Goal: Task Accomplishment & Management: Manage account settings

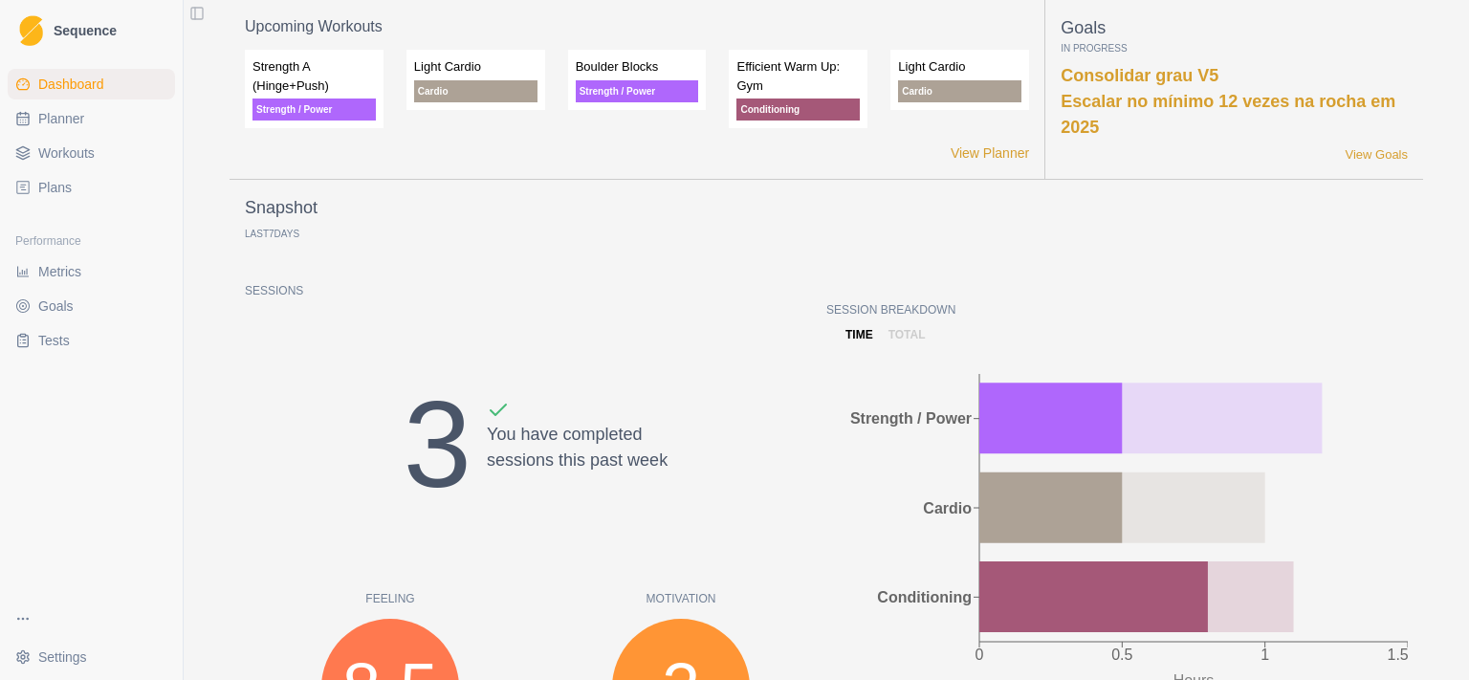
click at [77, 121] on span "Planner" at bounding box center [61, 118] width 46 height 19
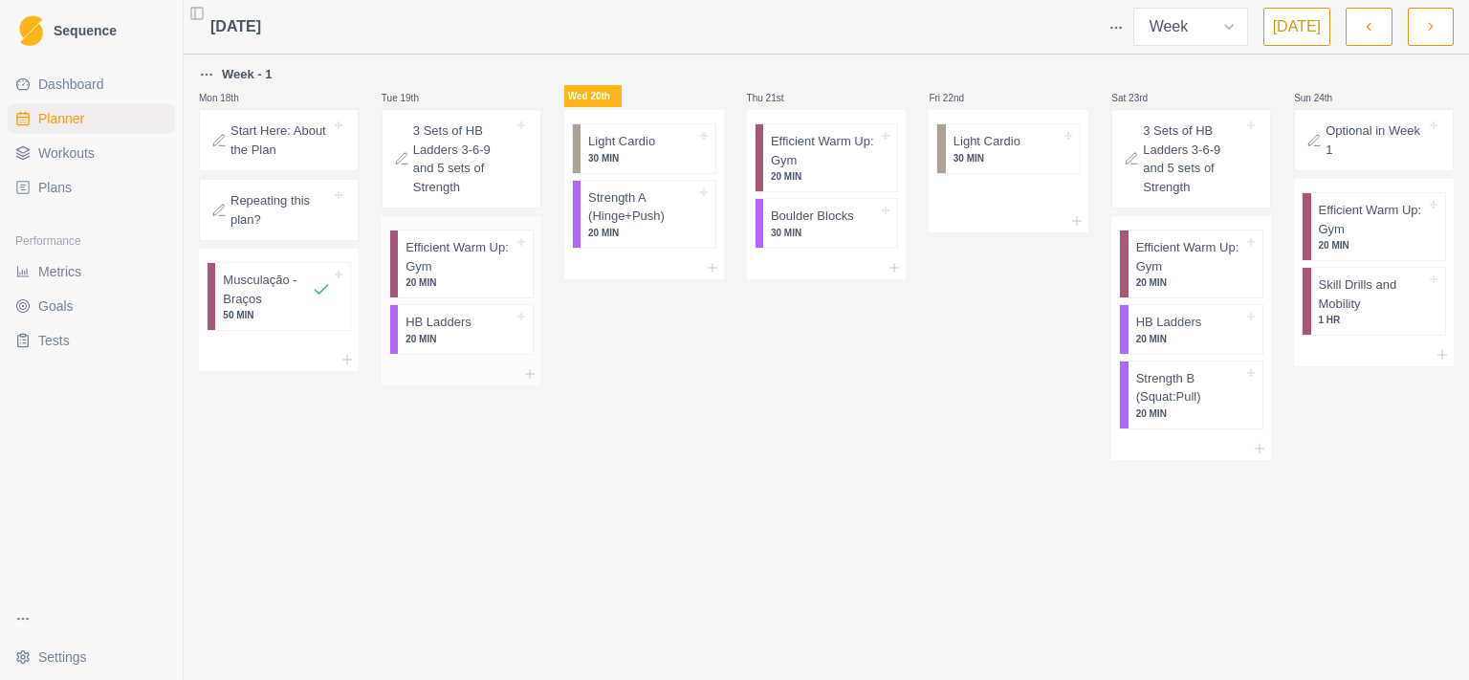
click at [466, 252] on p "Efficient Warm Up: Gym" at bounding box center [459, 256] width 108 height 37
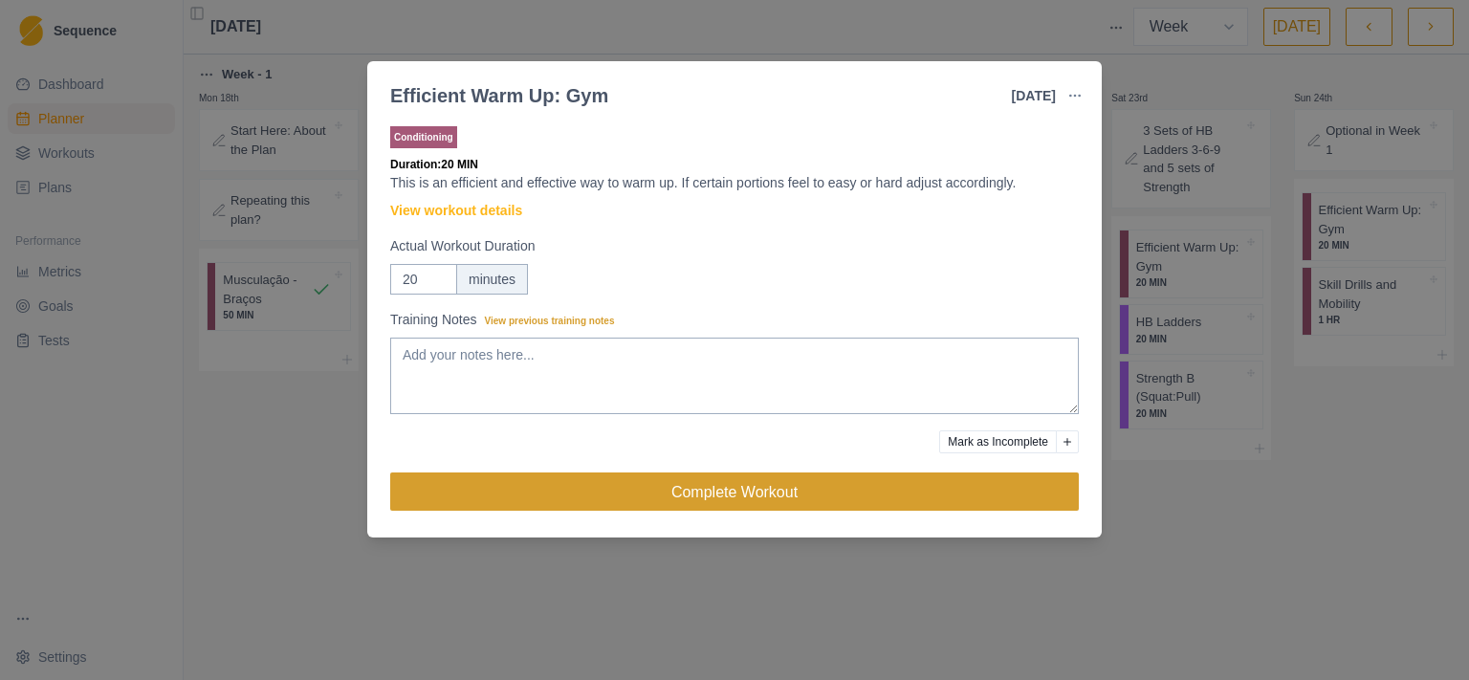
click at [644, 492] on button "Complete Workout" at bounding box center [734, 491] width 689 height 38
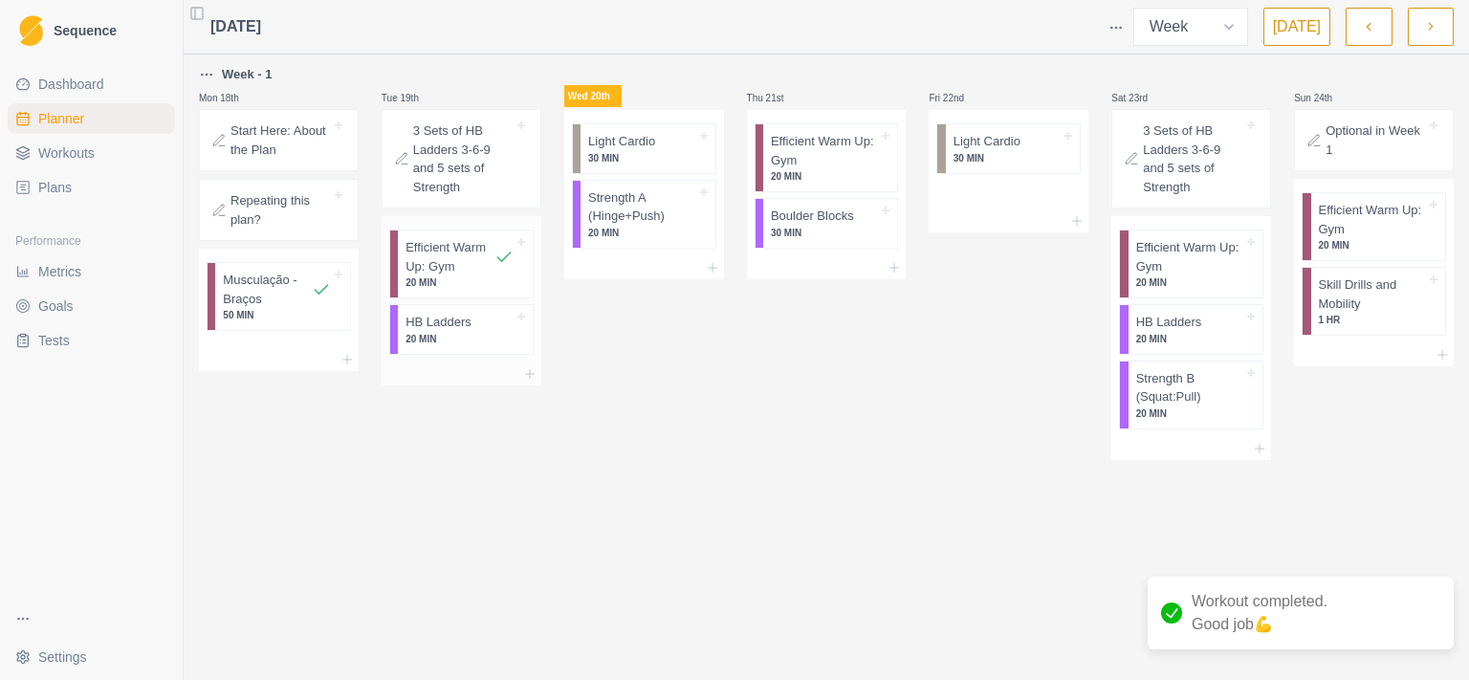
click at [440, 332] on p "20 MIN" at bounding box center [459, 339] width 108 height 14
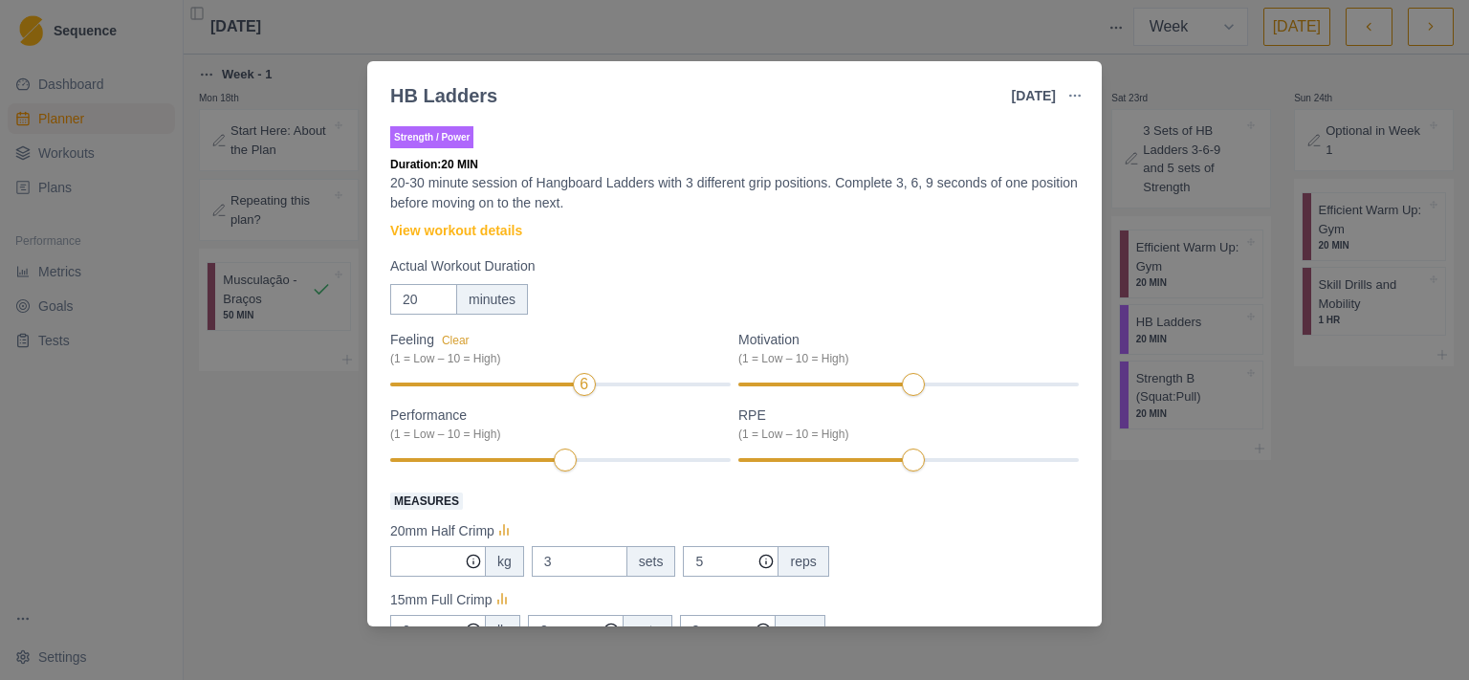
click at [608, 396] on div "Feeling Clear (1 = Low – 10 = High) 6 Motivation (1 = Low – 10 = High) Performa…" at bounding box center [734, 401] width 689 height 143
click at [607, 388] on div "Feeling Clear (1 = Low – 10 = High) 6 Motivation (1 = Low – 10 = High) Performa…" at bounding box center [734, 401] width 689 height 143
click at [928, 388] on div "Feeling Clear (1 = Low – 10 = High) 7 Motivation (1 = Low – 10 = High) Performa…" at bounding box center [734, 401] width 689 height 143
click at [1016, 387] on div "Feeling Clear (1 = Low – 10 = High) 7 Motivation Clear (1 = Low – 10 = High) 6 …" at bounding box center [734, 401] width 689 height 143
click at [999, 383] on div "Feeling Clear (1 = Low – 10 = High) 7 Motivation Clear (1 = Low – 10 = High) 8 …" at bounding box center [734, 401] width 689 height 143
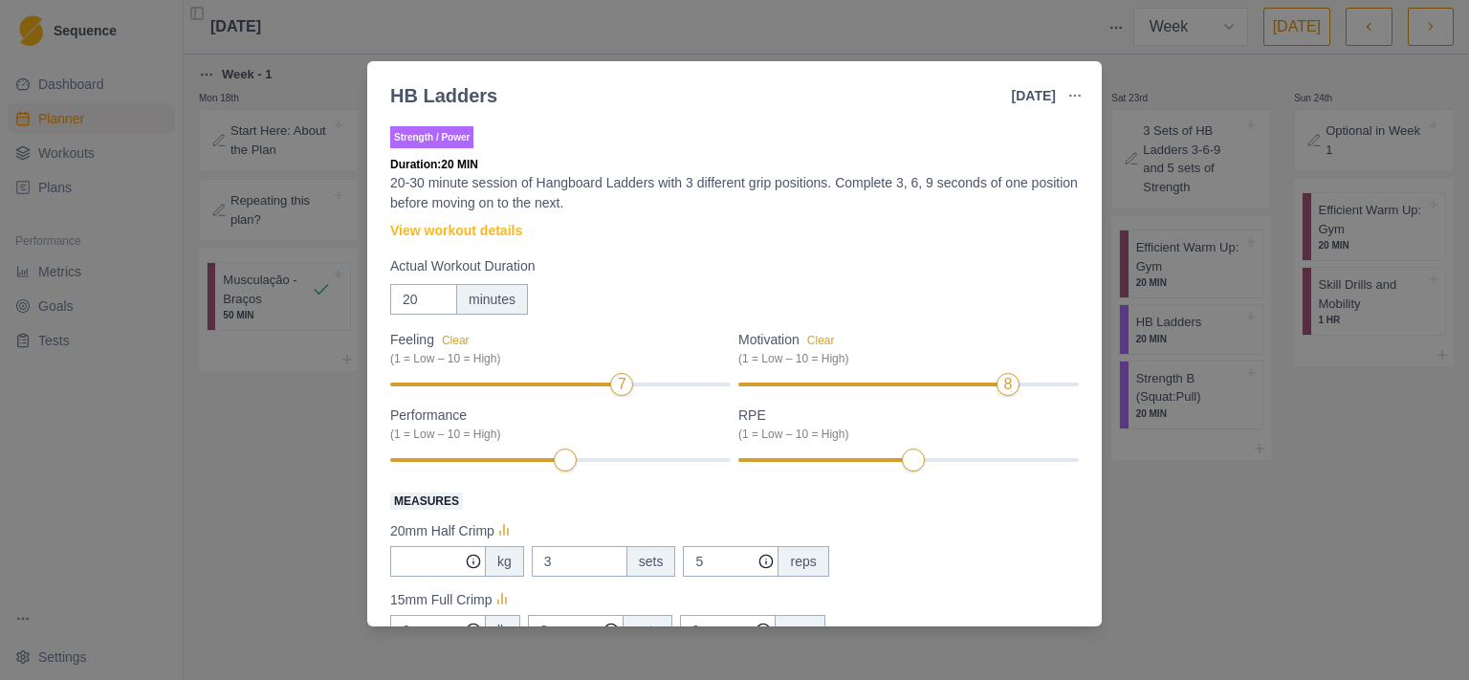
click at [962, 463] on div "Feeling Clear (1 = Low – 10 = High) 7 Motivation Clear (1 = Low – 10 = High) 8 …" at bounding box center [734, 401] width 689 height 143
click at [995, 457] on div "Feeling Clear (1 = Low – 10 = High) 7 Motivation Clear (1 = Low – 10 = High) 8 …" at bounding box center [734, 401] width 689 height 143
click at [594, 464] on div "Feeling Clear (1 = Low – 10 = High) 7 Motivation Clear (1 = Low – 10 = High) 8 …" at bounding box center [734, 401] width 689 height 143
click at [518, 454] on div "Performance Clear (1 = Low – 10 = High) 7" at bounding box center [560, 439] width 340 height 68
click at [549, 468] on div "Feeling Clear (1 = Low – 10 = High) 7 Motivation Clear (1 = Low – 10 = High) 8 …" at bounding box center [734, 401] width 689 height 143
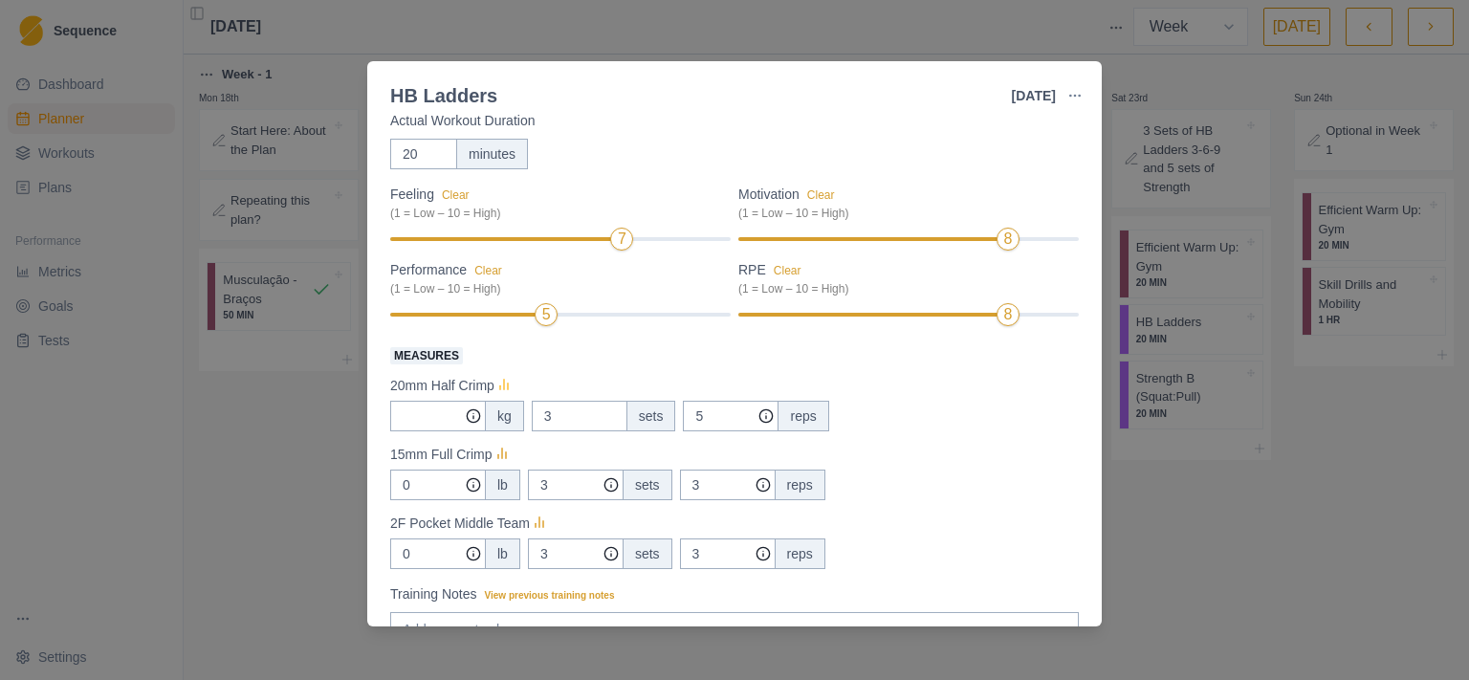
scroll to position [248, 0]
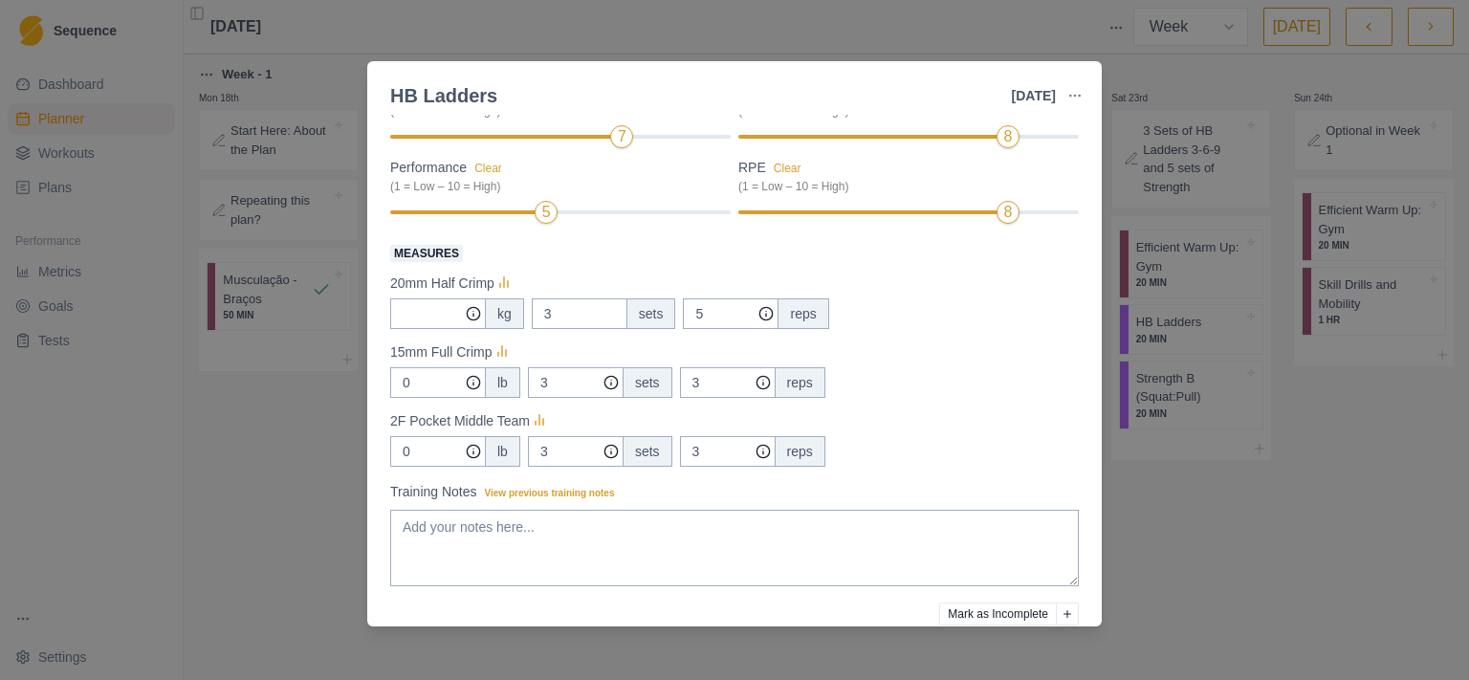
click at [466, 285] on p "20mm Half Crimp" at bounding box center [442, 284] width 104 height 20
click at [510, 284] on icon at bounding box center [503, 283] width 19 height 19
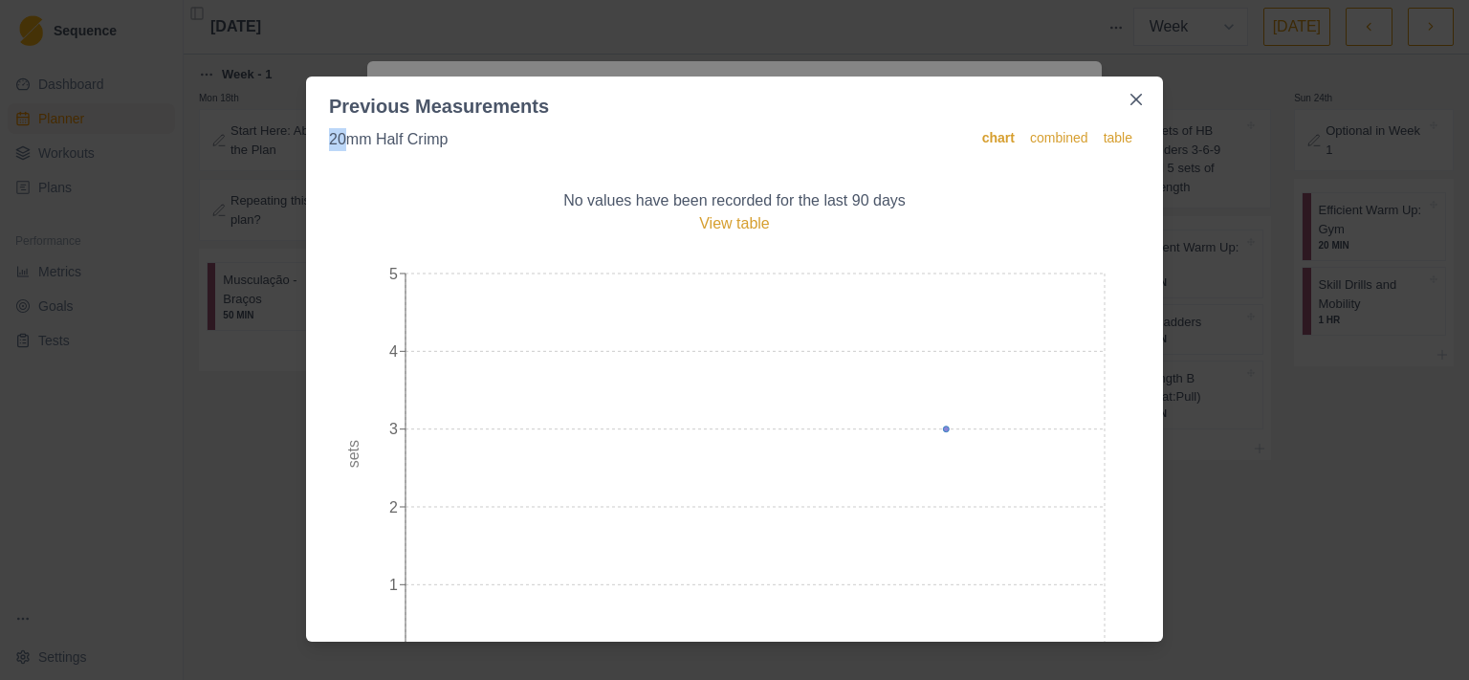
drag, startPoint x: 342, startPoint y: 143, endPoint x: 317, endPoint y: 143, distance: 25.8
click at [317, 143] on div "20mm Half Crimp chart combined table No values have been recorded for the last …" at bounding box center [734, 380] width 857 height 521
click at [379, 150] on div "20mm Half Crimp" at bounding box center [388, 139] width 119 height 23
click at [752, 221] on span "View table" at bounding box center [734, 223] width 71 height 16
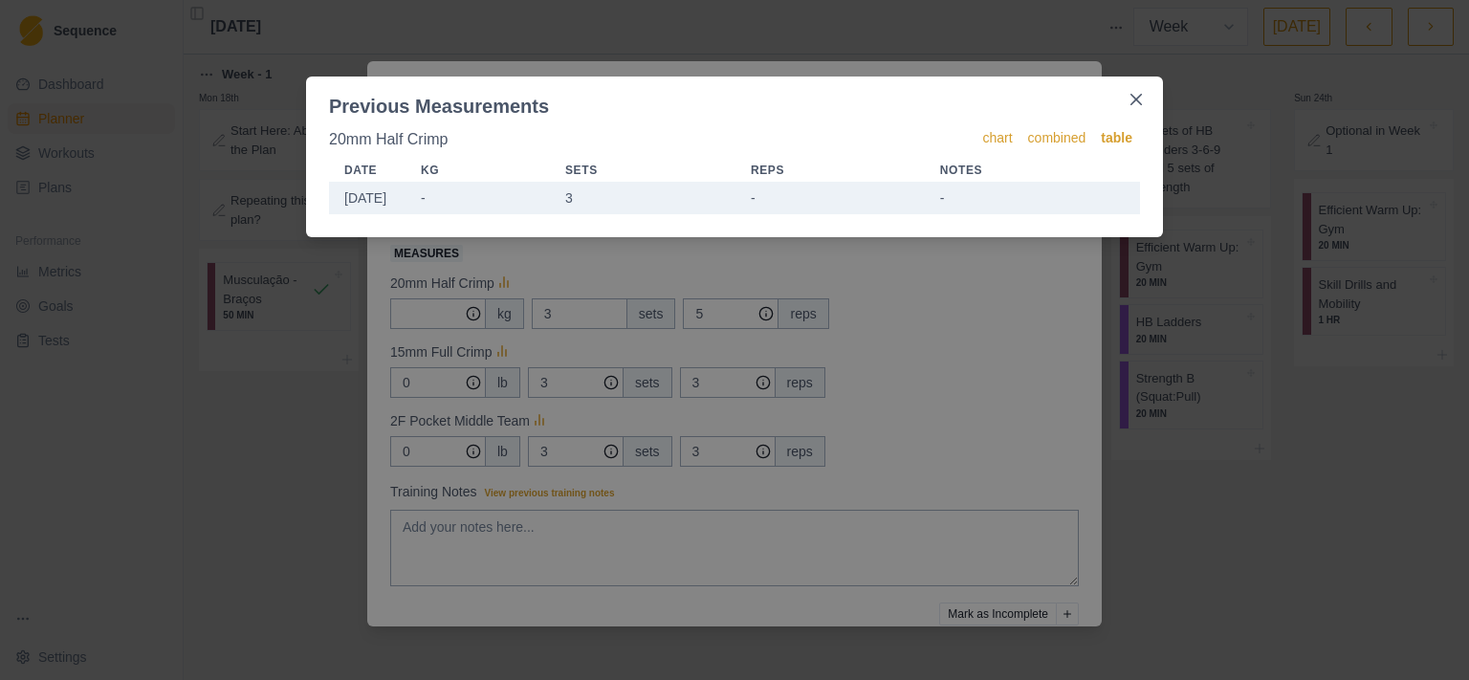
click at [415, 195] on td "-" at bounding box center [477, 199] width 144 height 32
click at [1138, 98] on icon "Close" at bounding box center [1135, 99] width 11 height 11
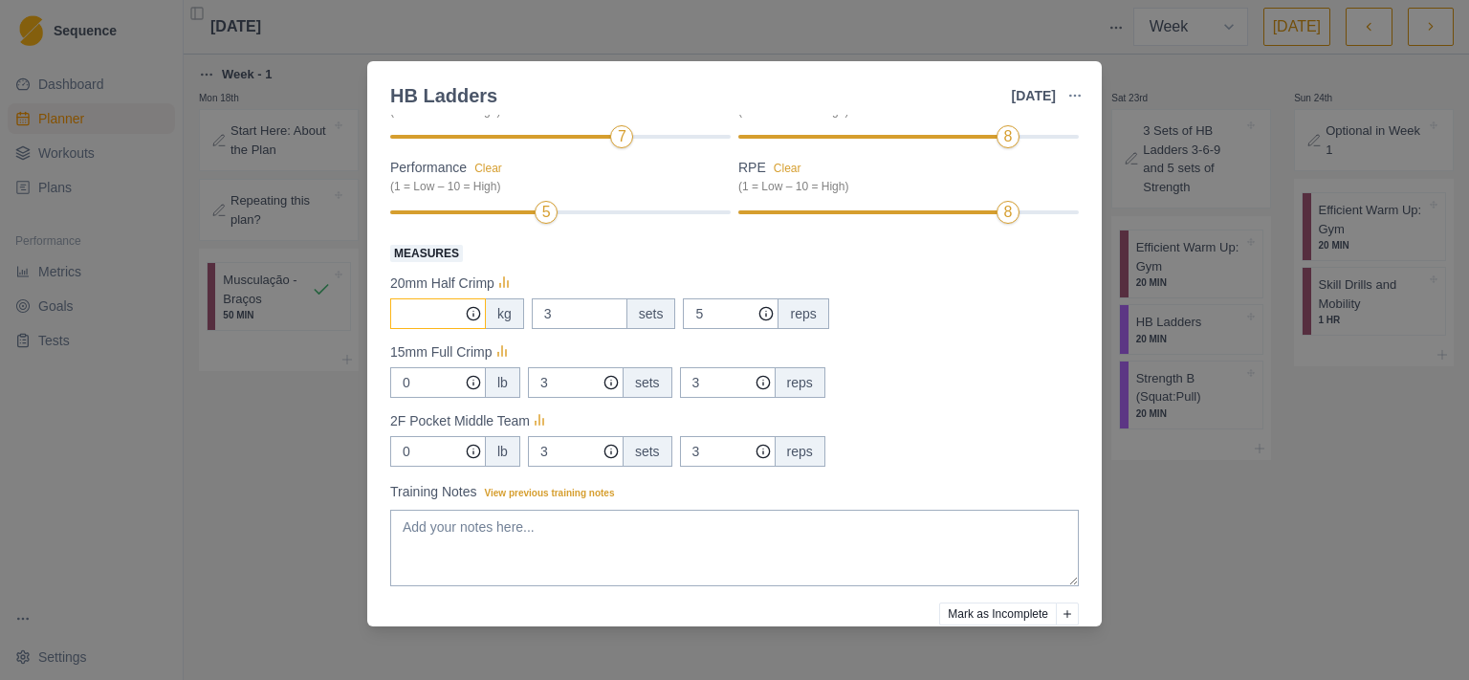
click at [452, 316] on input "Measures" at bounding box center [438, 313] width 96 height 31
click at [496, 282] on icon at bounding box center [503, 283] width 19 height 19
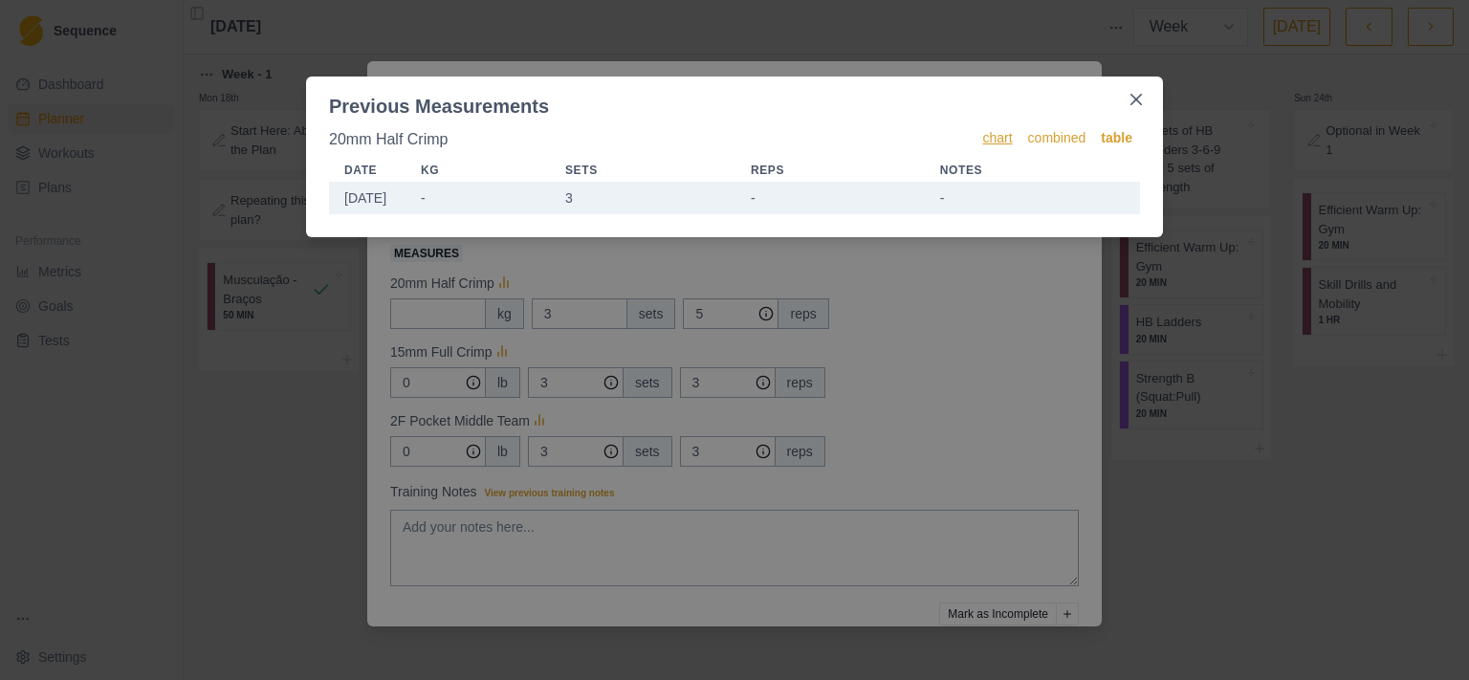
click at [1005, 136] on span "chart" at bounding box center [997, 139] width 30 height 23
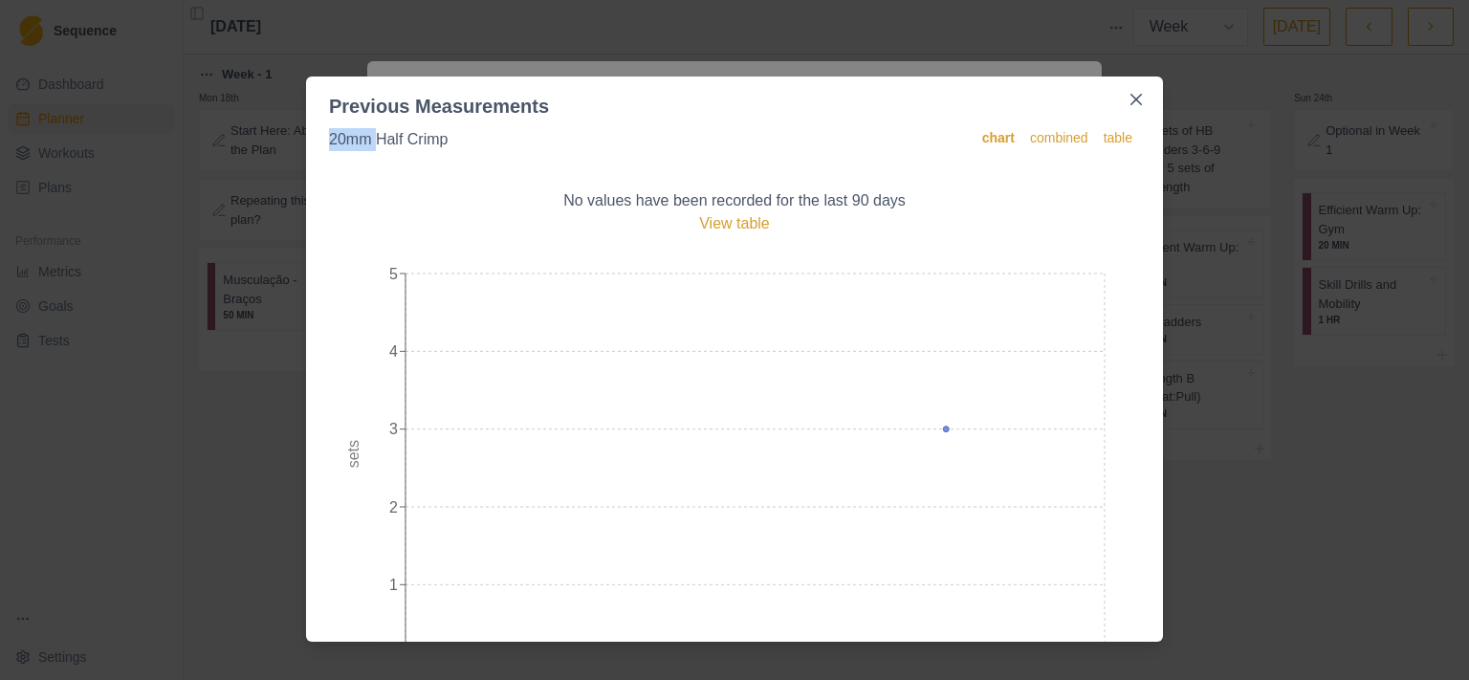
drag, startPoint x: 324, startPoint y: 136, endPoint x: 377, endPoint y: 143, distance: 53.2
click at [377, 143] on div "20mm Half Crimp chart combined table No values have been recorded for the last …" at bounding box center [734, 380] width 857 height 521
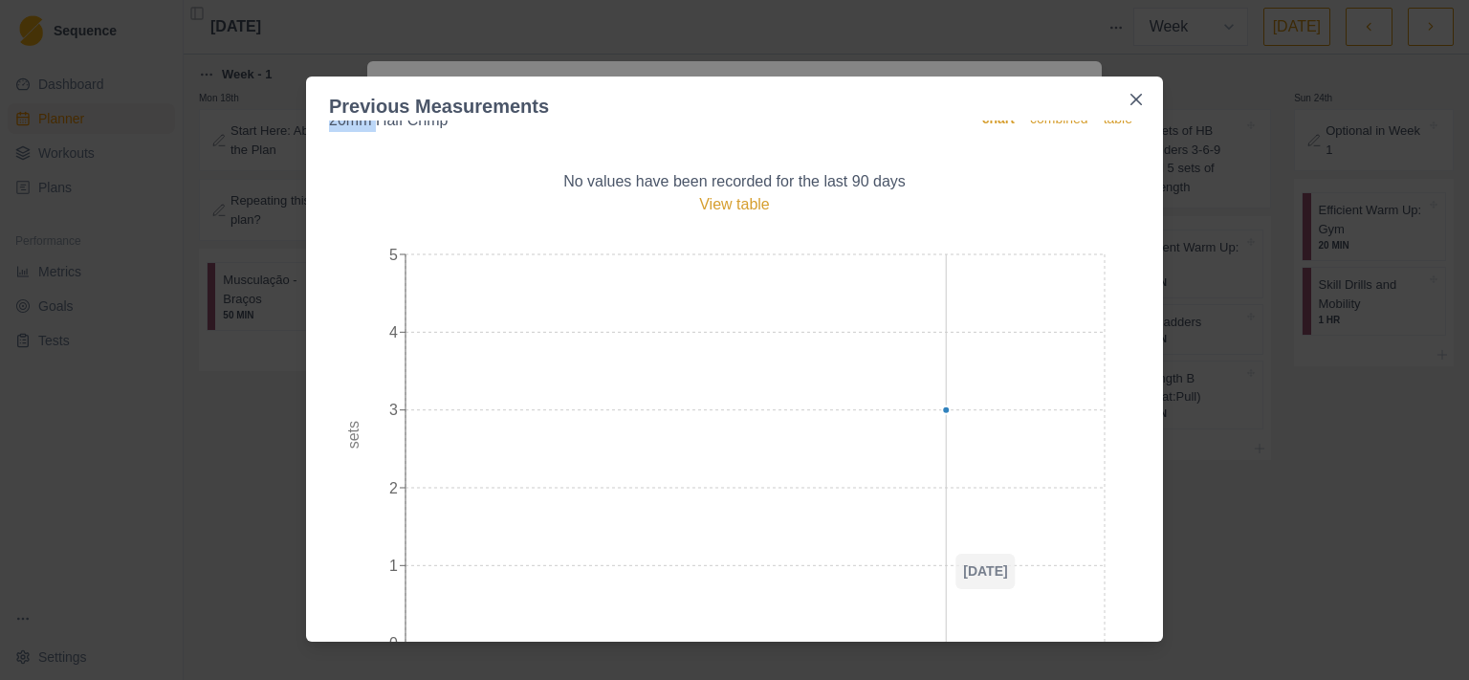
scroll to position [0, 0]
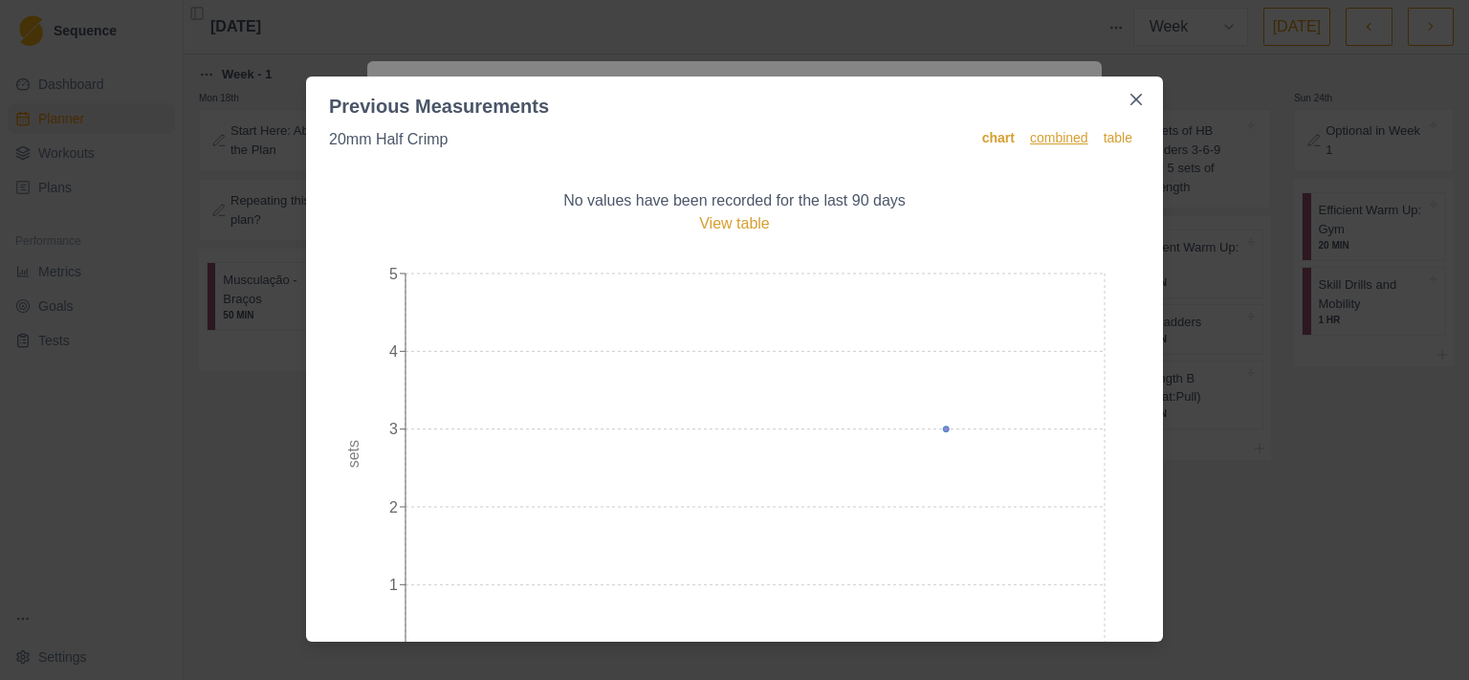
click at [1042, 140] on span "combined" at bounding box center [1059, 139] width 58 height 23
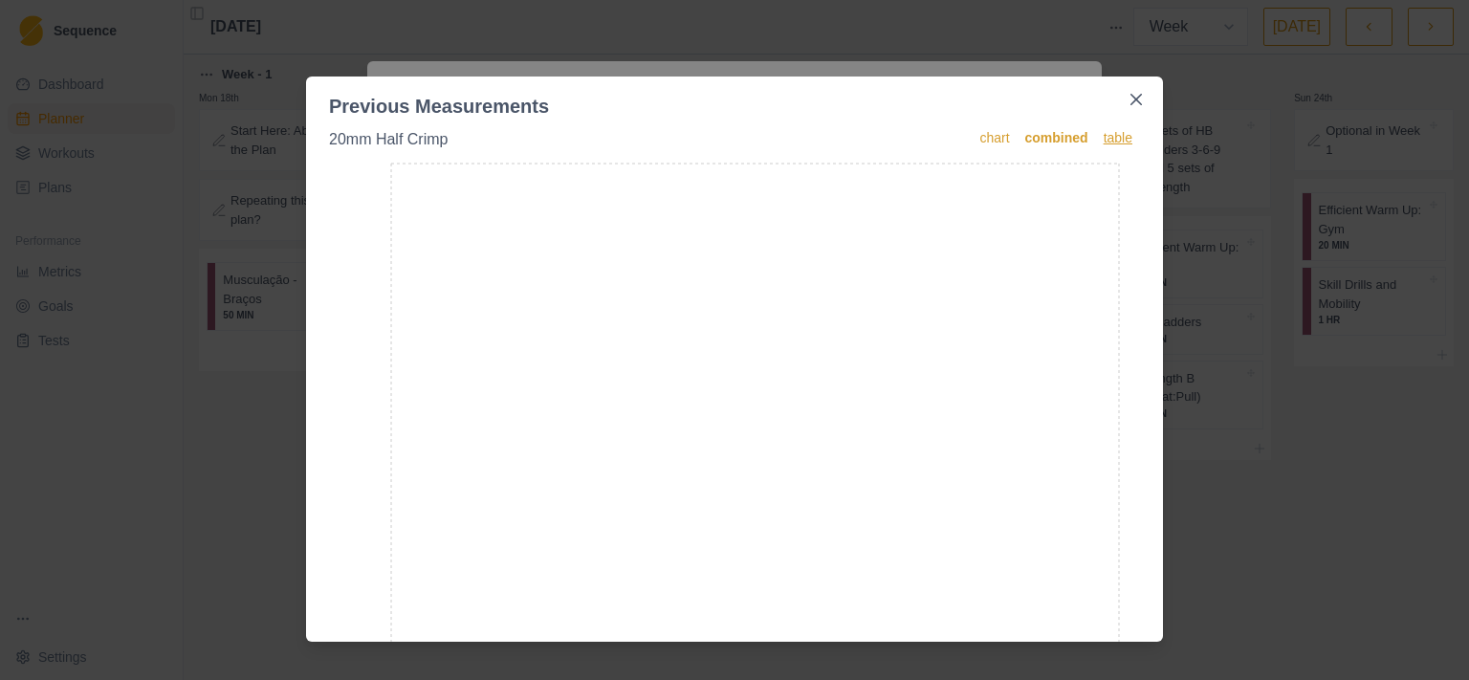
click at [1104, 142] on span "table" at bounding box center [1118, 139] width 29 height 23
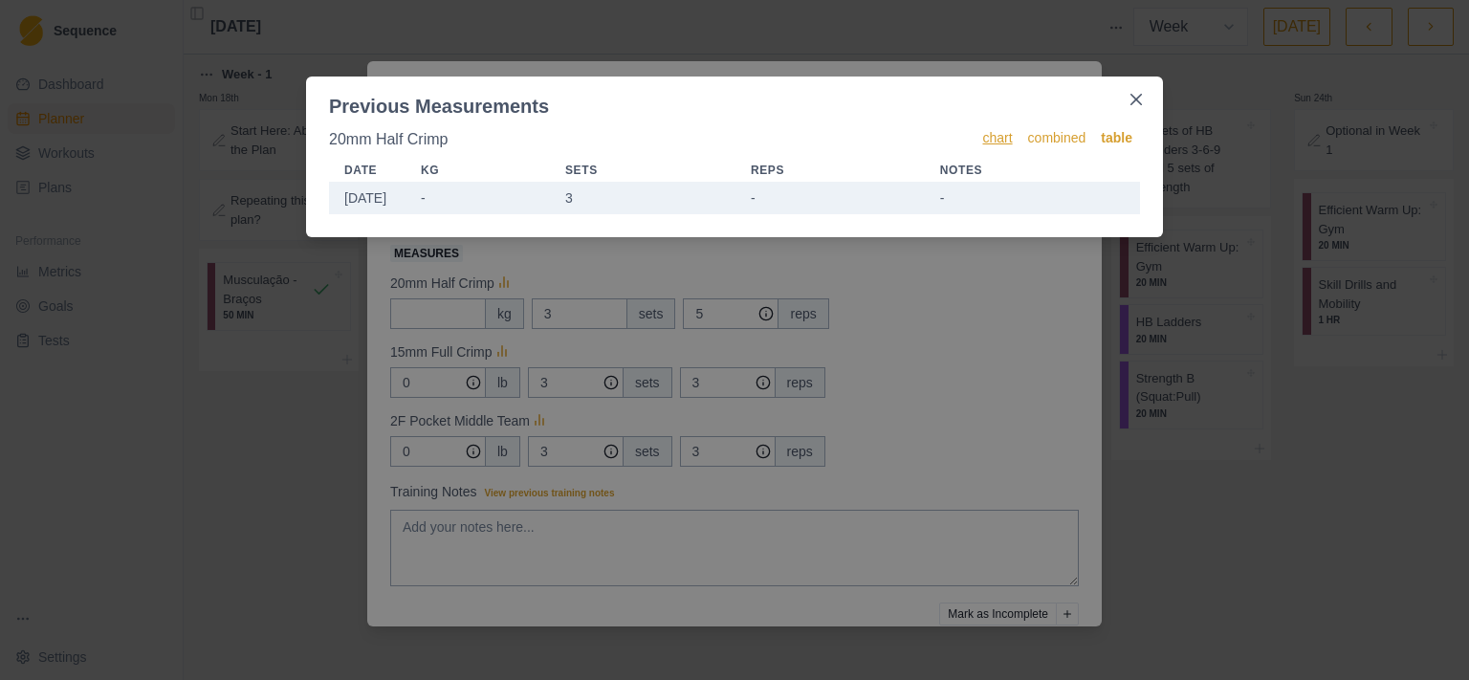
click at [996, 138] on span "chart" at bounding box center [997, 139] width 30 height 23
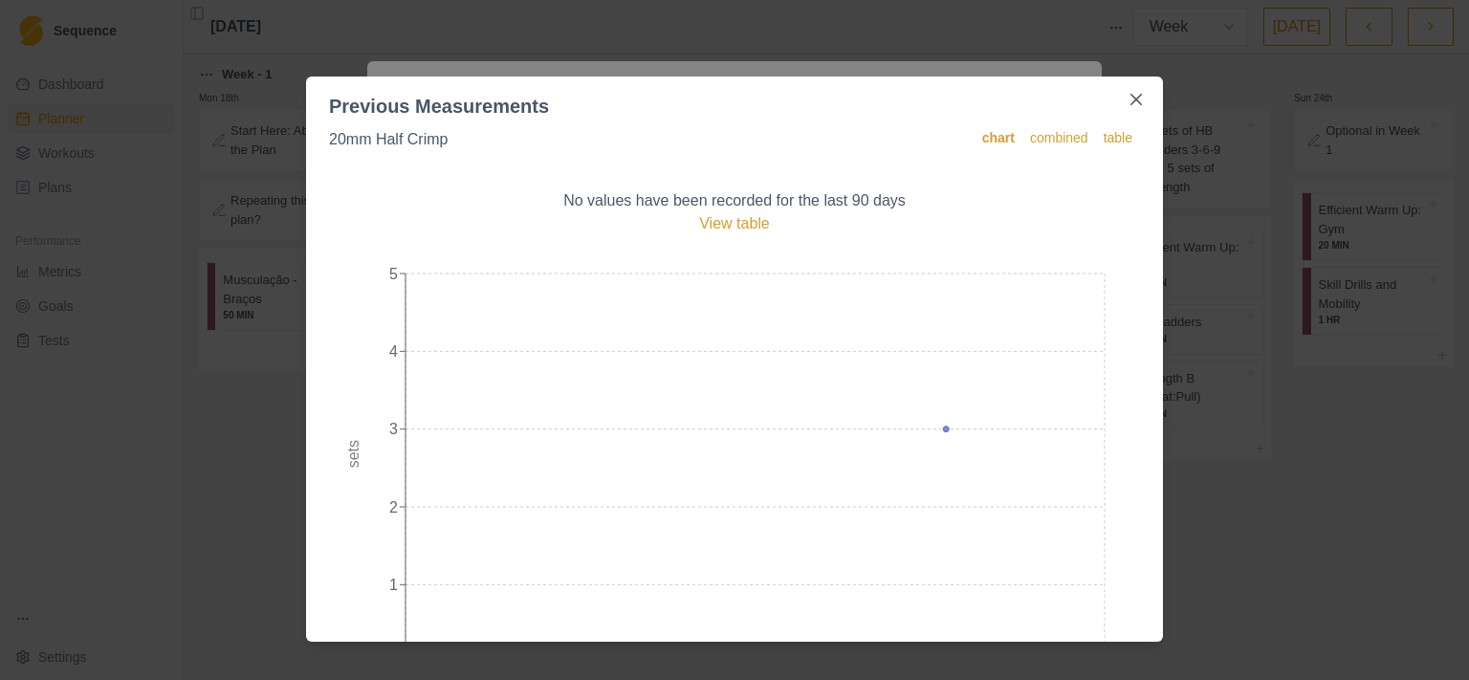
click at [346, 143] on div "20mm Half Crimp" at bounding box center [388, 139] width 119 height 23
click at [629, 157] on div "20mm Half Crimp chart combined table No values have been recorded for the last …" at bounding box center [734, 454] width 811 height 652
click at [1143, 100] on button "Close" at bounding box center [1136, 99] width 31 height 31
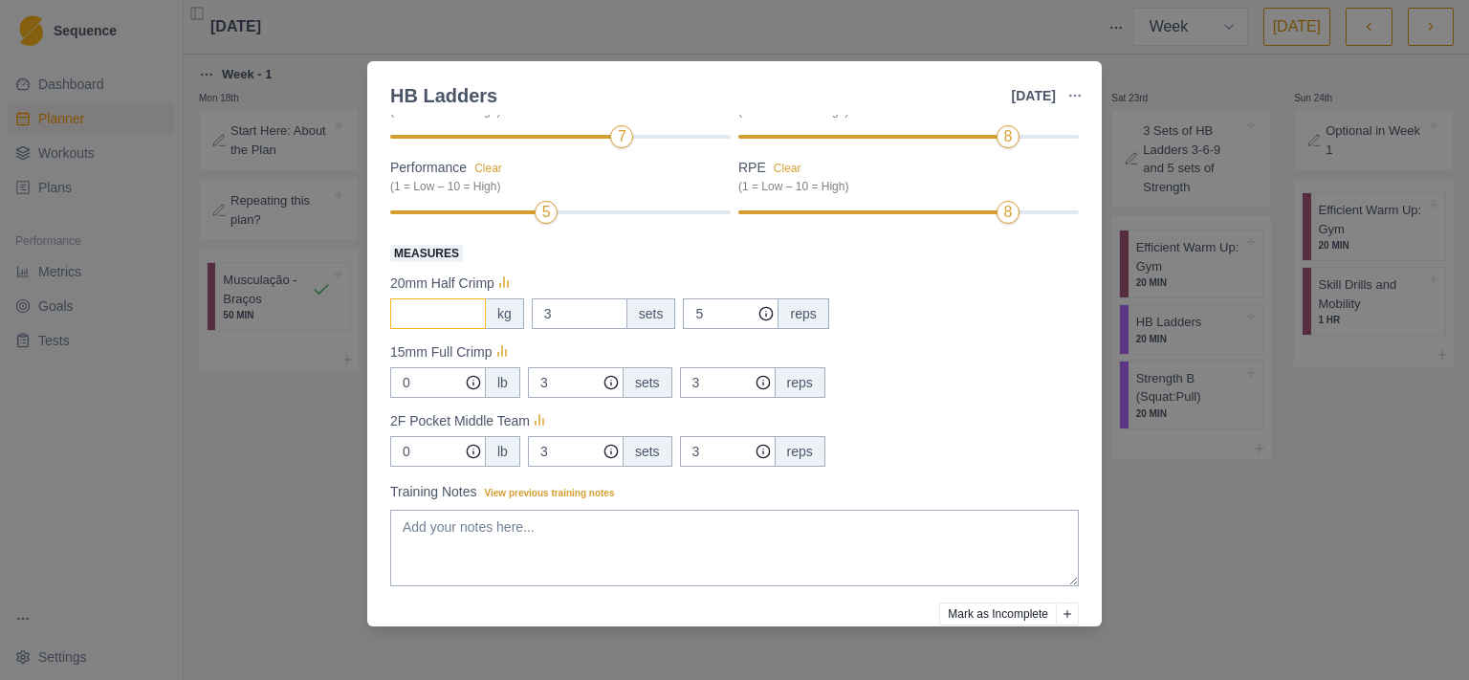
click at [427, 311] on input "Measures" at bounding box center [438, 313] width 96 height 31
click at [568, 320] on input "3" at bounding box center [580, 313] width 96 height 31
click at [753, 318] on input "5" at bounding box center [731, 313] width 96 height 31
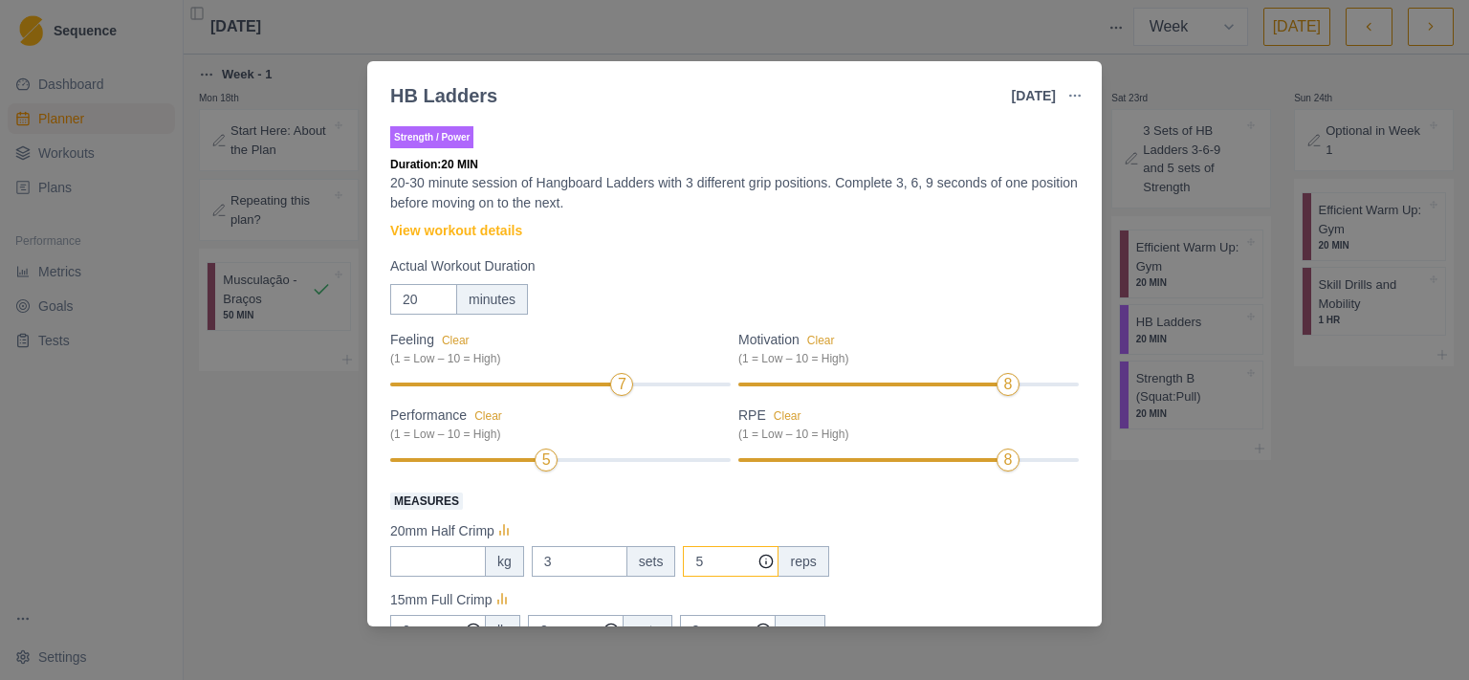
scroll to position [334, 0]
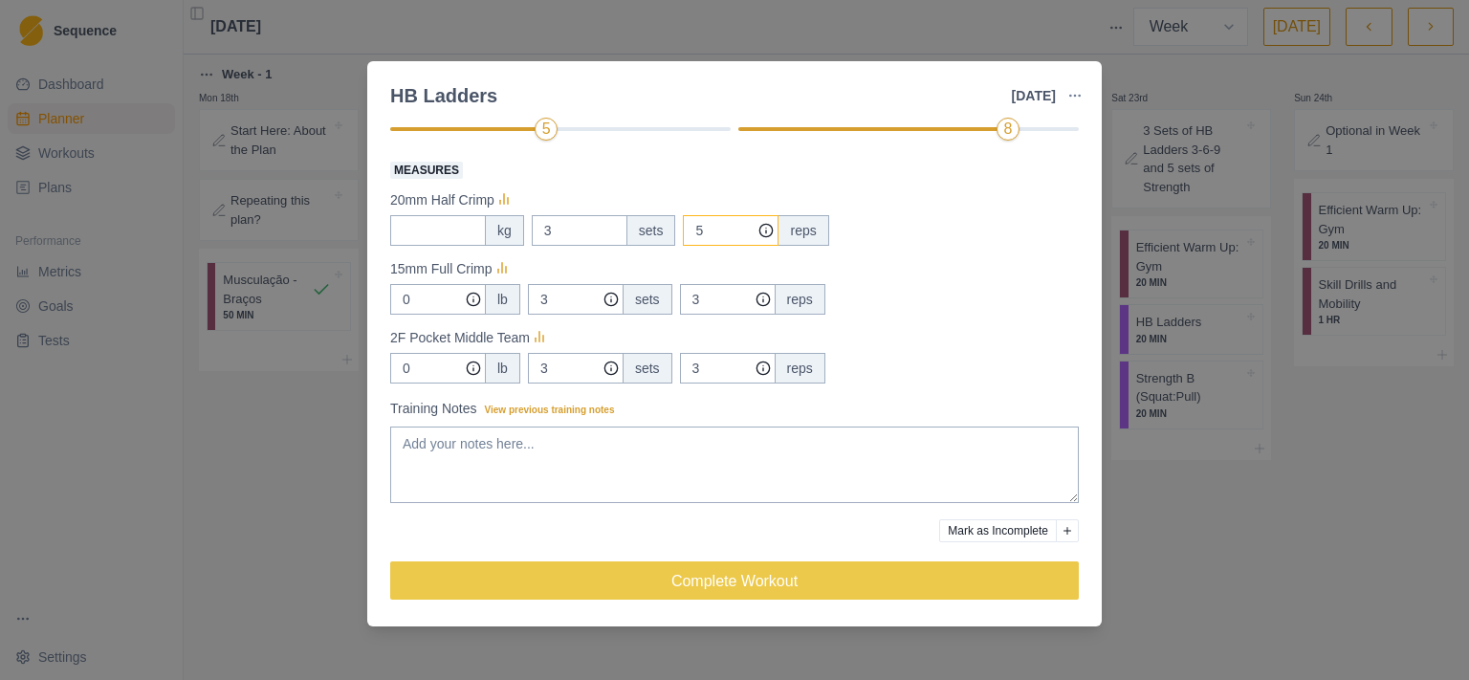
drag, startPoint x: 725, startPoint y: 232, endPoint x: 689, endPoint y: 232, distance: 35.4
click at [689, 232] on input "5" at bounding box center [731, 230] width 96 height 31
type input "3"
drag, startPoint x: 396, startPoint y: 262, endPoint x: 587, endPoint y: 261, distance: 191.3
click at [587, 261] on div "15mm Full Crimp" at bounding box center [734, 268] width 689 height 23
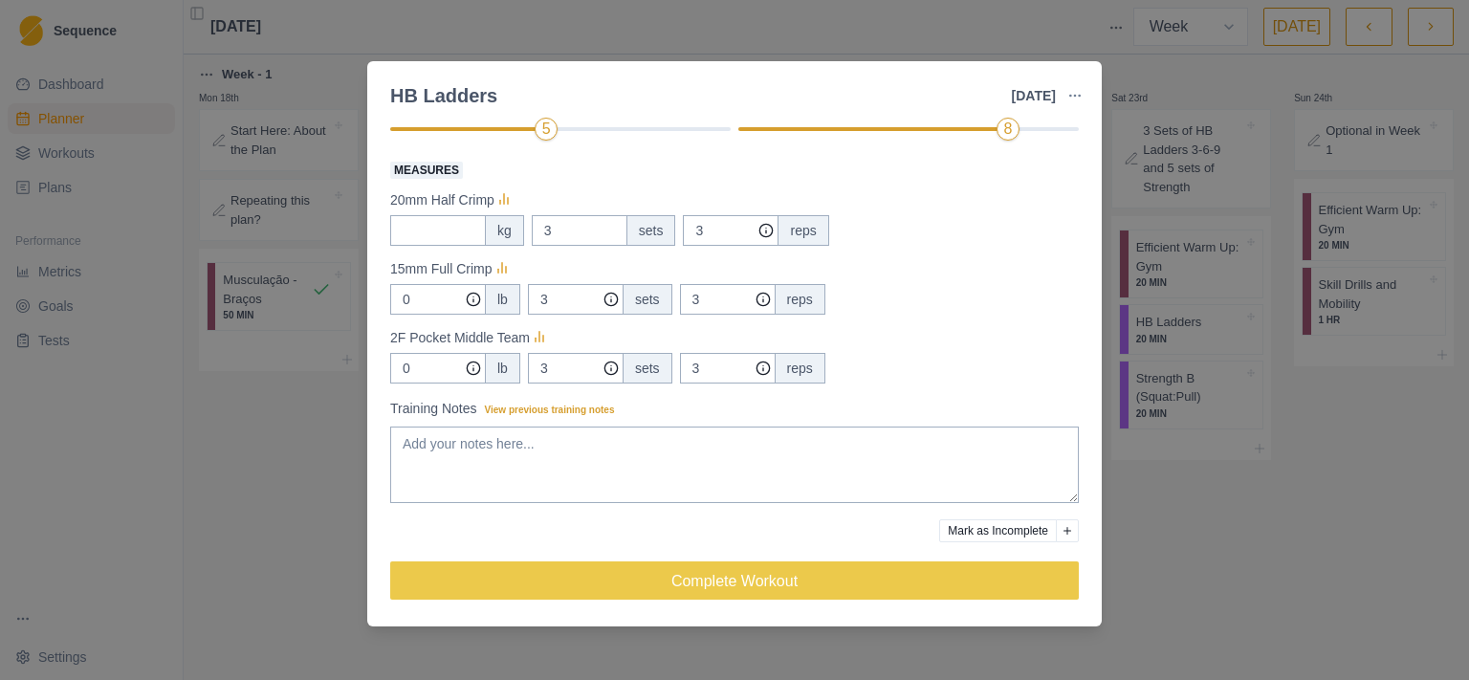
click at [602, 262] on div "15mm Full Crimp" at bounding box center [734, 268] width 689 height 23
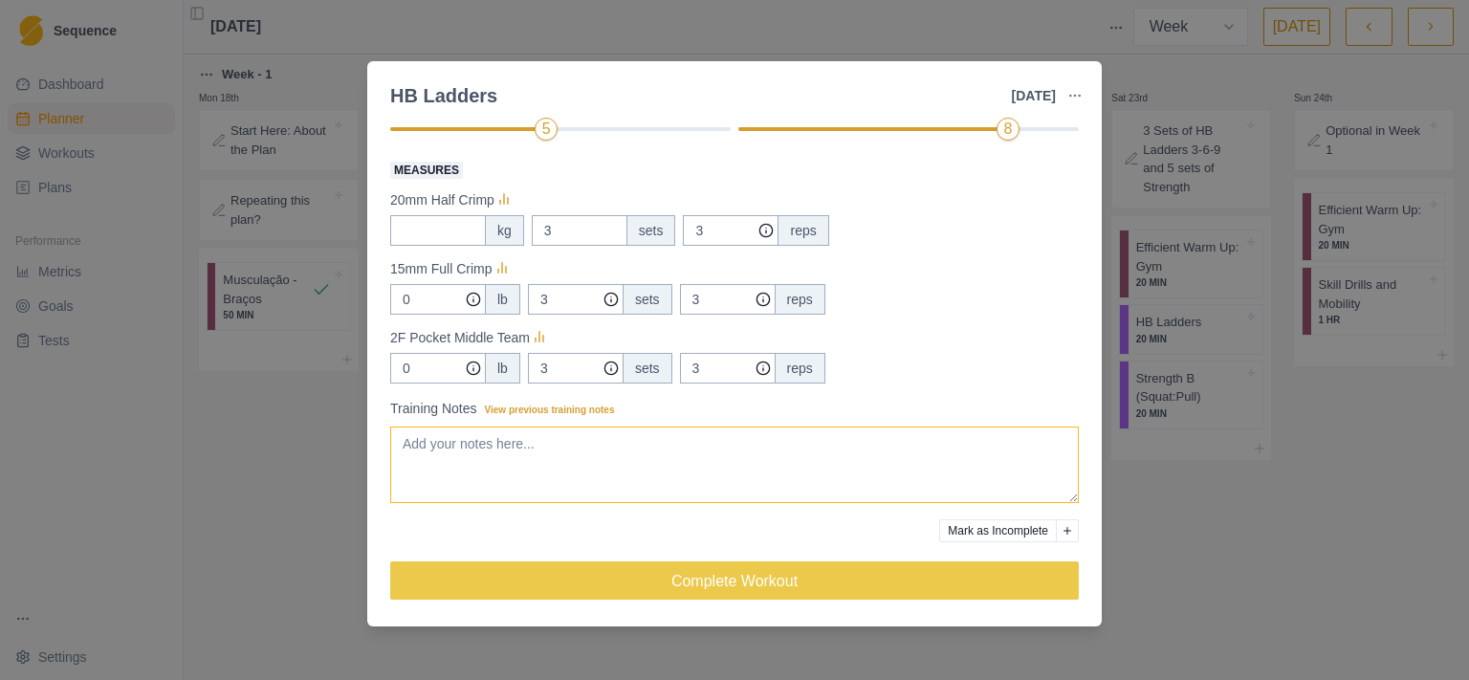
click at [559, 475] on textarea "Training Notes View previous training notes" at bounding box center [734, 465] width 689 height 77
type textarea "t"
click at [471, 473] on textarea "Troquei full crimp por open hand 15 mm" at bounding box center [734, 465] width 689 height 77
click at [677, 449] on textarea "Troquei full crimp por open hand 15 mm" at bounding box center [734, 465] width 689 height 77
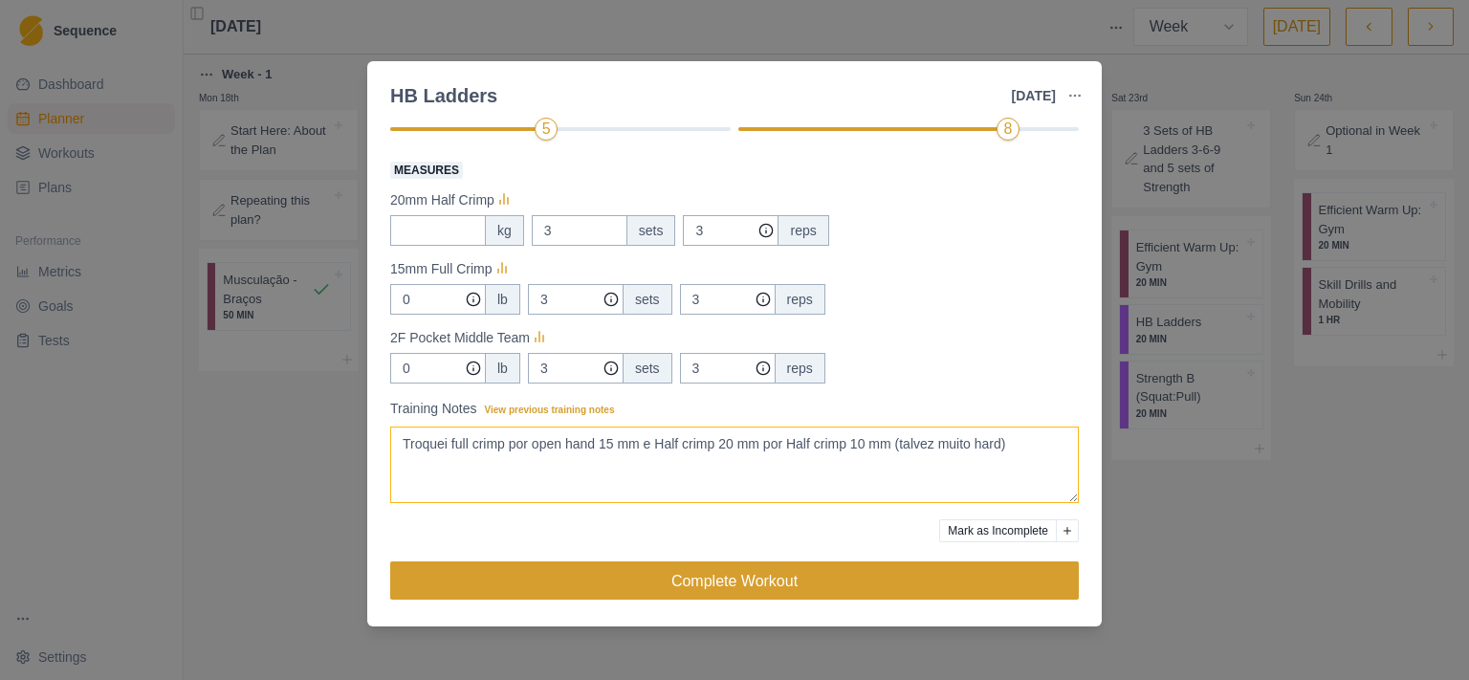
type textarea "Troquei full crimp por open hand 15 mm e Half crimp 20 mm por Half crimp 10 mm …"
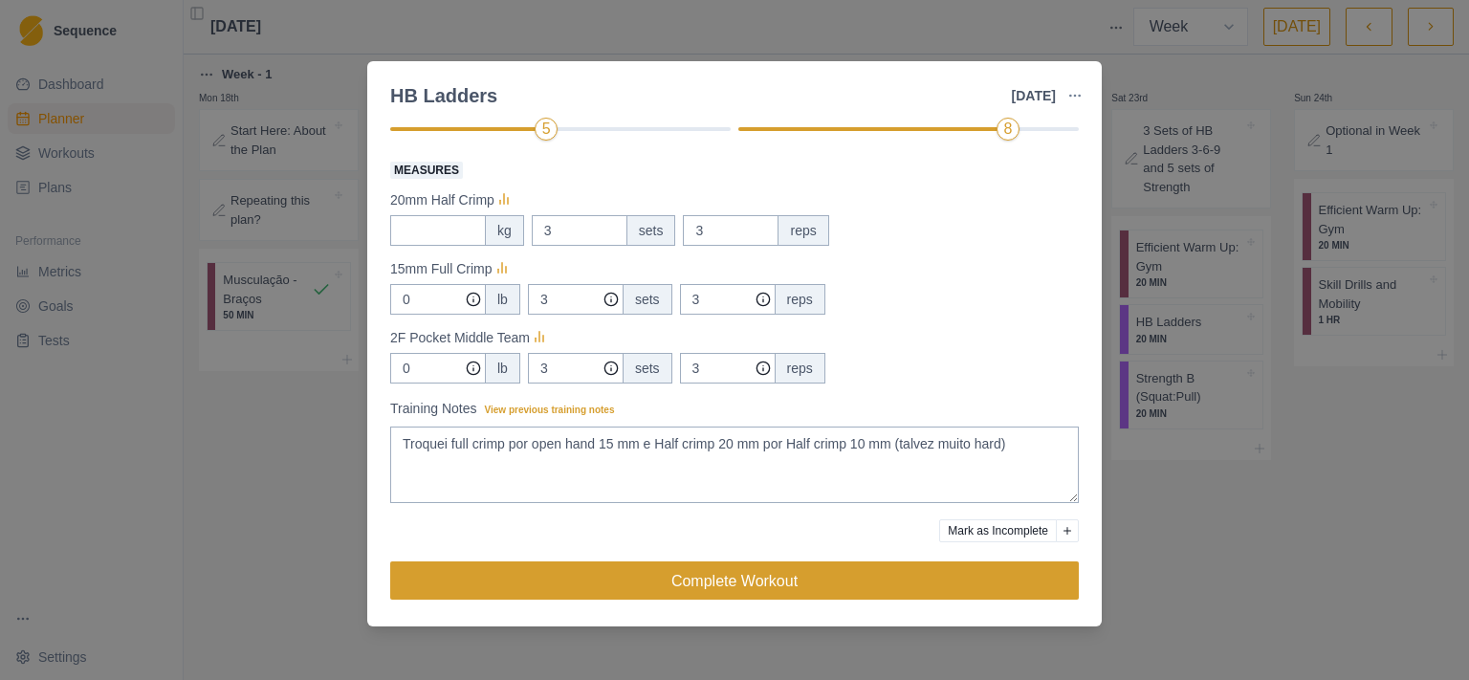
click at [837, 583] on button "Complete Workout" at bounding box center [734, 580] width 689 height 38
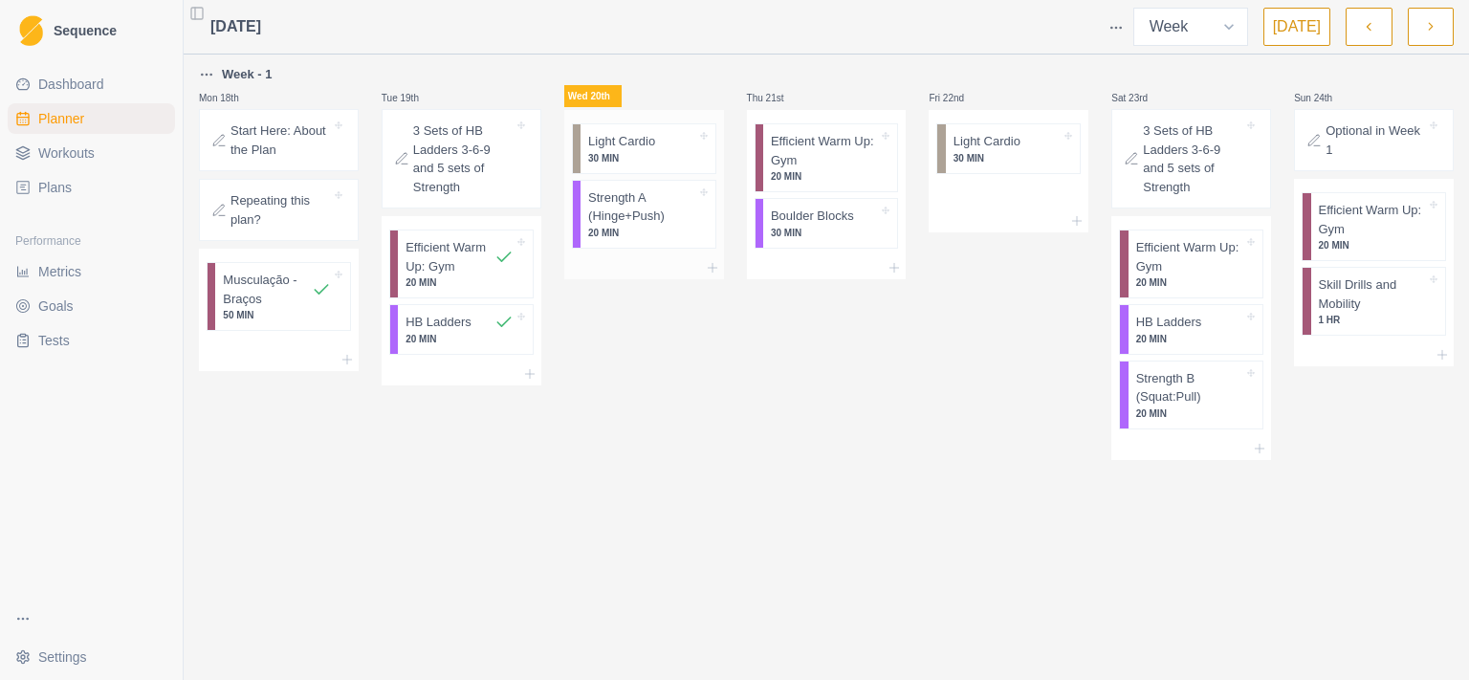
click at [638, 222] on p "Strength A (Hinge+Push)" at bounding box center [642, 206] width 108 height 37
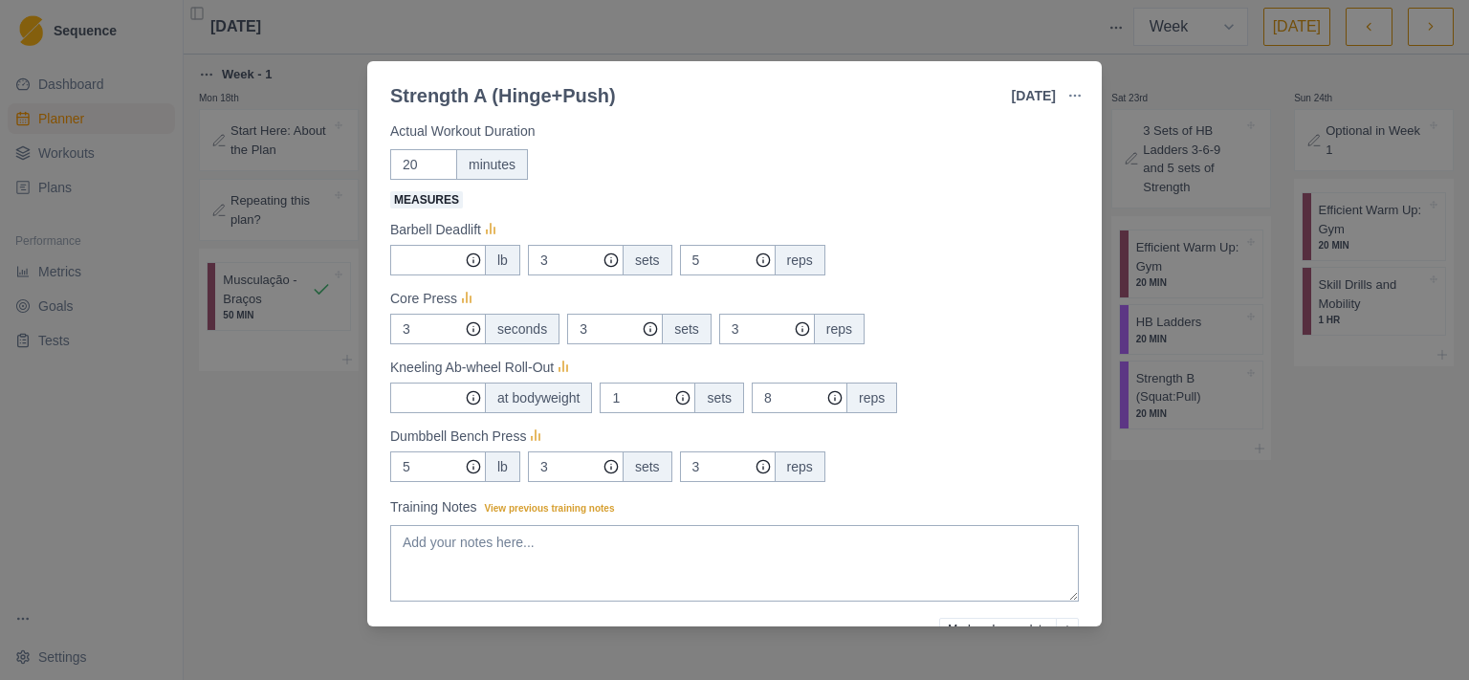
scroll to position [237, 0]
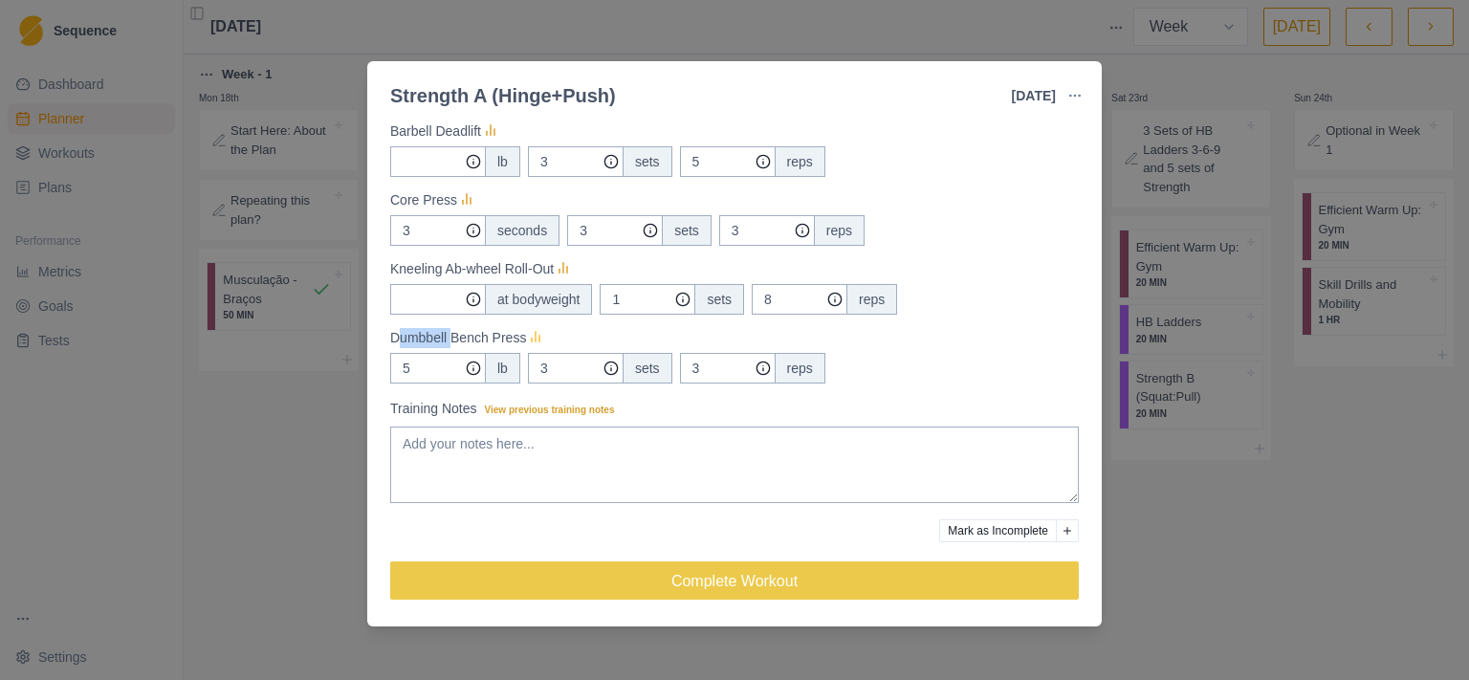
drag, startPoint x: 398, startPoint y: 334, endPoint x: 535, endPoint y: 337, distance: 136.8
click at [531, 336] on div "Dumbbell Bench Press" at bounding box center [734, 337] width 689 height 23
click at [1029, 353] on div "5 lb 3 sets 3 reps" at bounding box center [734, 368] width 689 height 31
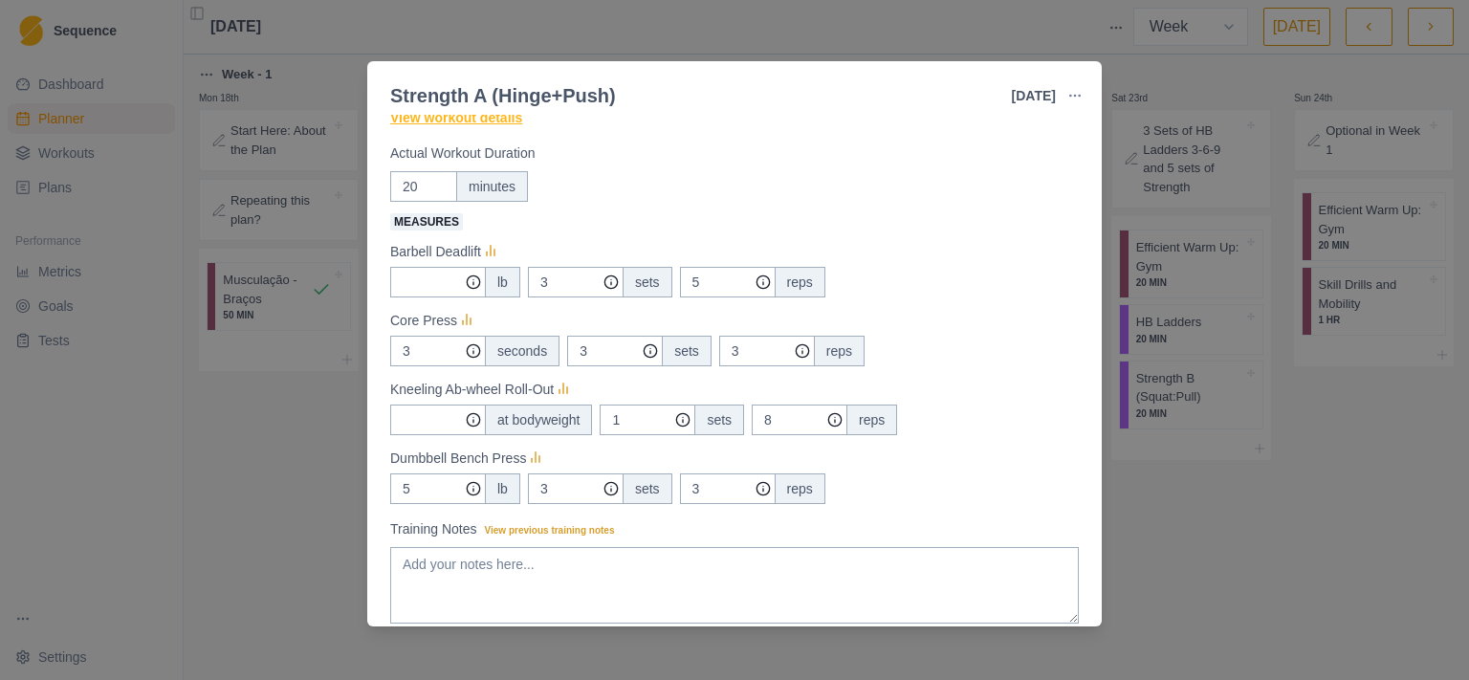
click at [481, 120] on link "View workout details" at bounding box center [456, 118] width 132 height 20
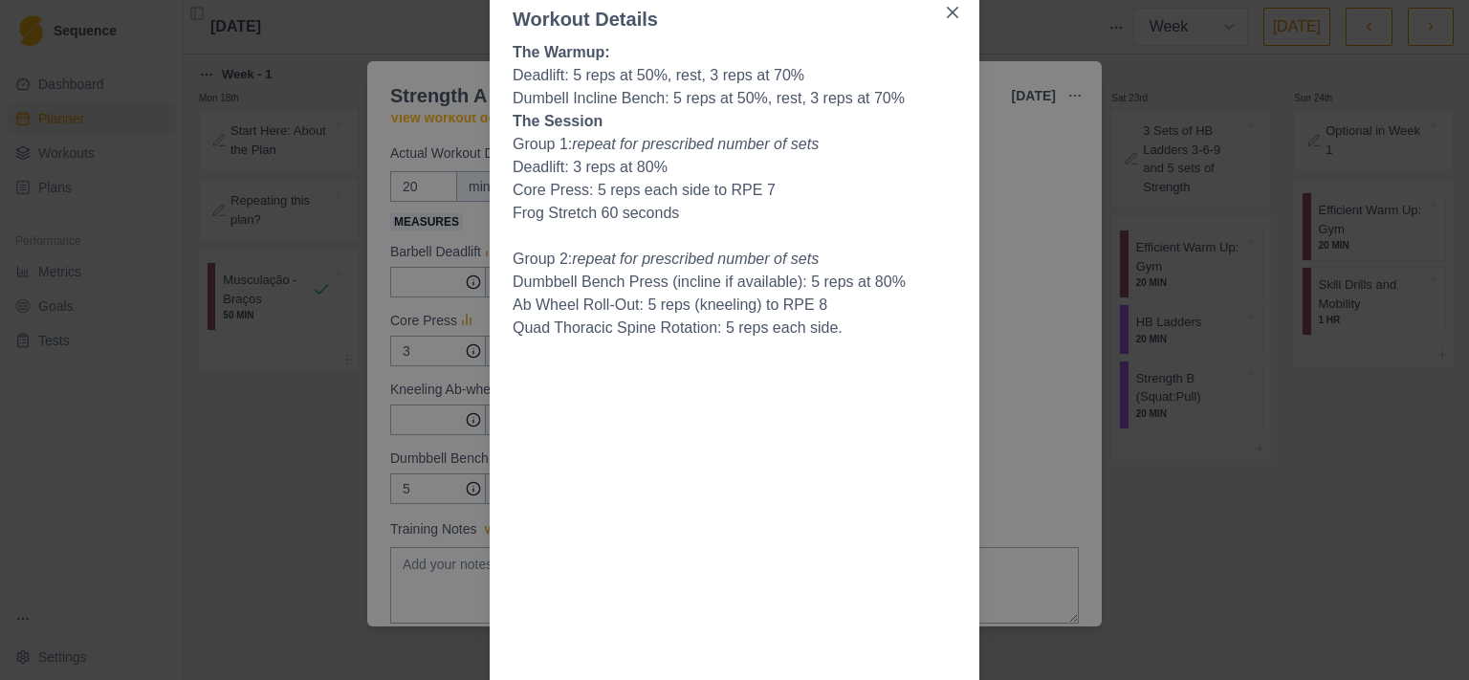
scroll to position [0, 0]
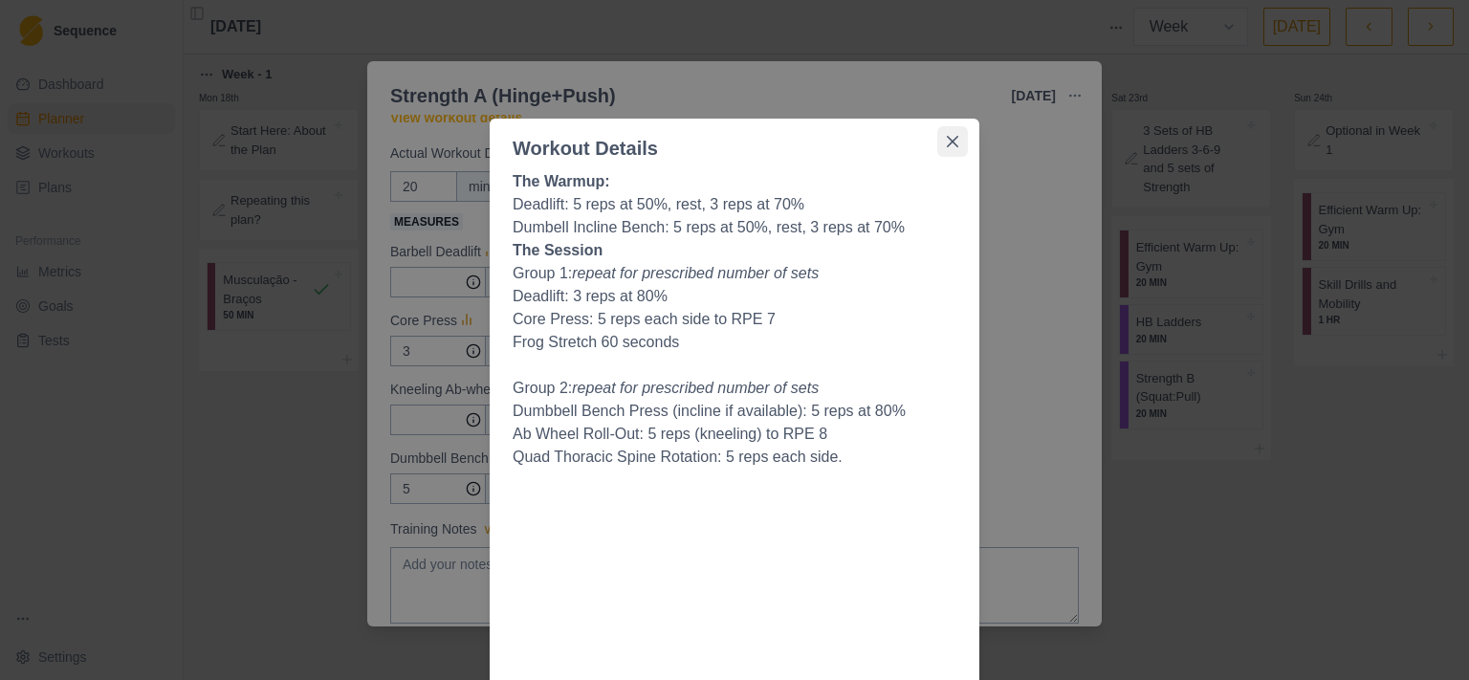
click at [951, 144] on button "Close" at bounding box center [952, 141] width 31 height 31
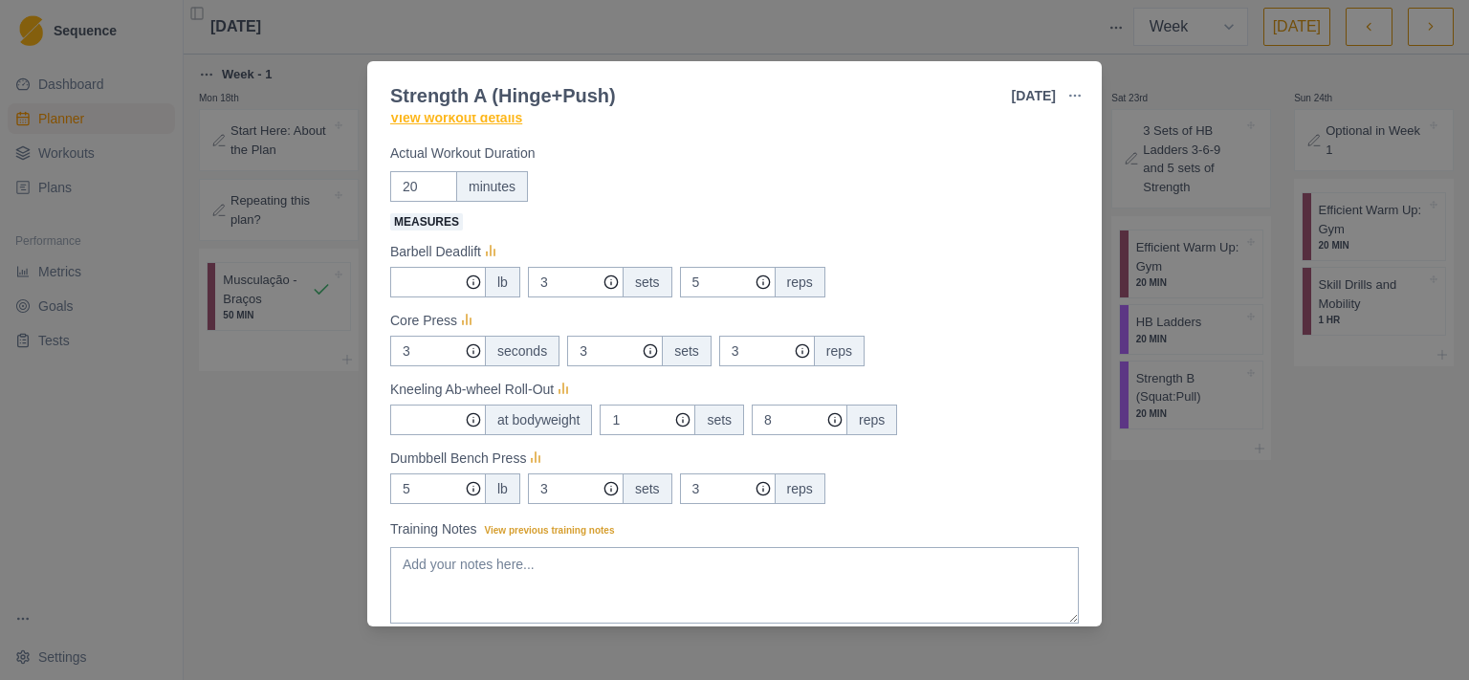
click at [471, 121] on link "View workout details" at bounding box center [456, 118] width 132 height 20
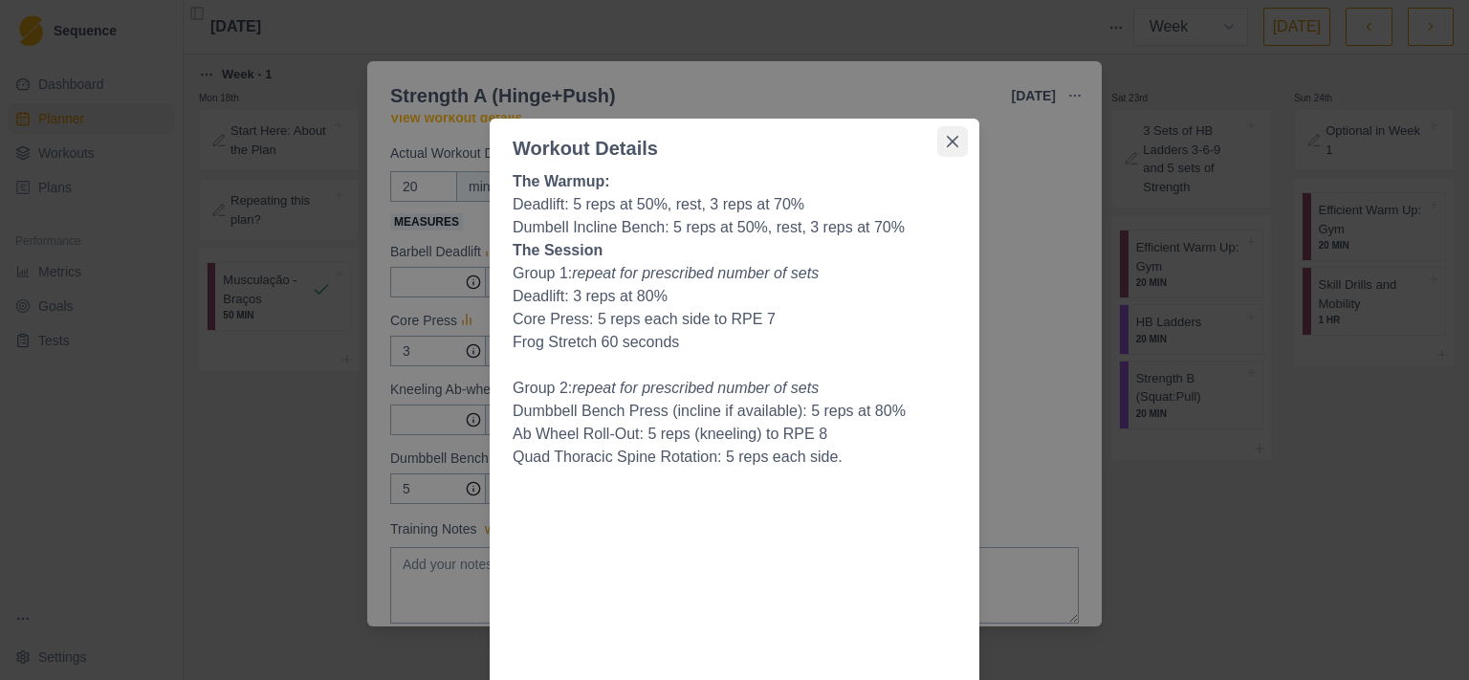
click at [947, 138] on icon "Close" at bounding box center [952, 141] width 11 height 11
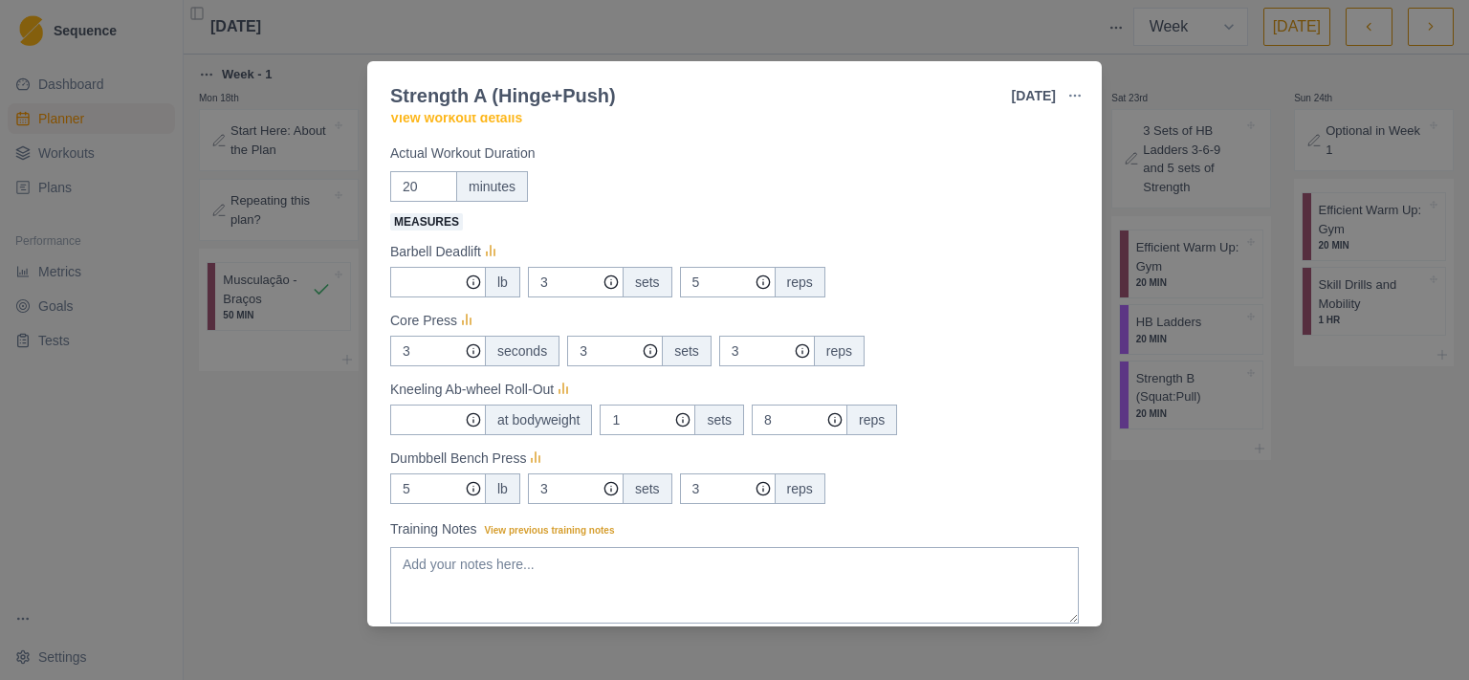
click at [1259, 263] on div "Strength A (Hinge+Push) [DATE] Link To Goal View Workout Metrics Edit Original …" at bounding box center [734, 340] width 1469 height 680
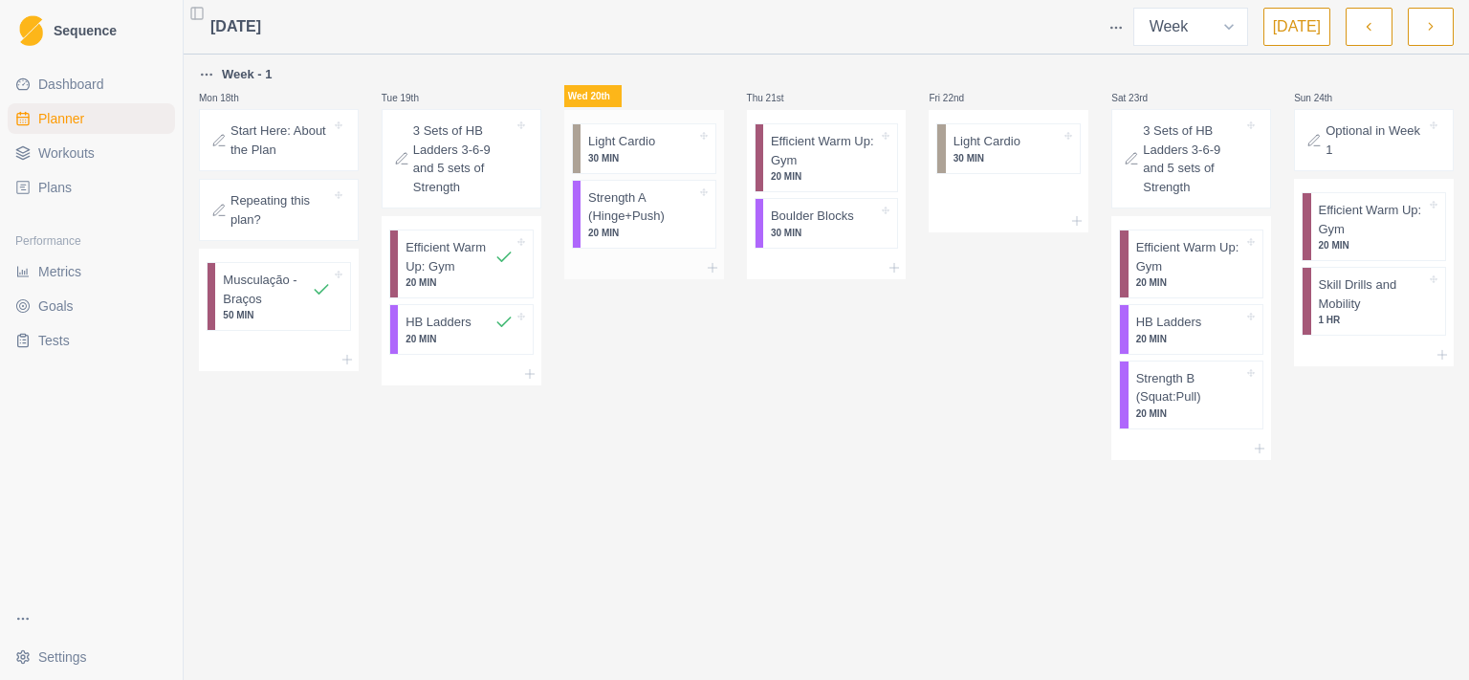
click at [624, 224] on p "Strength A (Hinge+Push)" at bounding box center [642, 206] width 108 height 37
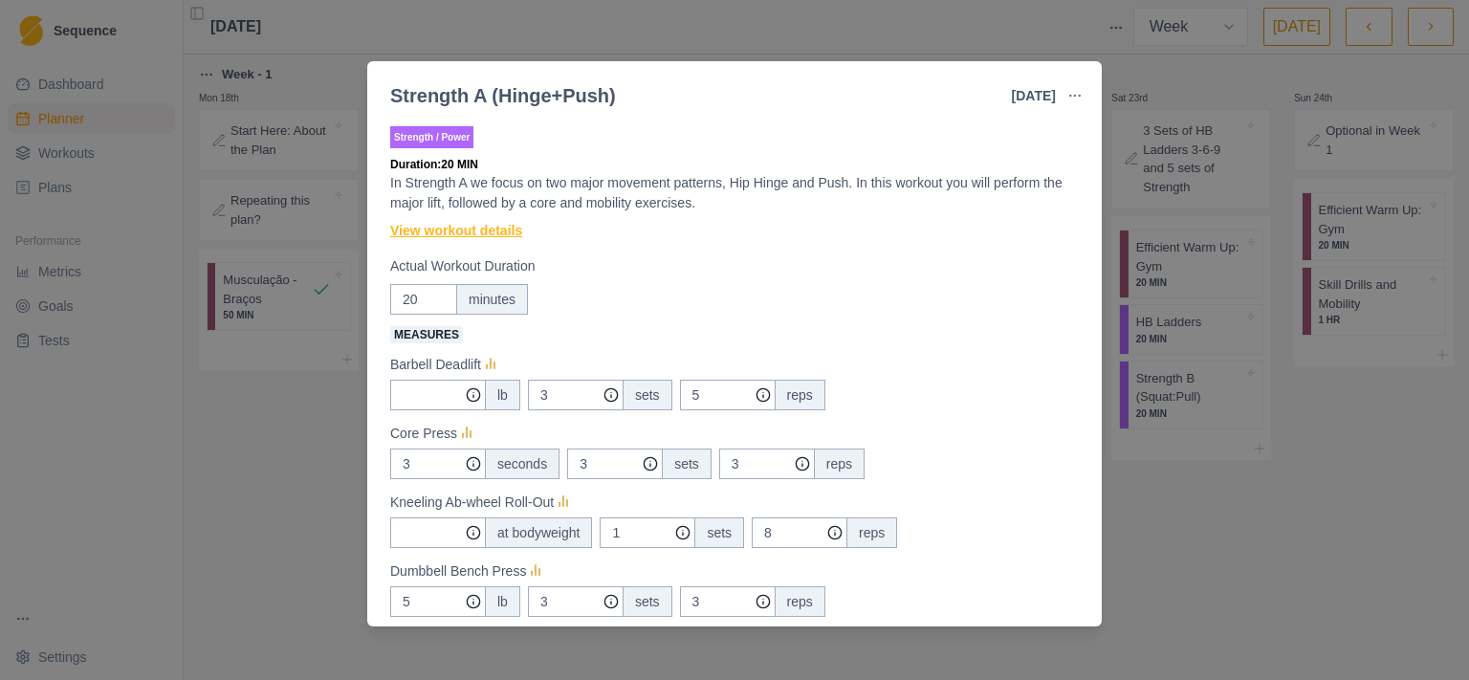
click at [412, 221] on link "View workout details" at bounding box center [456, 231] width 132 height 20
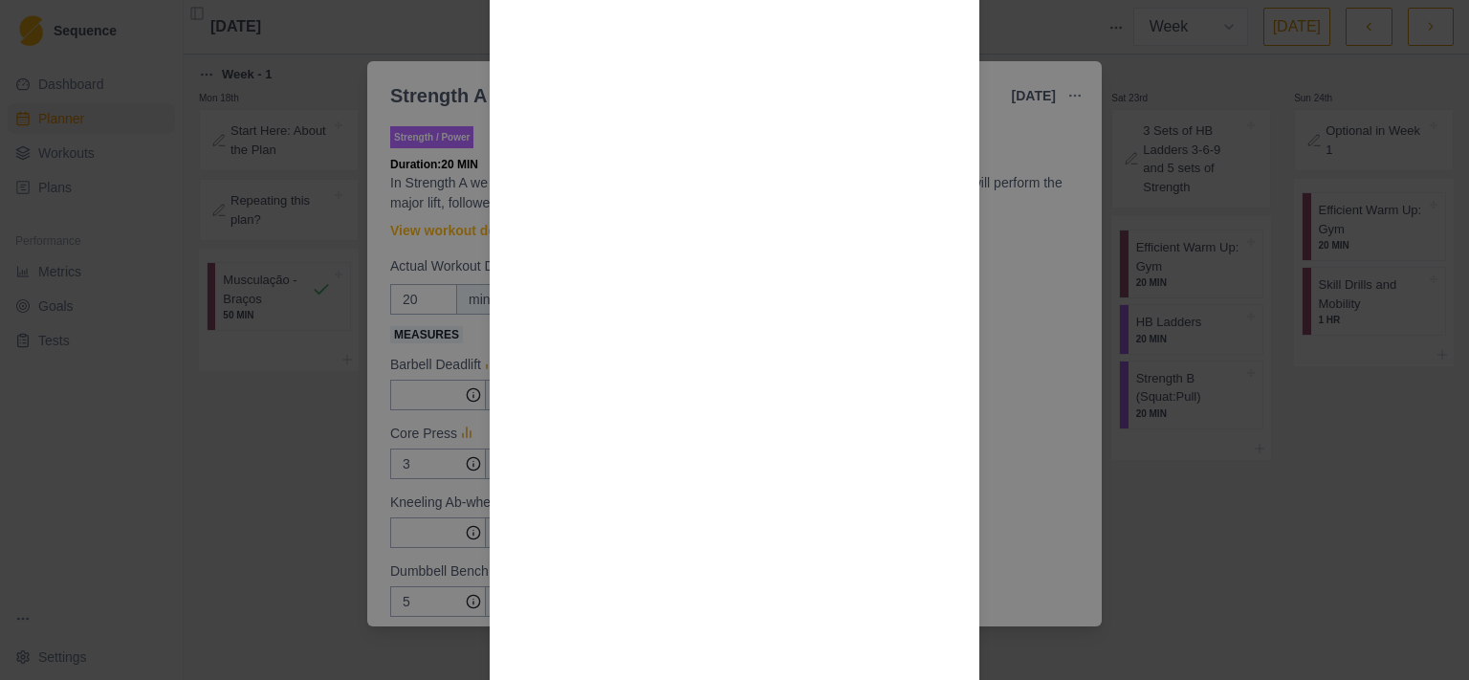
scroll to position [1239, 0]
click at [256, 375] on div "Workout Details The Warmup: Deadlift: 5 reps at 50%, rest, 3 reps at 70% Dumbel…" at bounding box center [734, 340] width 1469 height 680
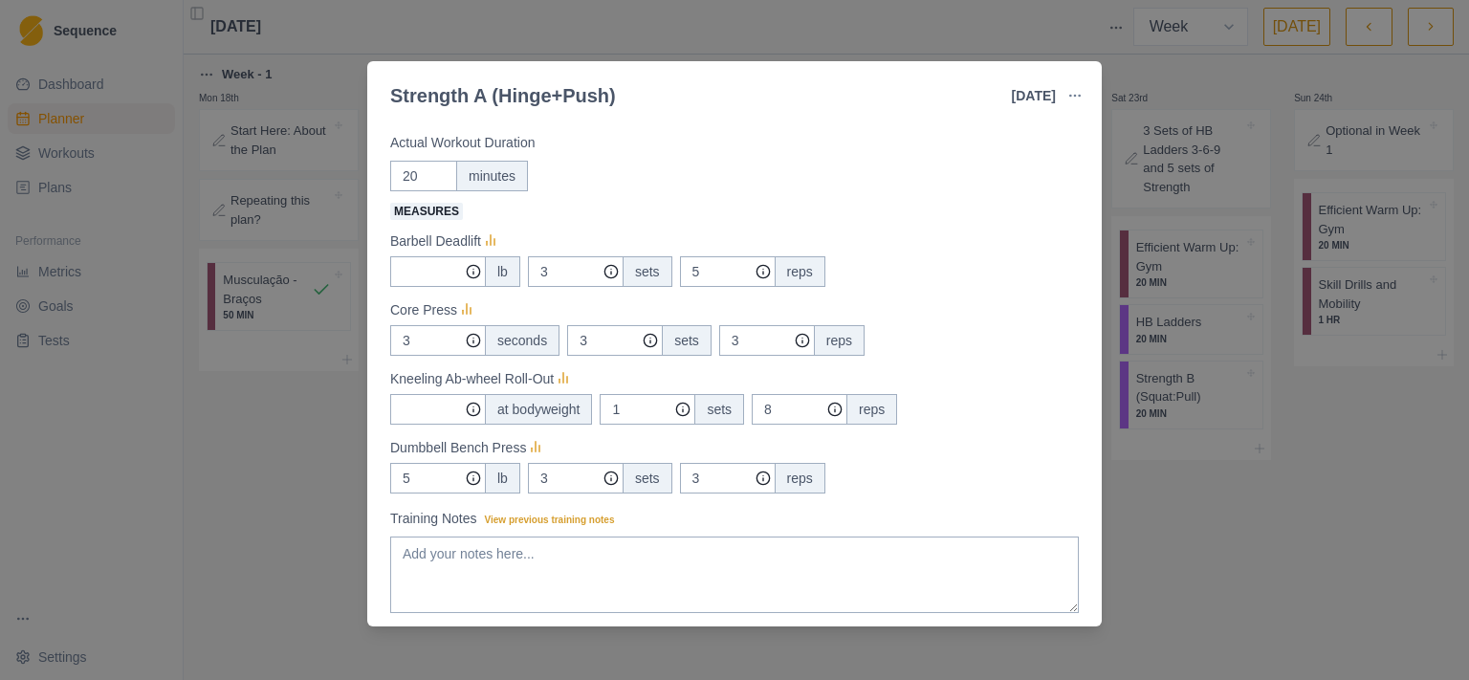
scroll to position [0, 0]
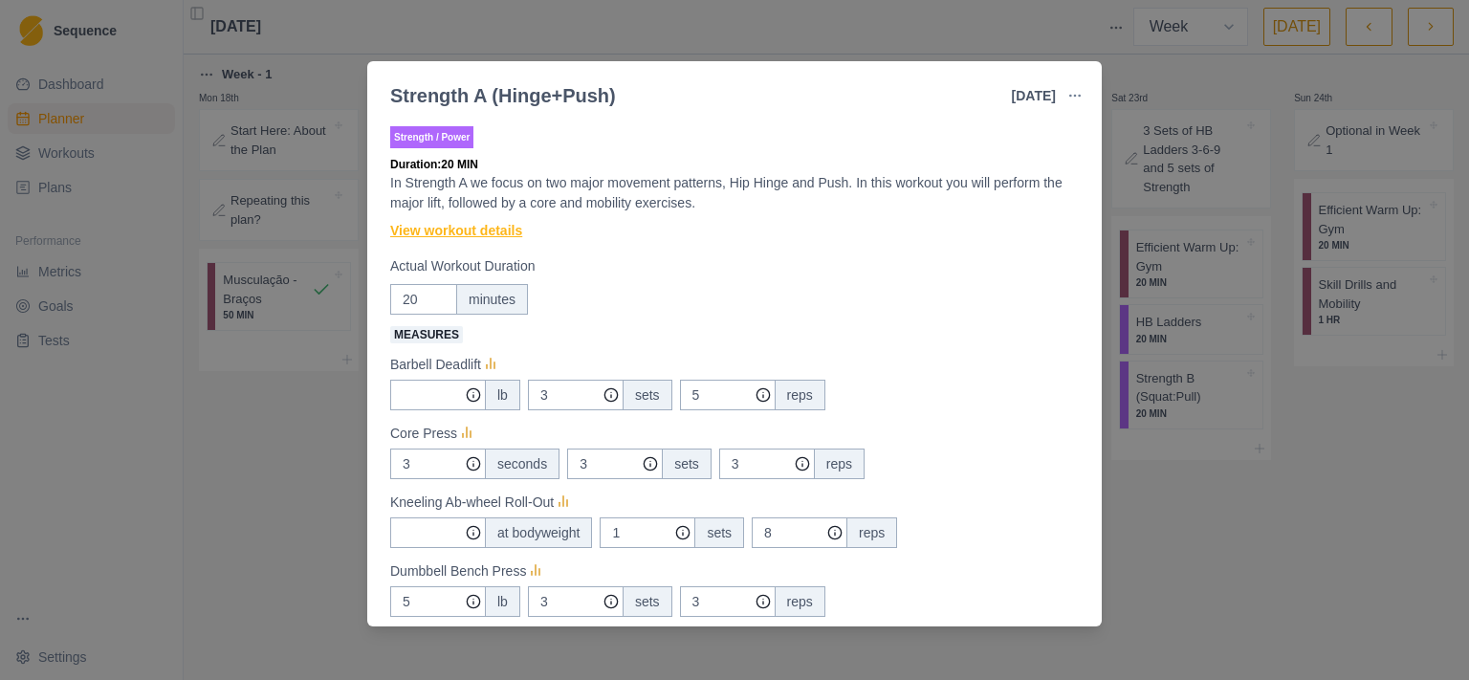
click at [492, 230] on link "View workout details" at bounding box center [456, 231] width 132 height 20
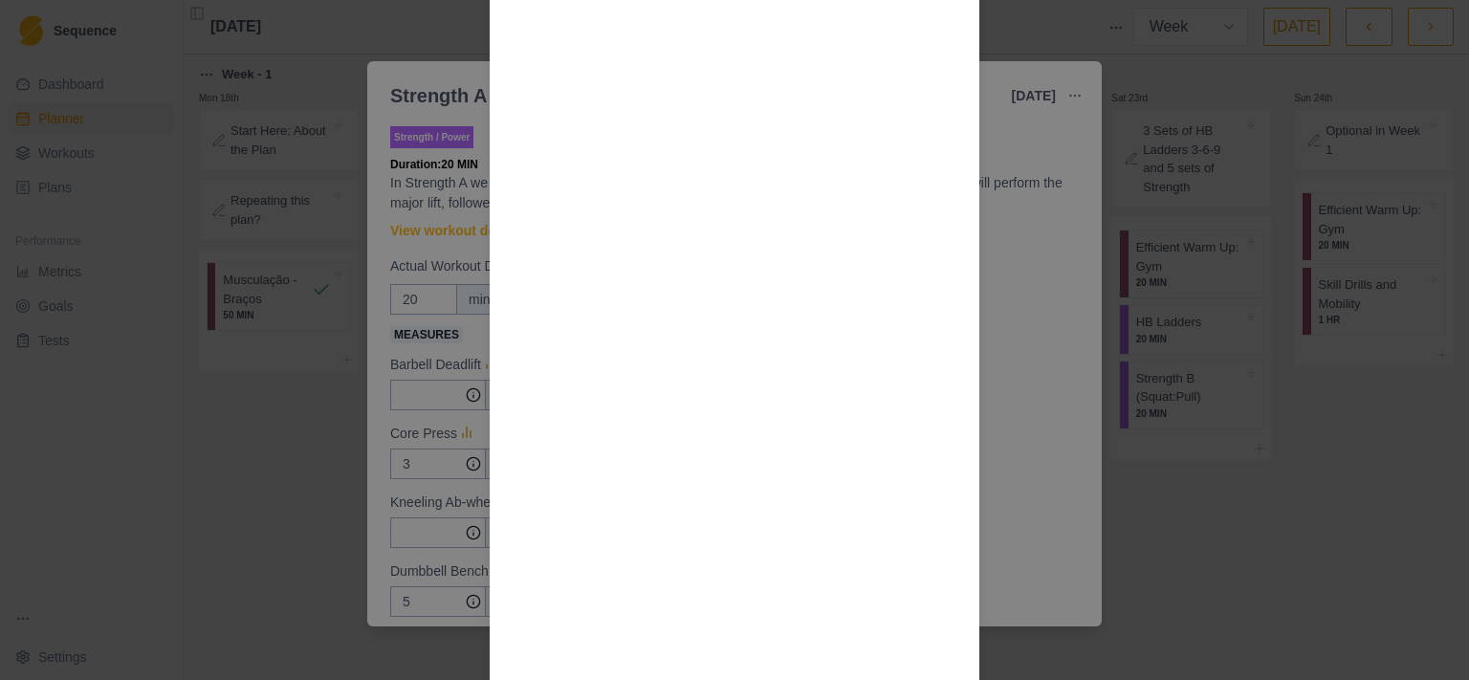
scroll to position [1487, 0]
click at [140, 464] on div "Workout Details The Warmup: Deadlift: 5 reps at 50%, rest, 3 reps at 70% Dumbel…" at bounding box center [734, 340] width 1469 height 680
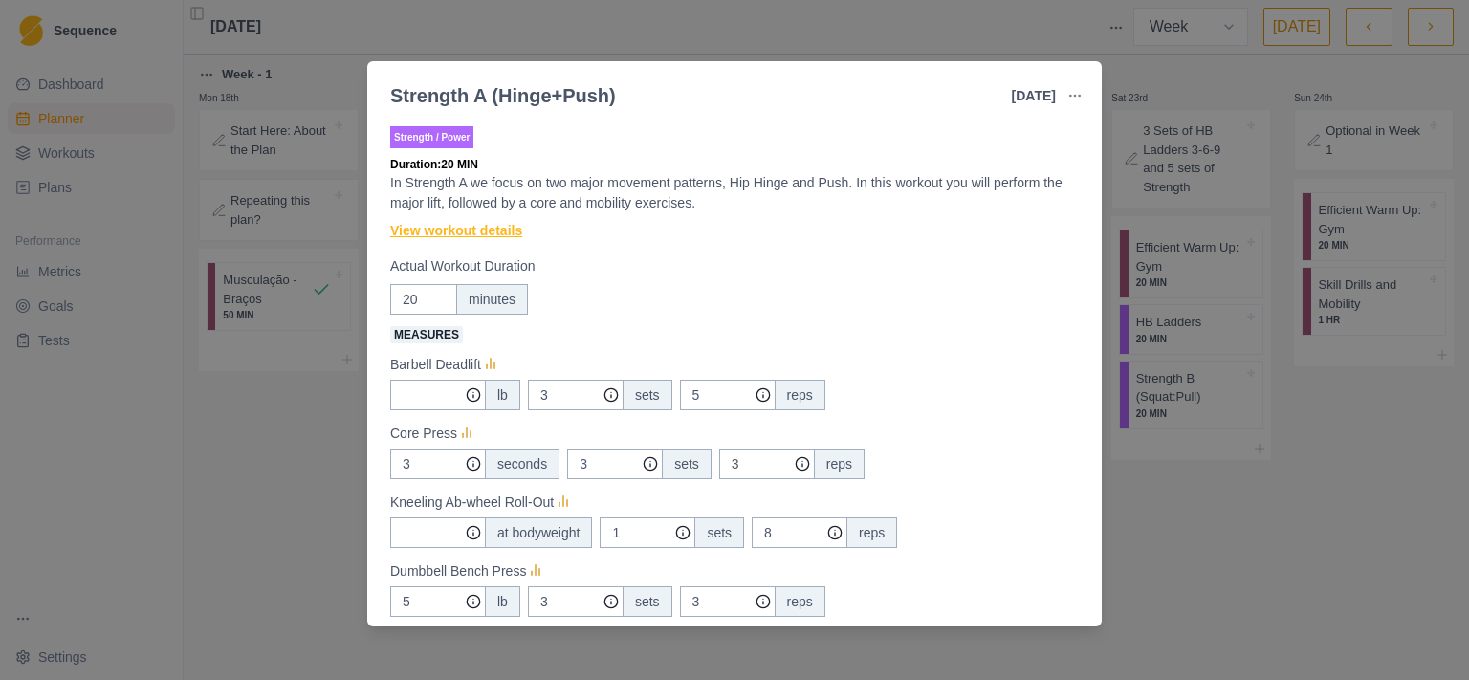
click at [482, 234] on link "View workout details" at bounding box center [456, 231] width 132 height 20
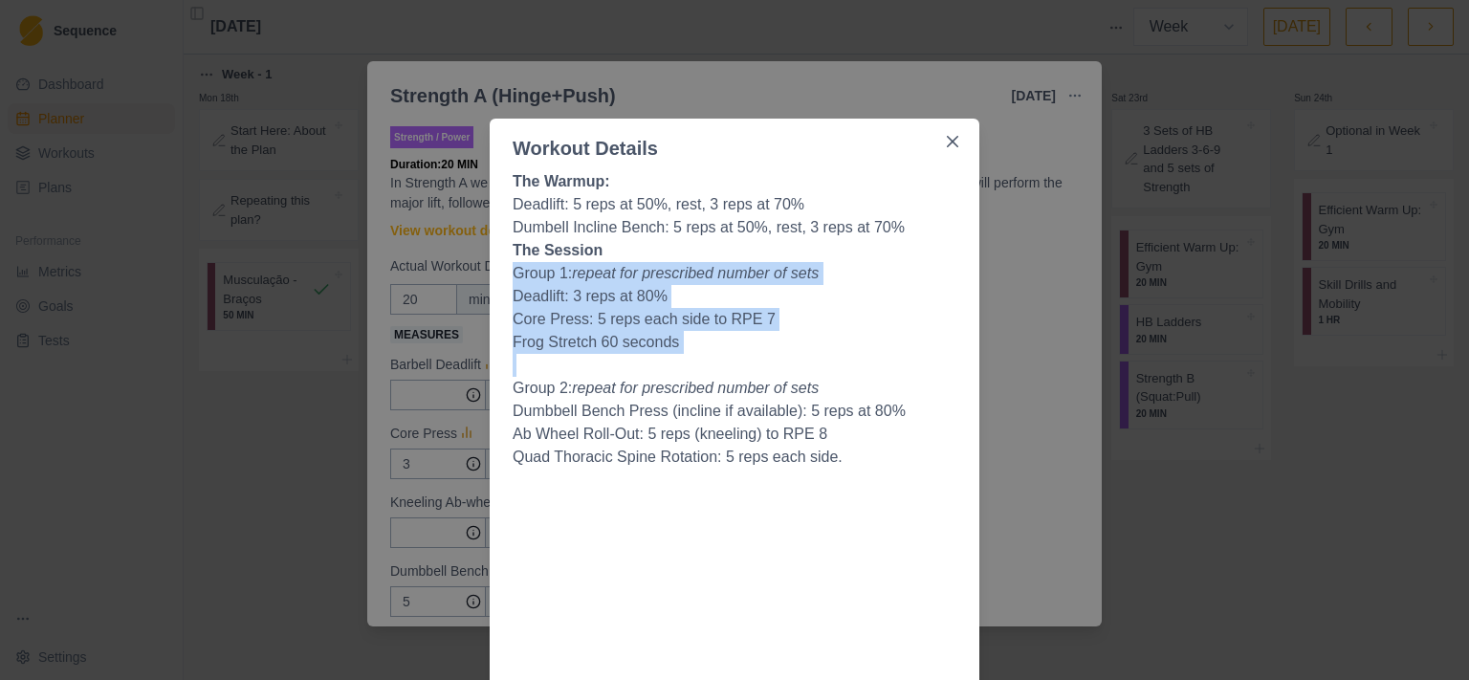
drag, startPoint x: 507, startPoint y: 272, endPoint x: 728, endPoint y: 350, distance: 234.4
click at [728, 349] on p "Frog Stretch 60 seconds" at bounding box center [735, 342] width 444 height 23
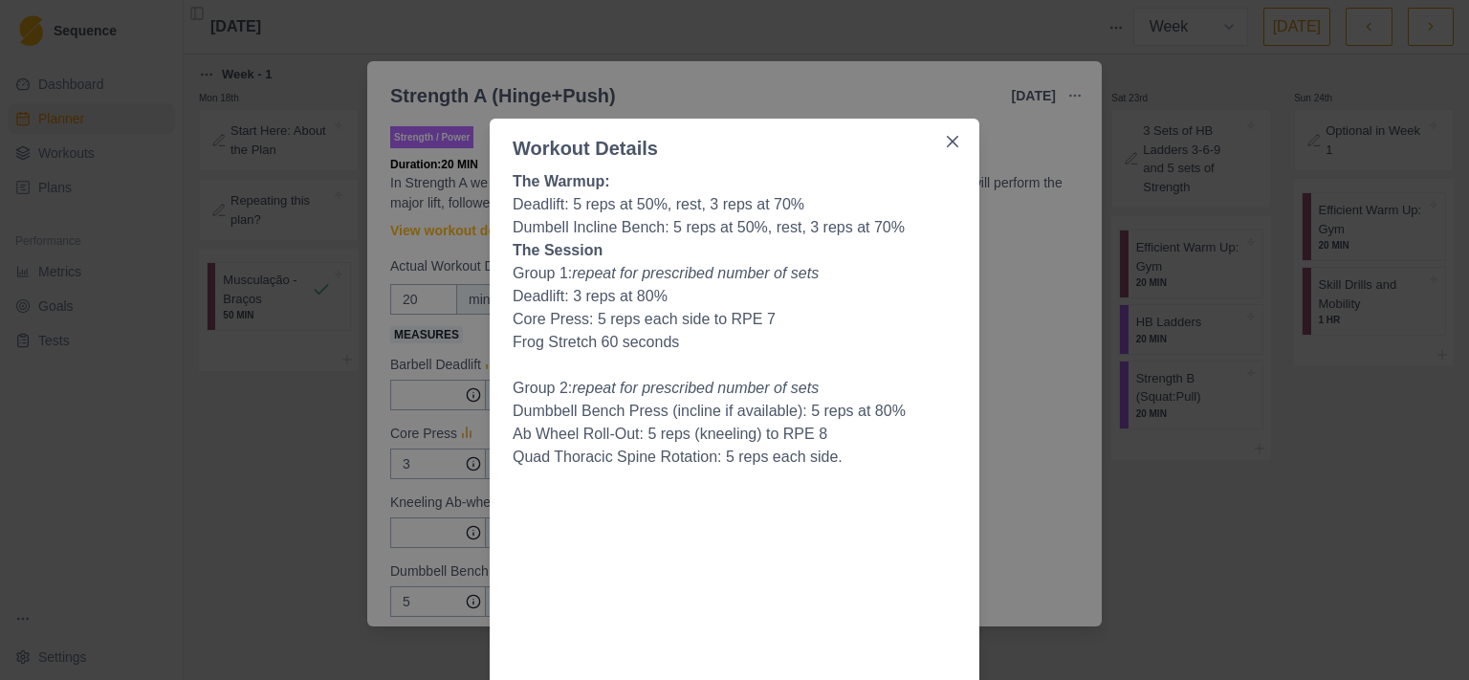
drag, startPoint x: 732, startPoint y: 342, endPoint x: 704, endPoint y: 192, distance: 152.7
click at [704, 192] on p "The Warmup:" at bounding box center [735, 181] width 444 height 23
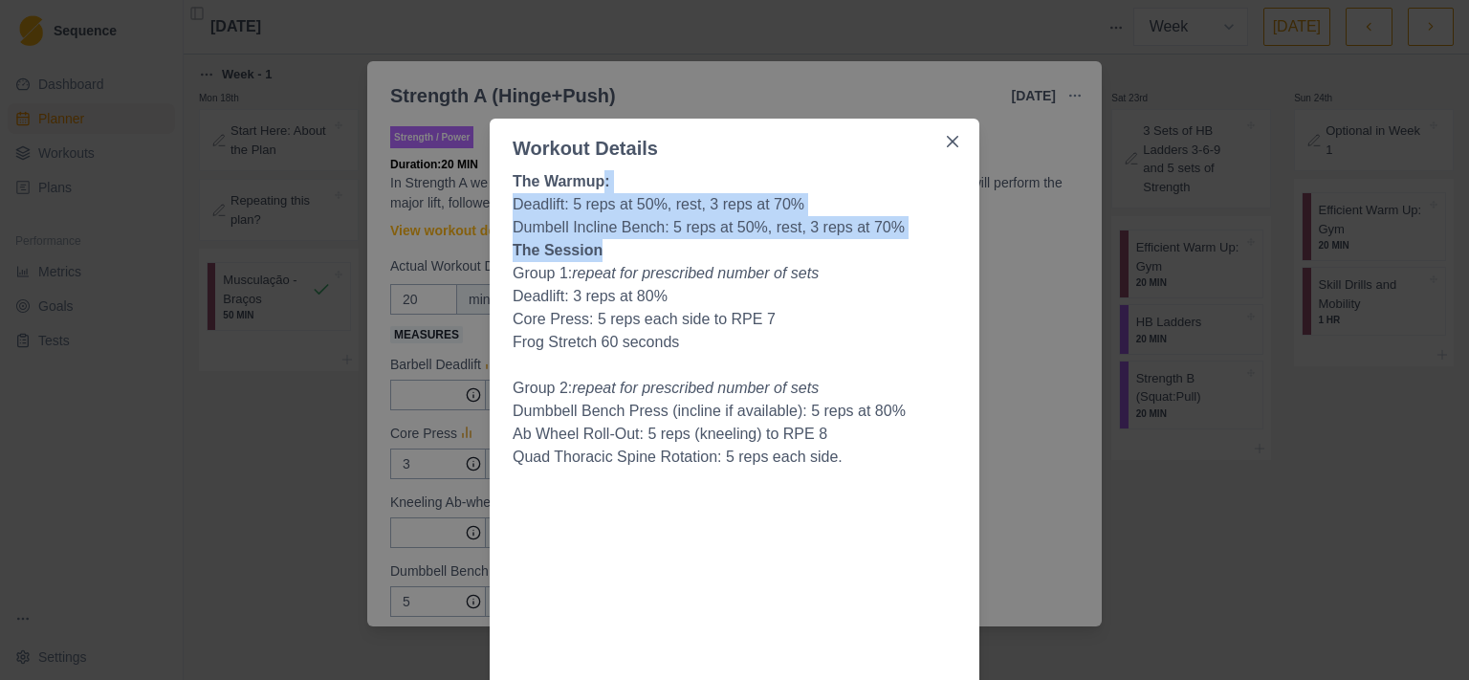
drag, startPoint x: 704, startPoint y: 192, endPoint x: 720, endPoint y: 257, distance: 67.0
click at [720, 257] on p "The Session" at bounding box center [735, 250] width 444 height 23
drag, startPoint x: 729, startPoint y: 252, endPoint x: 733, endPoint y: 188, distance: 64.2
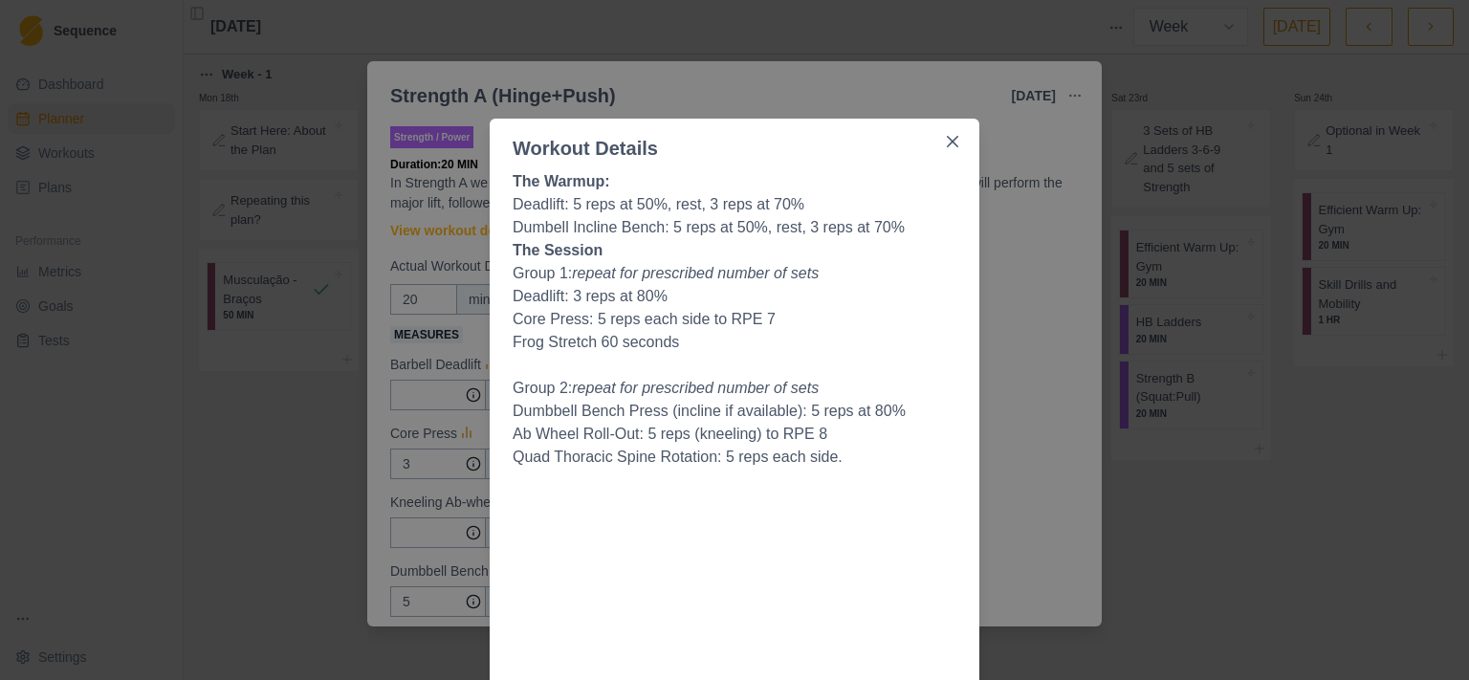
click at [733, 188] on p "The Warmup:" at bounding box center [735, 181] width 444 height 23
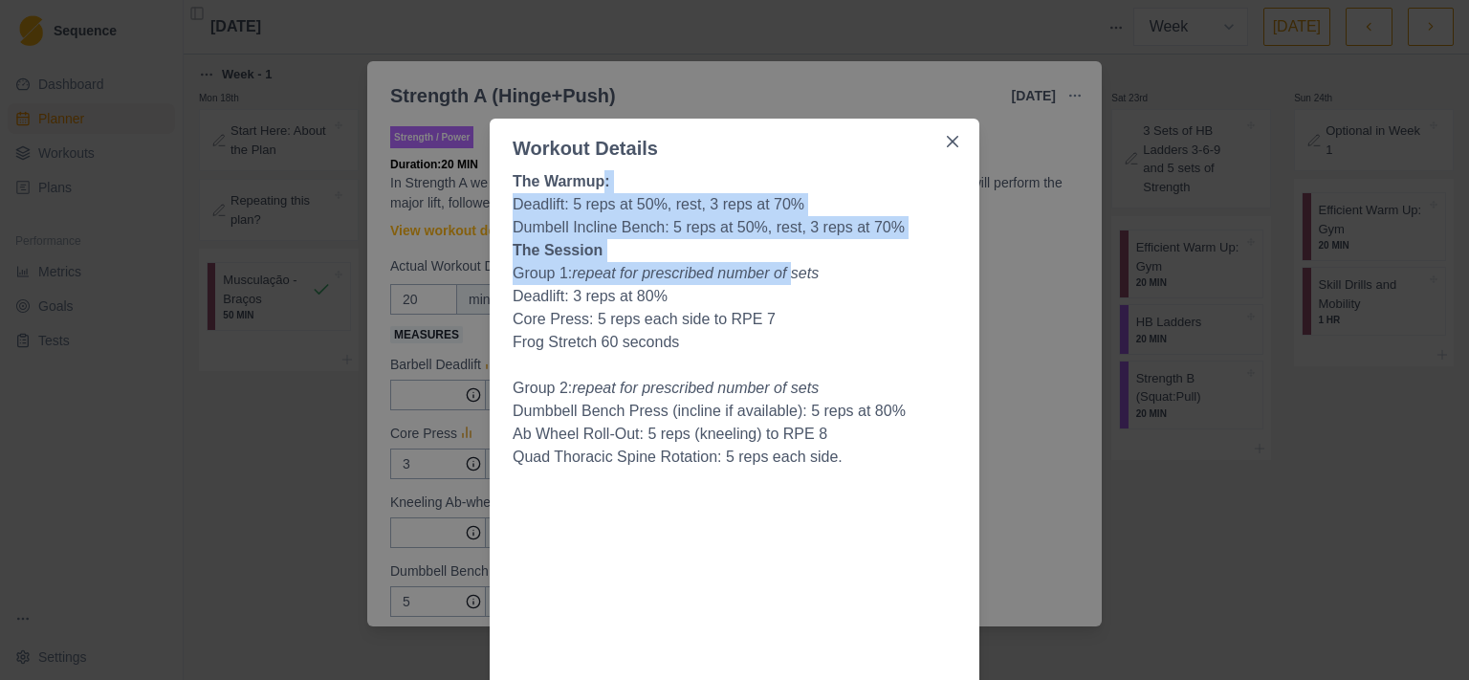
drag, startPoint x: 741, startPoint y: 206, endPoint x: 776, endPoint y: 273, distance: 75.3
click at [777, 274] on em "repeat for prescribed number of sets" at bounding box center [695, 273] width 247 height 16
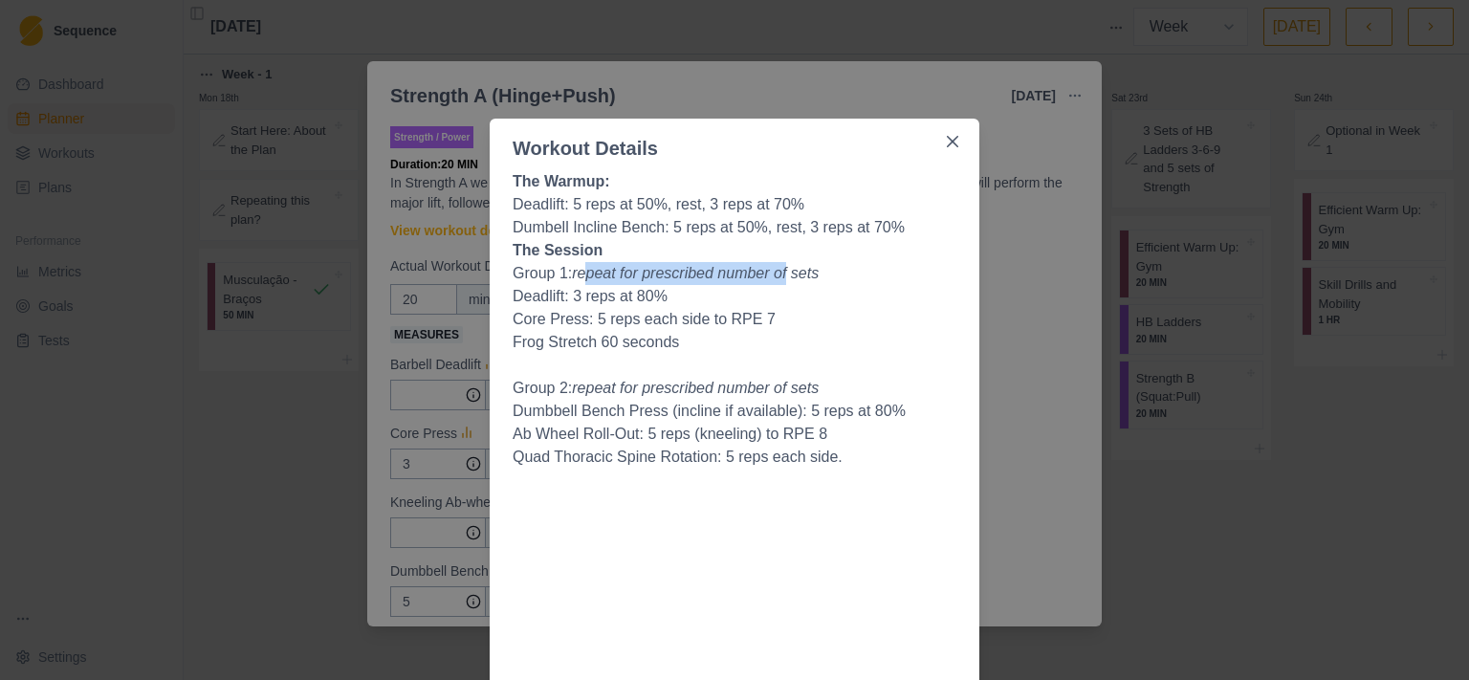
drag, startPoint x: 581, startPoint y: 271, endPoint x: 775, endPoint y: 282, distance: 193.5
click at [775, 281] on em "repeat for prescribed number of sets" at bounding box center [695, 273] width 247 height 16
click at [772, 290] on p "Deadlift: 3 reps at 80%" at bounding box center [735, 296] width 444 height 23
drag, startPoint x: 631, startPoint y: 293, endPoint x: 708, endPoint y: 341, distance: 90.7
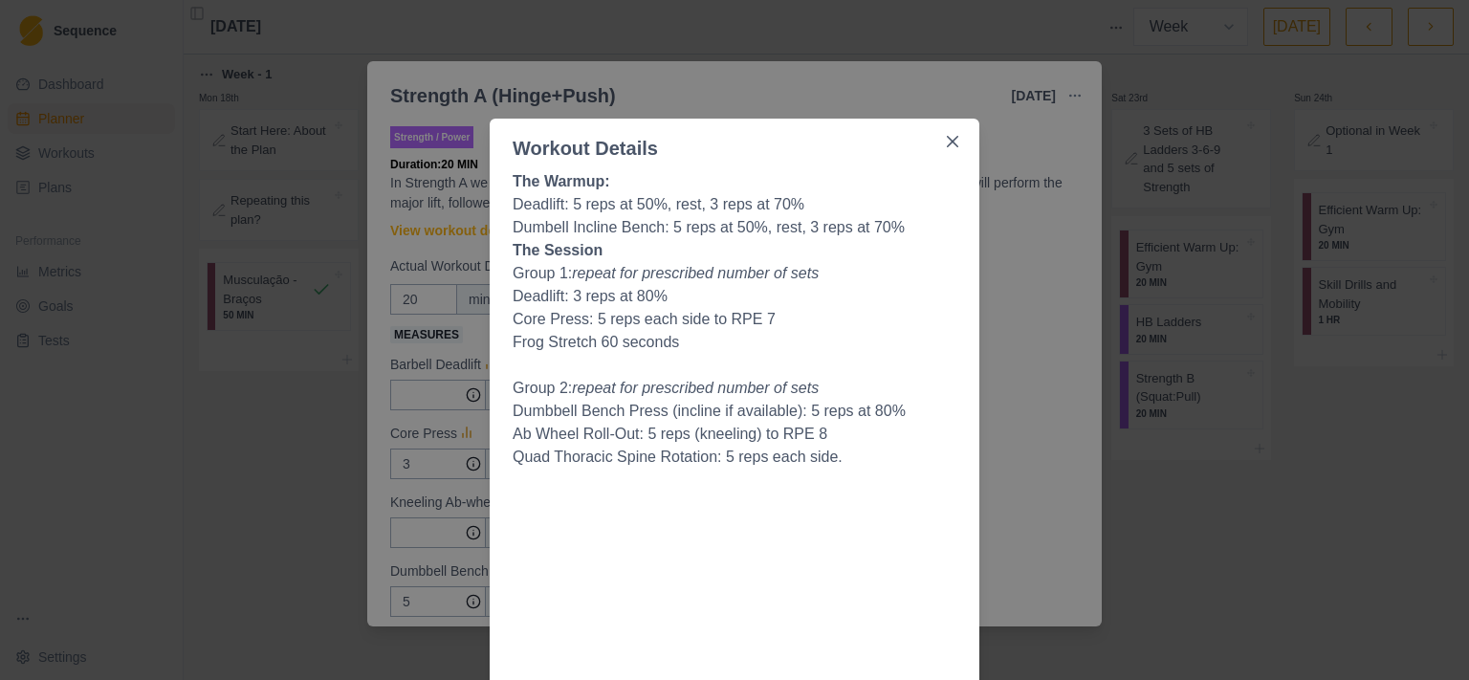
click at [711, 342] on p "Frog Stretch 60 seconds" at bounding box center [735, 342] width 444 height 23
drag, startPoint x: 714, startPoint y: 340, endPoint x: 639, endPoint y: 304, distance: 83.8
click at [639, 303] on p "Deadlift: 3 reps at 80%" at bounding box center [735, 296] width 444 height 23
drag, startPoint x: 631, startPoint y: 289, endPoint x: 748, endPoint y: 352, distance: 132.6
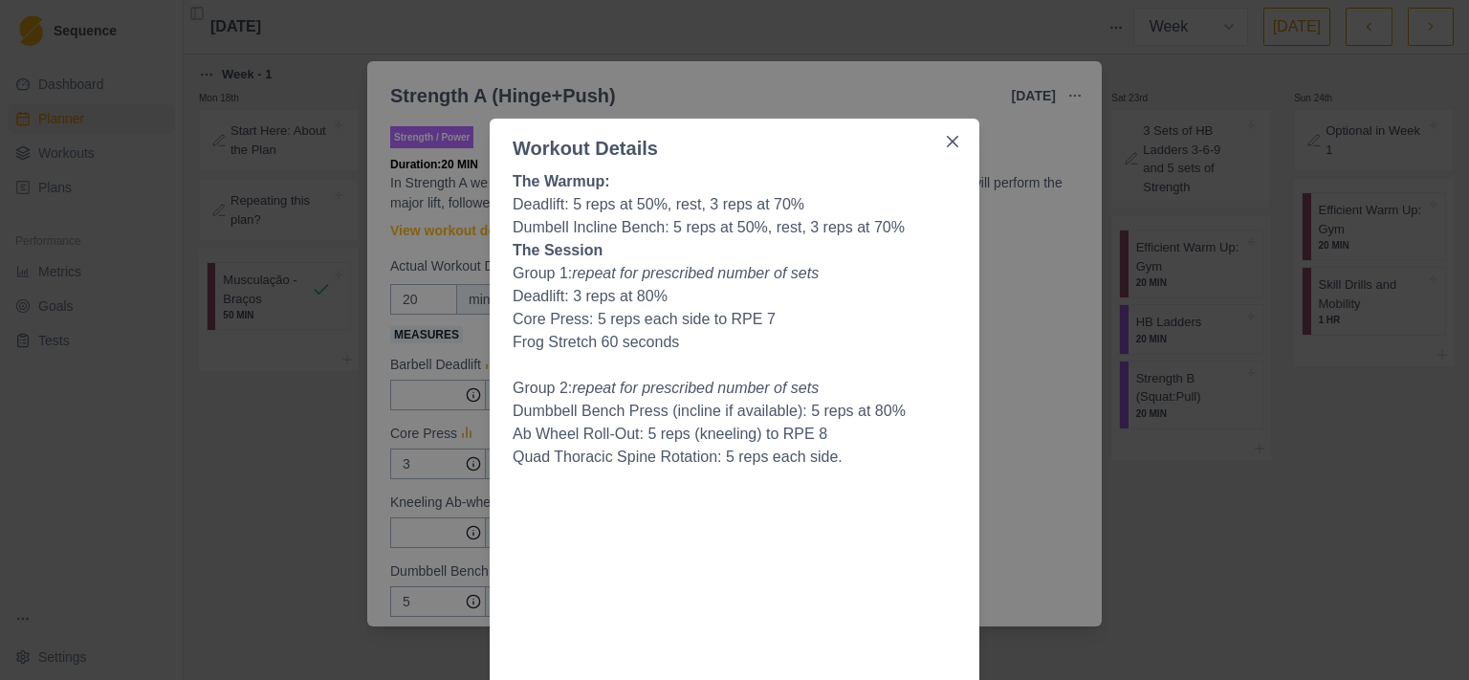
click at [755, 341] on p "Frog Stretch 60 seconds" at bounding box center [735, 342] width 444 height 23
drag, startPoint x: 511, startPoint y: 342, endPoint x: 757, endPoint y: 342, distance: 246.7
click at [757, 342] on p "Frog Stretch 60 seconds" at bounding box center [735, 342] width 444 height 23
click at [728, 345] on p "Frog Stretch 60 seconds" at bounding box center [735, 342] width 444 height 23
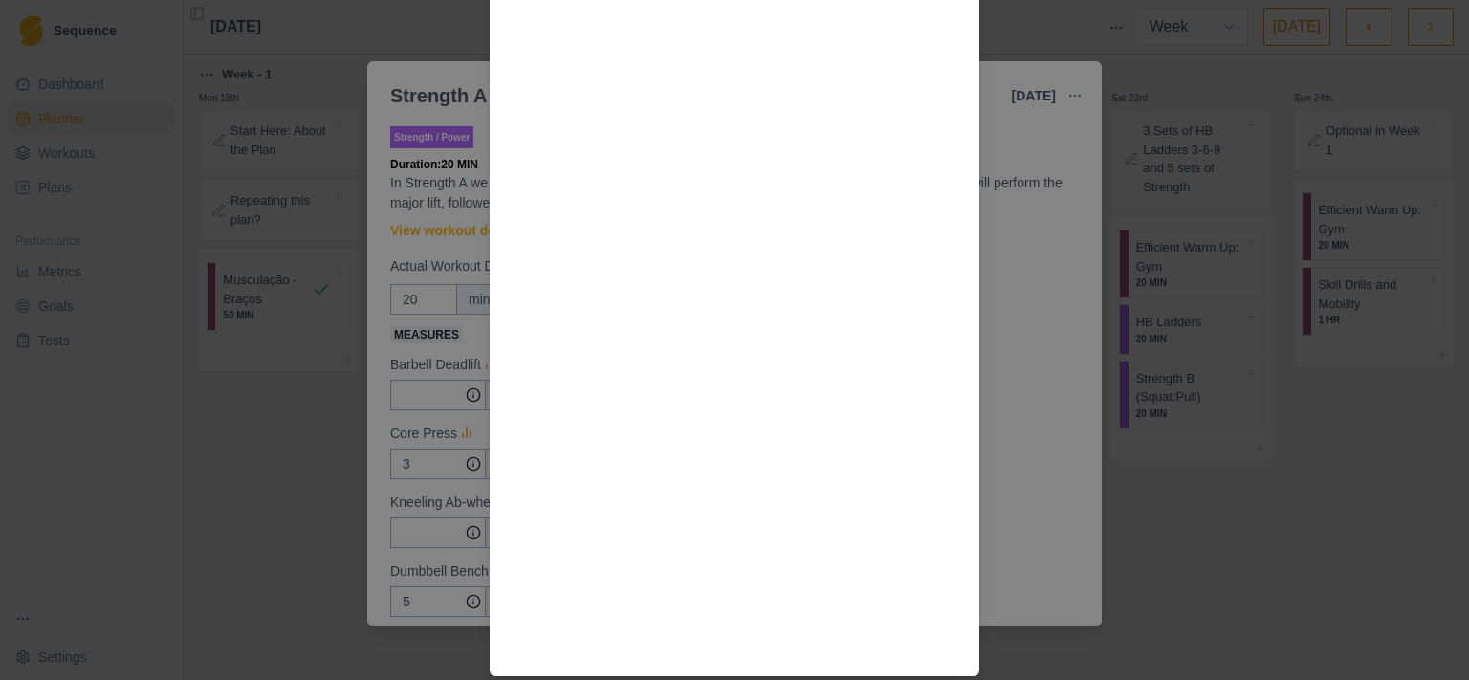
scroll to position [1778, 0]
click at [1088, 451] on div "Workout Details The Warmup: Deadlift: 5 reps at 50%, rest, 3 reps at 70% Dumbel…" at bounding box center [734, 340] width 1469 height 680
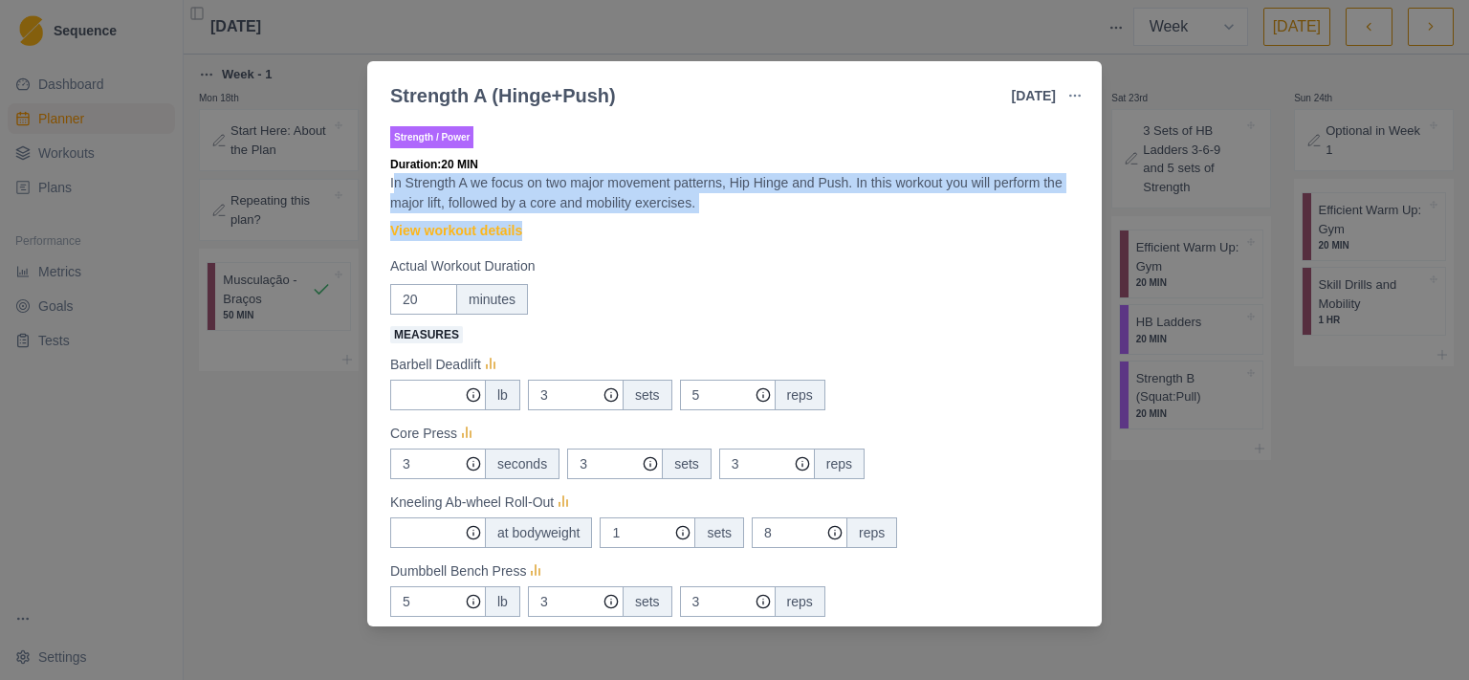
drag, startPoint x: 421, startPoint y: 189, endPoint x: 715, endPoint y: 220, distance: 296.1
click at [715, 220] on div "Strength / Power Duration: 20 MIN In Strength A we focus on two major movement …" at bounding box center [734, 487] width 689 height 730
click at [733, 212] on p "In Strength A we focus on two major movement patterns, Hip Hinge and Push. In t…" at bounding box center [734, 193] width 689 height 40
drag, startPoint x: 736, startPoint y: 205, endPoint x: 711, endPoint y: 162, distance: 50.2
click at [711, 162] on div "Strength / Power Duration: 20 MIN In Strength A we focus on two major movement …" at bounding box center [734, 487] width 689 height 730
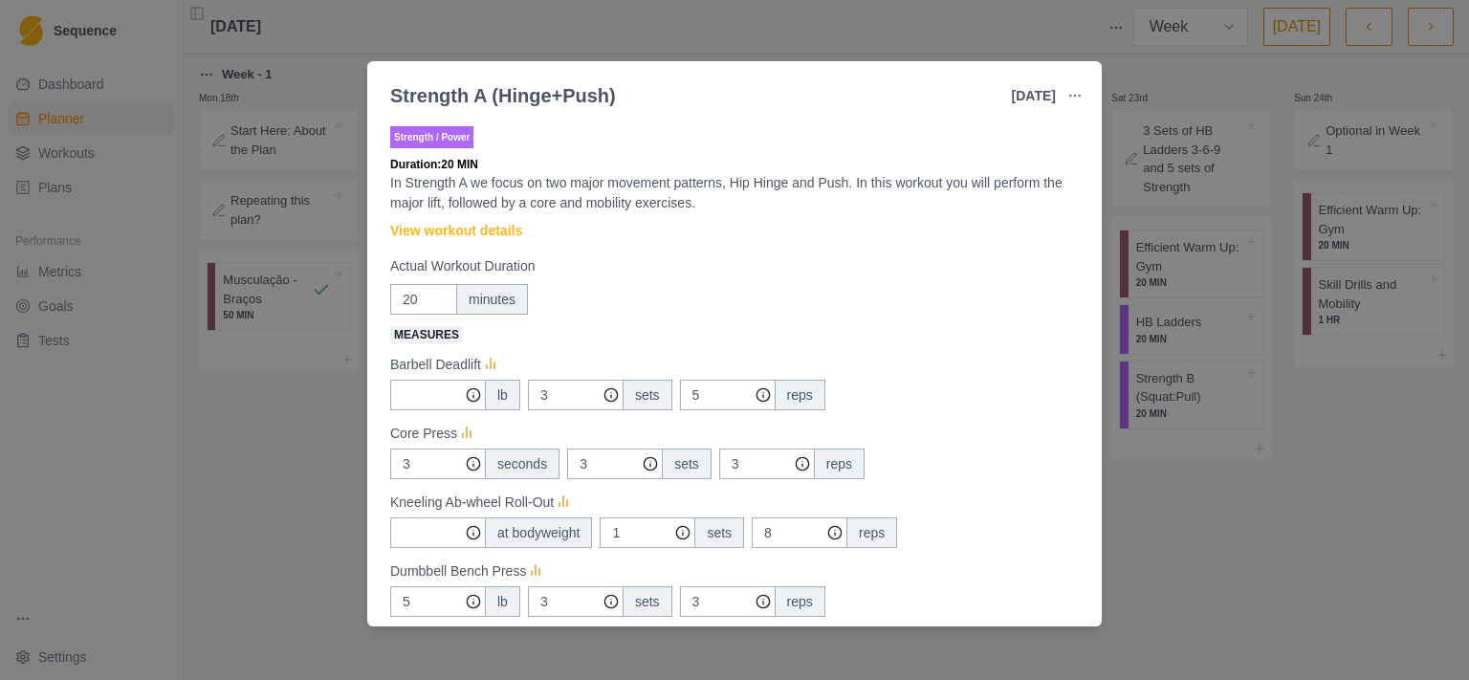
click at [711, 168] on p "Duration: 20 MIN" at bounding box center [734, 164] width 689 height 17
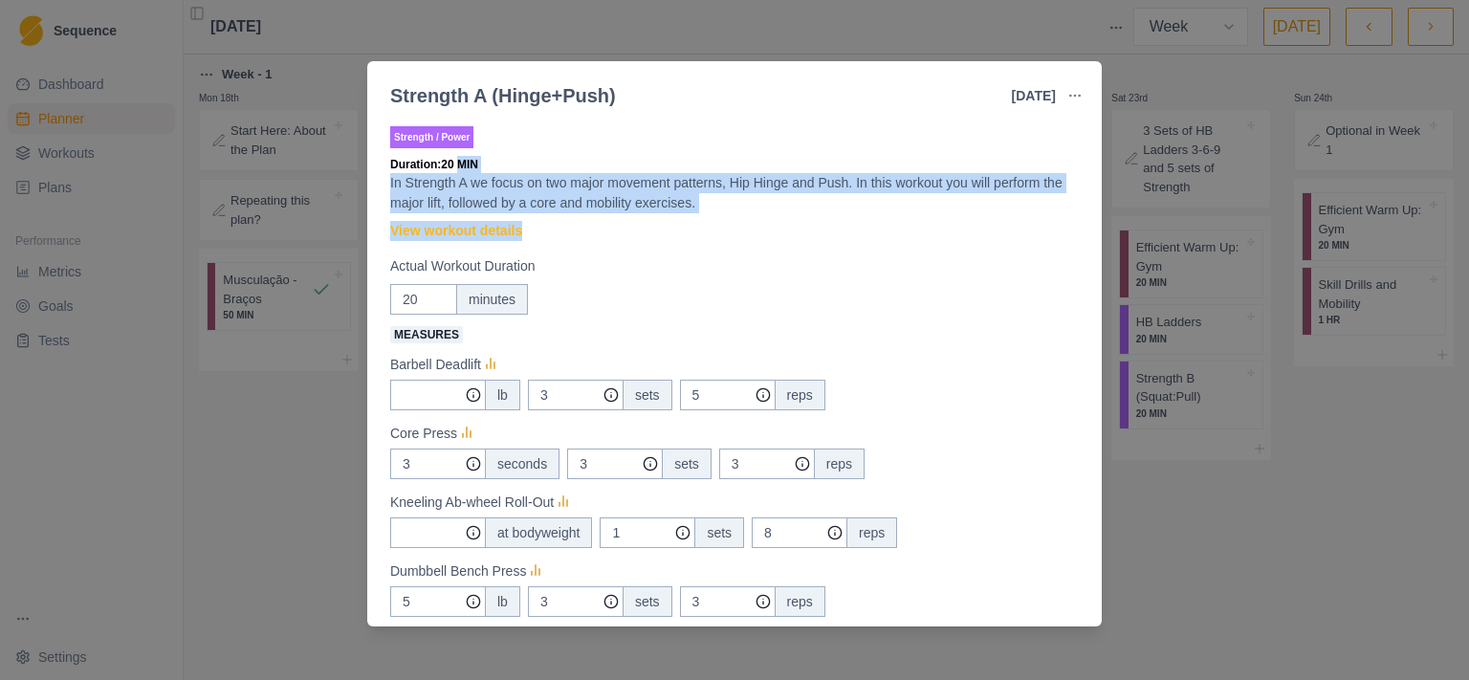
drag, startPoint x: 711, startPoint y: 168, endPoint x: 736, endPoint y: 218, distance: 55.6
click at [736, 218] on div "Strength / Power Duration: 20 MIN In Strength A we focus on two major movement …" at bounding box center [734, 487] width 689 height 730
drag, startPoint x: 752, startPoint y: 205, endPoint x: 736, endPoint y: 178, distance: 30.8
click at [736, 178] on p "In Strength A we focus on two major movement patterns, Hip Hinge and Push. In t…" at bounding box center [734, 193] width 689 height 40
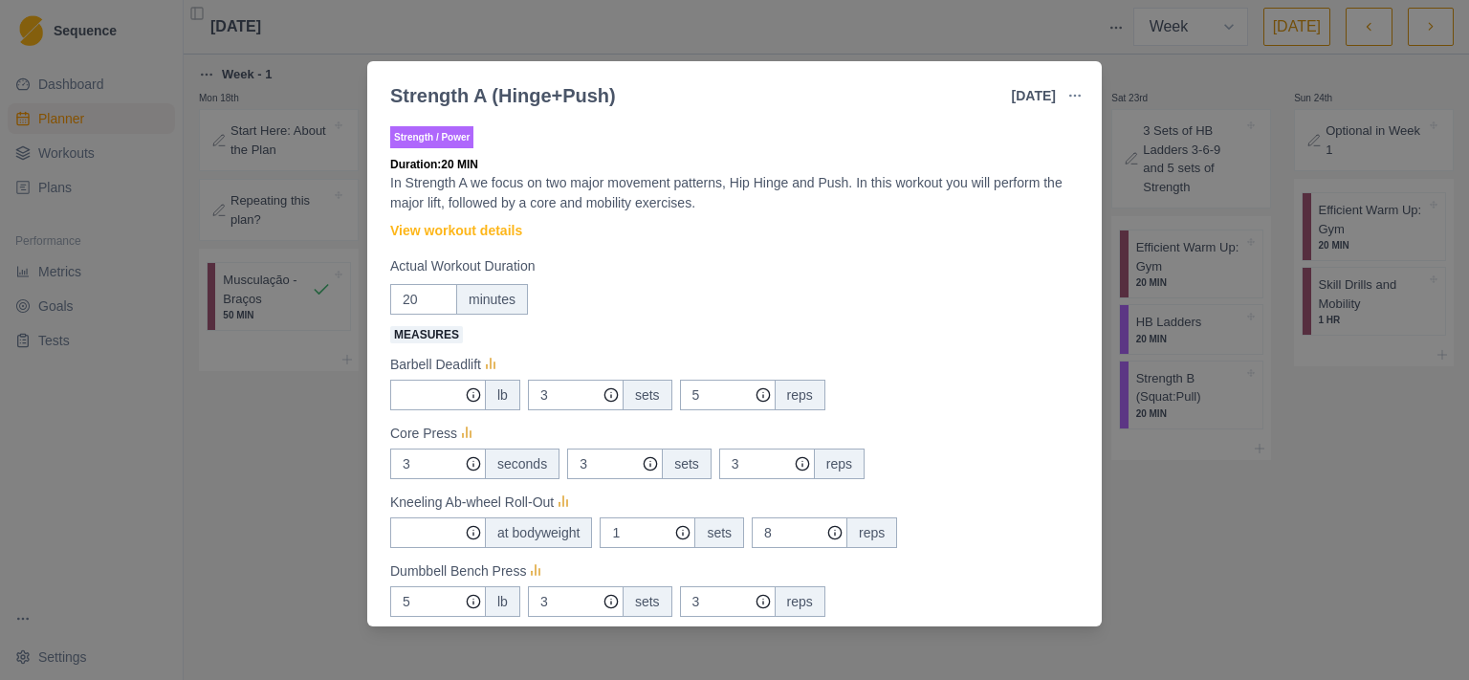
click at [736, 178] on p "In Strength A we focus on two major movement patterns, Hip Hinge and Push. In t…" at bounding box center [734, 193] width 689 height 40
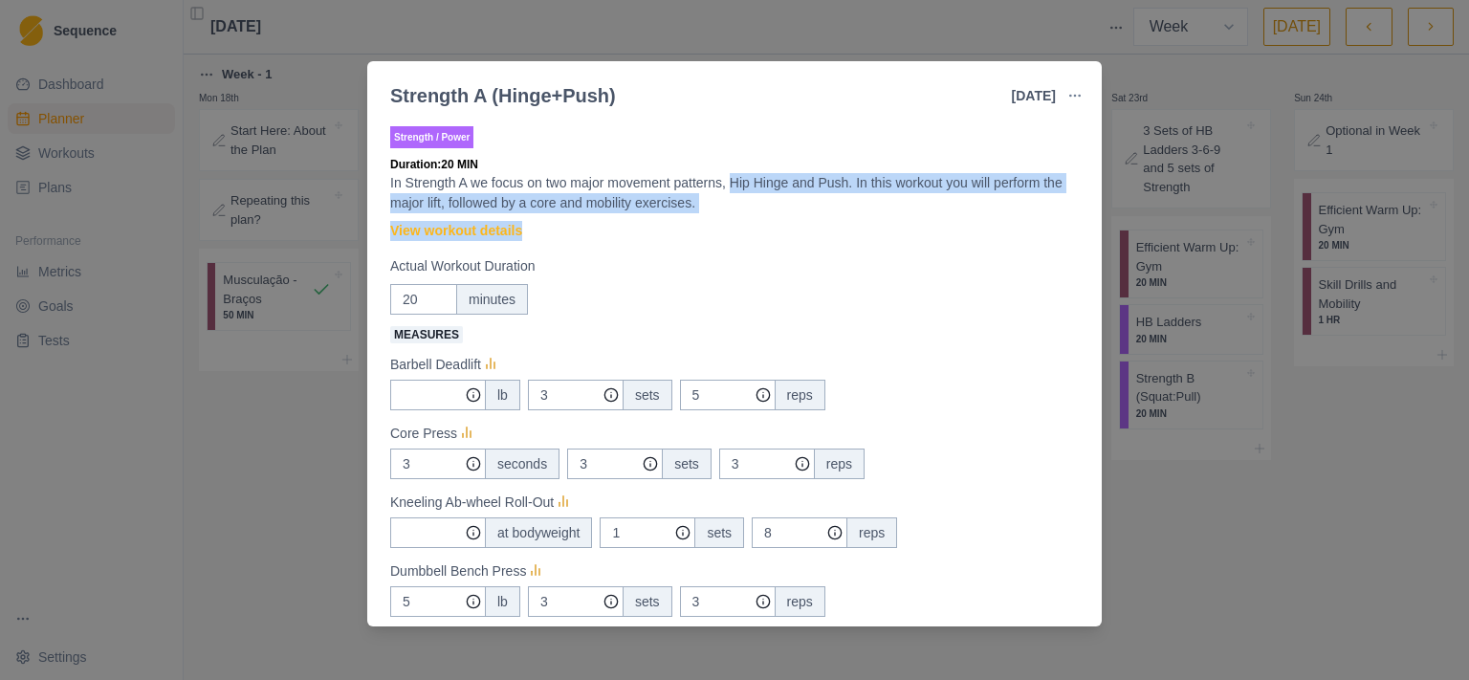
drag, startPoint x: 736, startPoint y: 178, endPoint x: 756, endPoint y: 213, distance: 40.7
click at [756, 213] on div "Strength / Power Duration: 20 MIN In Strength A we focus on two major movement …" at bounding box center [734, 487] width 689 height 730
drag, startPoint x: 758, startPoint y: 206, endPoint x: 751, endPoint y: 179, distance: 27.8
click at [751, 179] on p "In Strength A we focus on two major movement patterns, Hip Hinge and Push. In t…" at bounding box center [734, 193] width 689 height 40
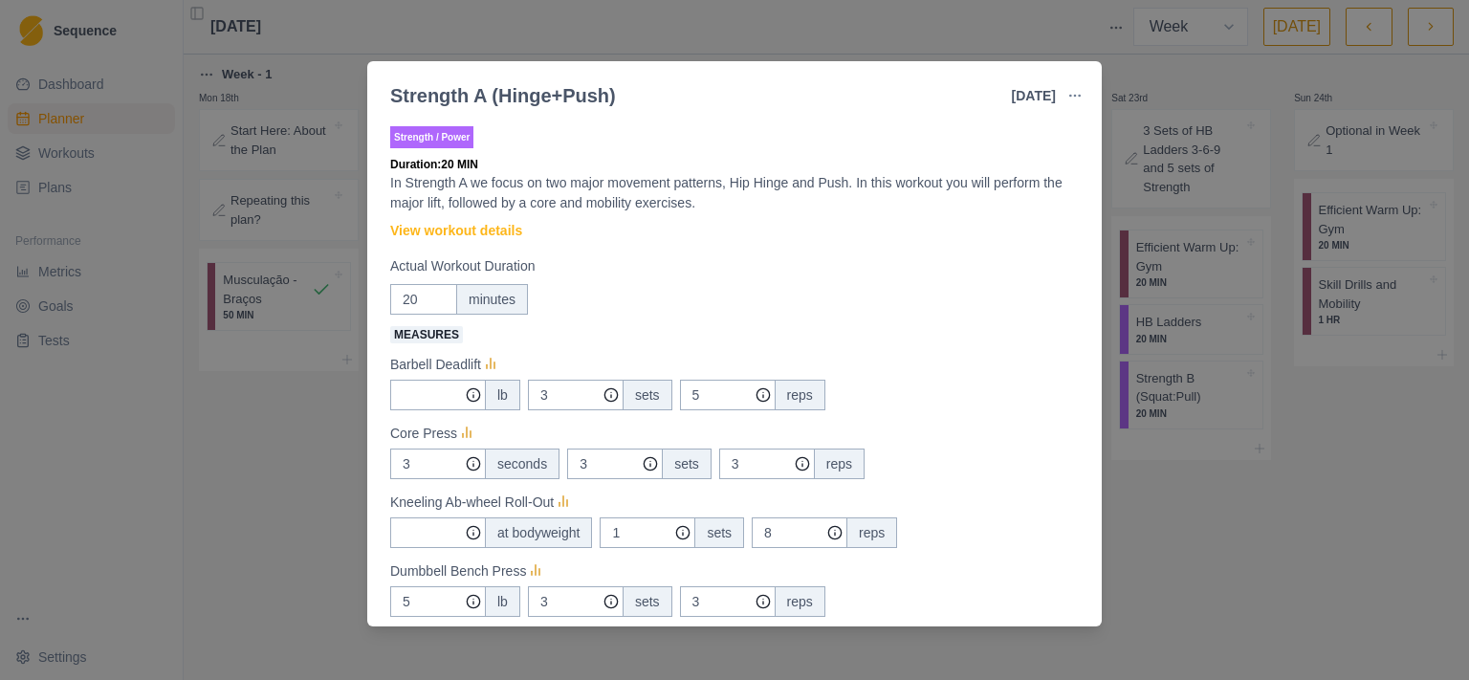
click at [751, 179] on p "In Strength A we focus on two major movement patterns, Hip Hinge and Push. In t…" at bounding box center [734, 193] width 689 height 40
drag, startPoint x: 751, startPoint y: 179, endPoint x: 751, endPoint y: 212, distance: 33.5
click at [751, 212] on p "In Strength A we focus on two major movement patterns, Hip Hinge and Push. In t…" at bounding box center [734, 193] width 689 height 40
click at [1075, 91] on icon "button" at bounding box center [1074, 95] width 15 height 15
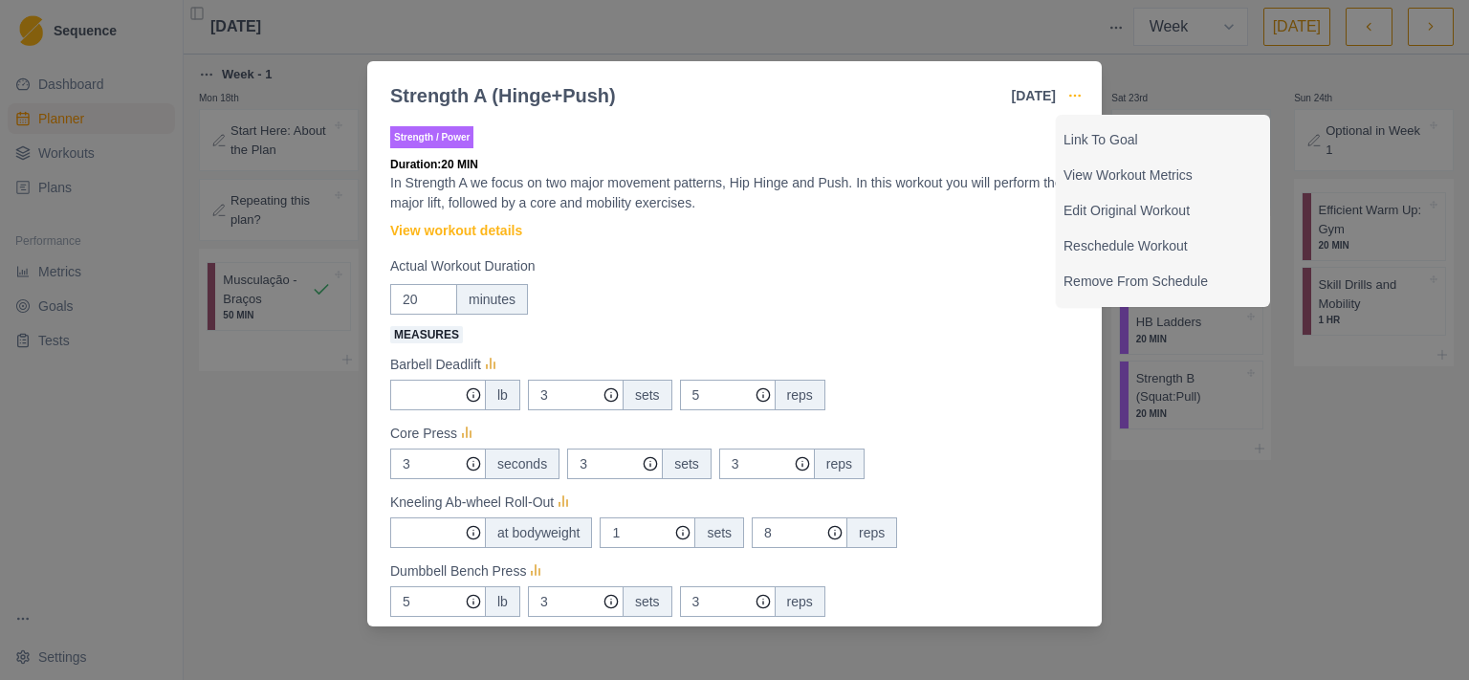
click at [1075, 91] on icon "button" at bounding box center [1074, 95] width 15 height 15
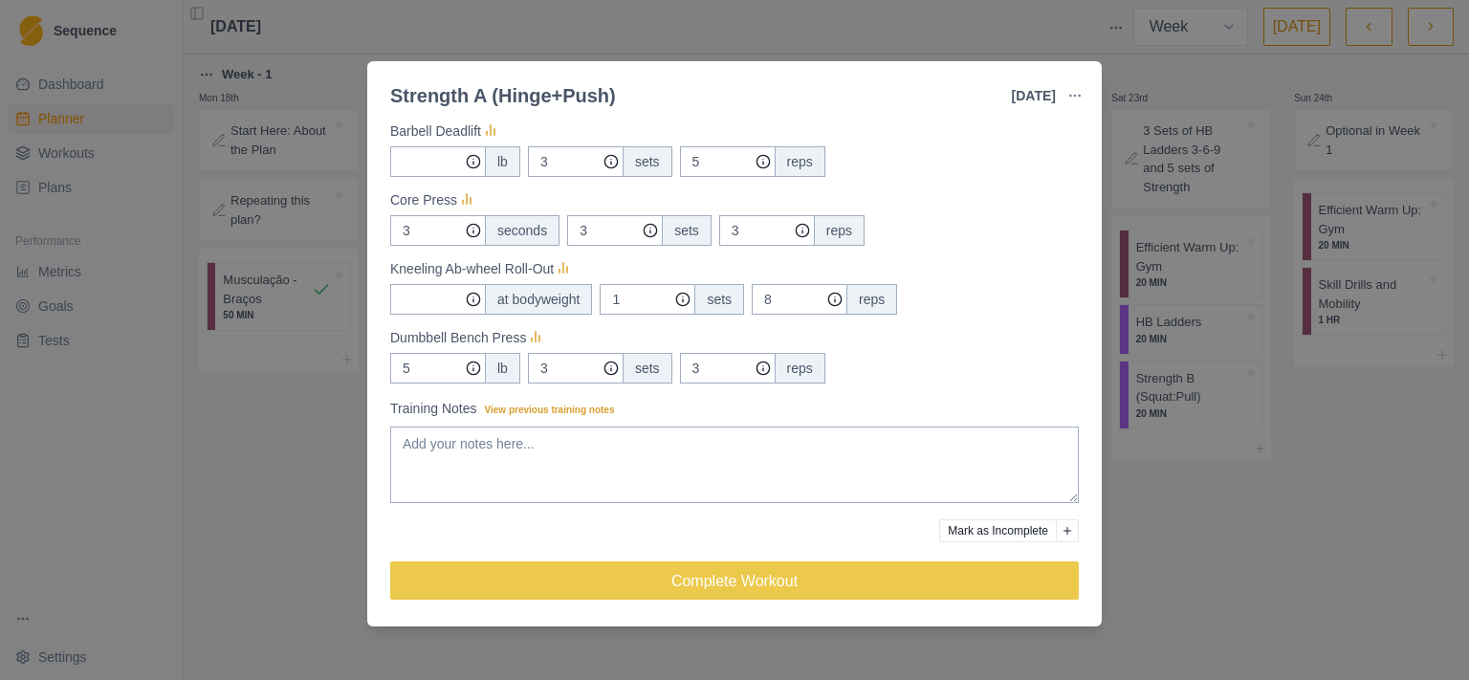
scroll to position [0, 0]
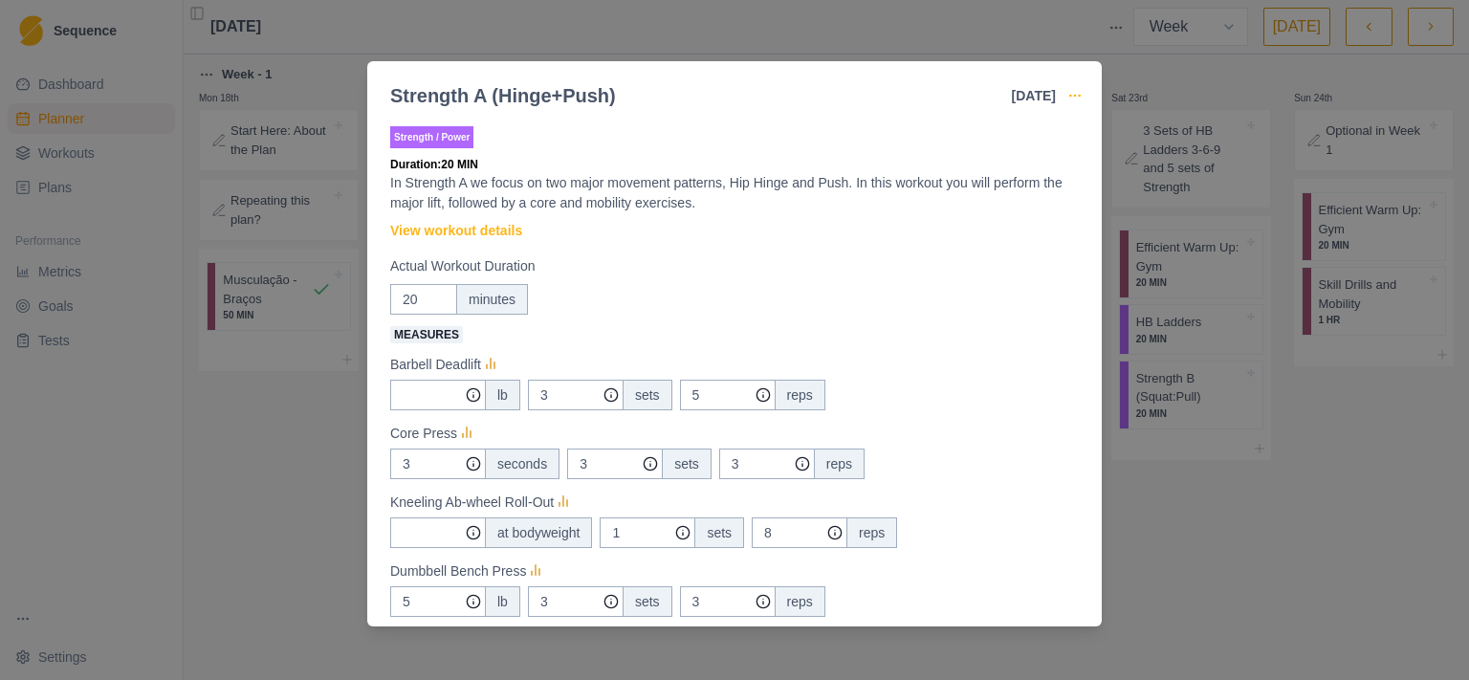
click at [1070, 91] on icon "button" at bounding box center [1074, 95] width 15 height 15
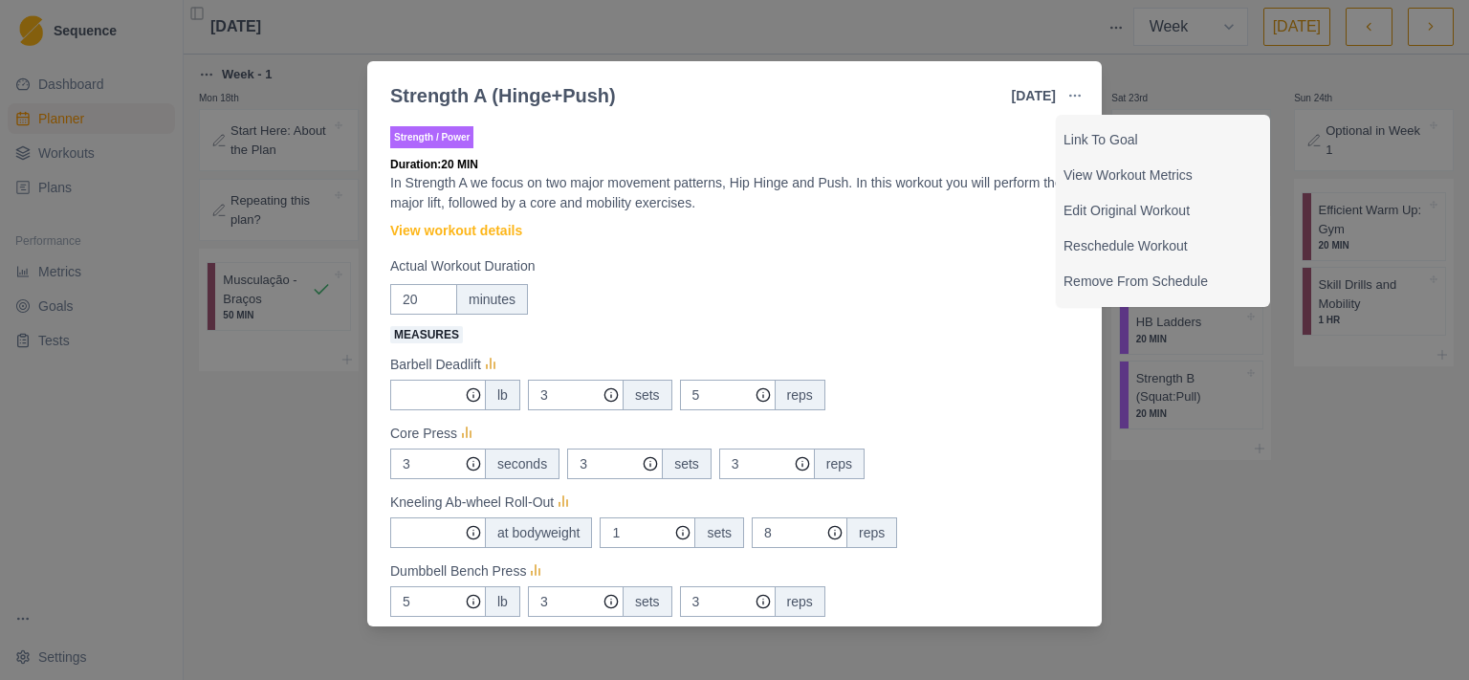
click at [1302, 457] on div "Strength A (Hinge+Push) [DATE] Link To Goal View Workout Metrics Edit Original …" at bounding box center [734, 340] width 1469 height 680
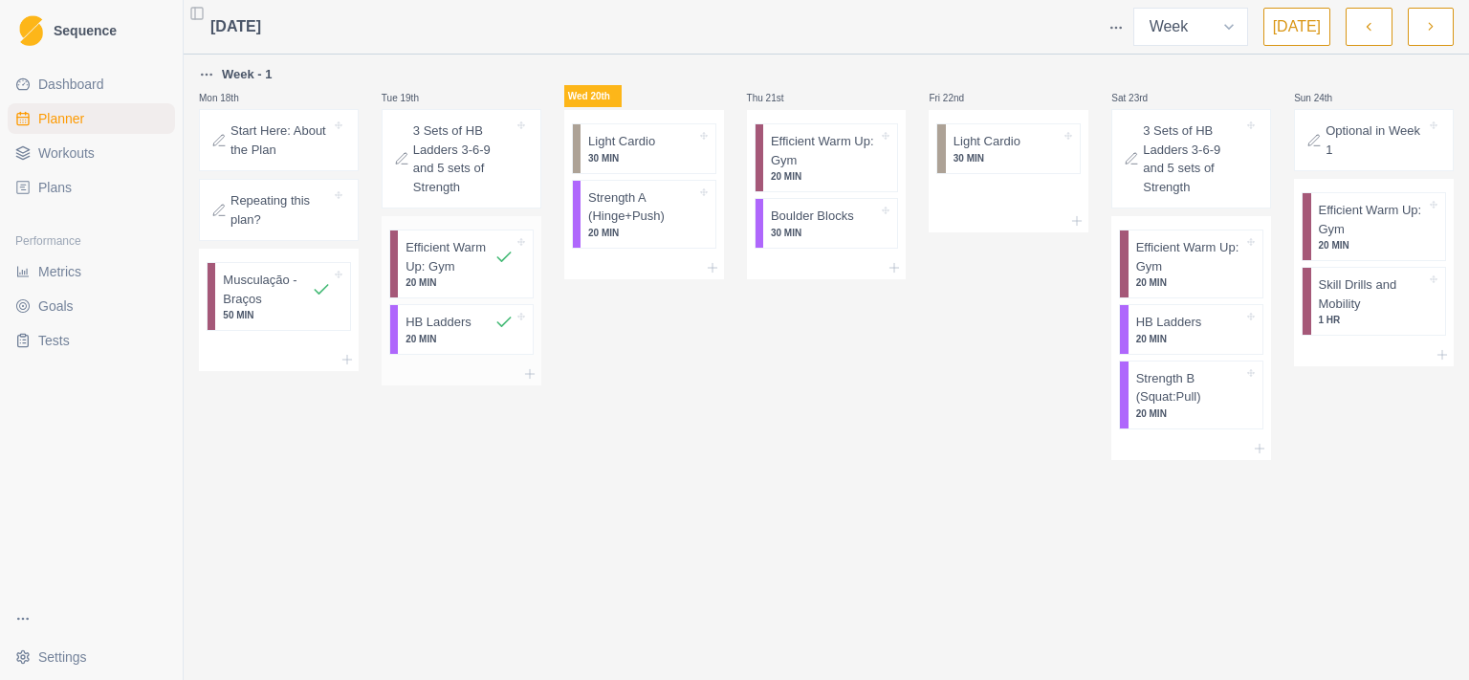
click at [451, 332] on p "20 MIN" at bounding box center [459, 339] width 108 height 14
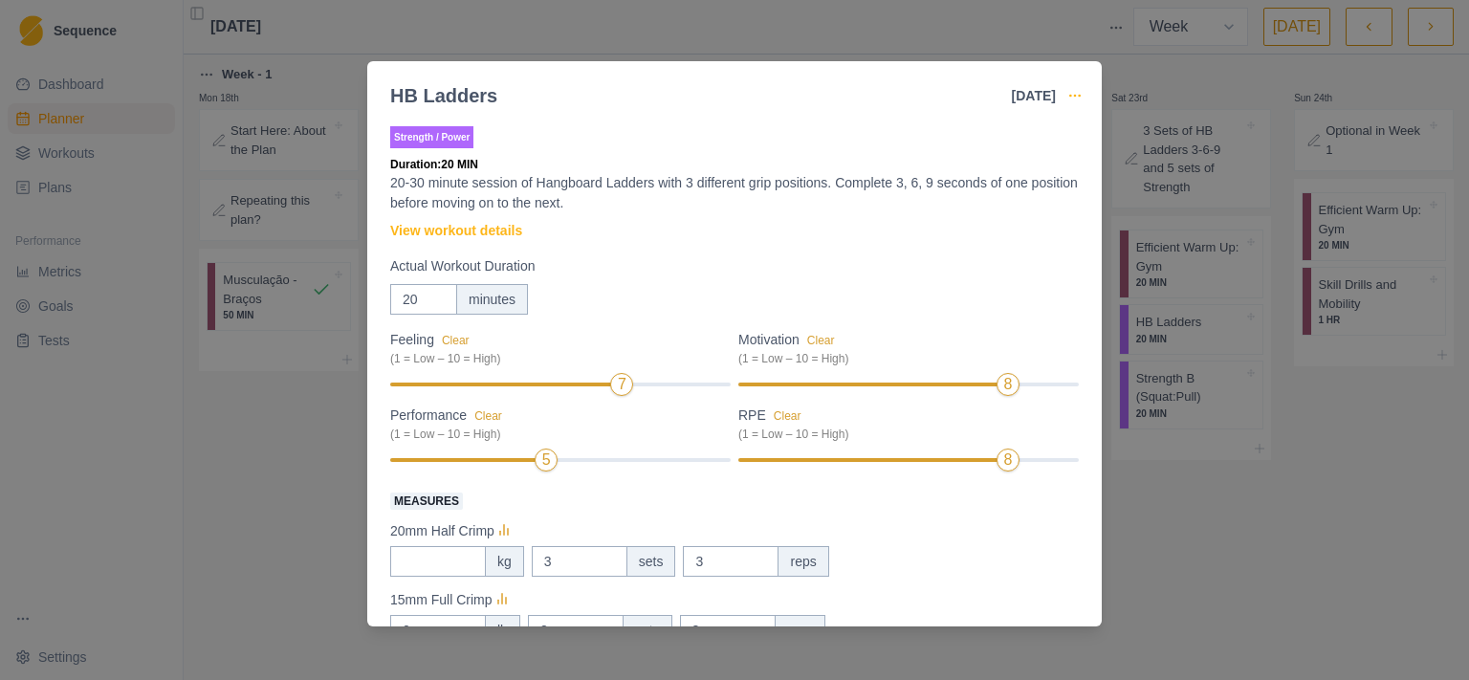
click at [1073, 88] on icon "button" at bounding box center [1074, 95] width 15 height 15
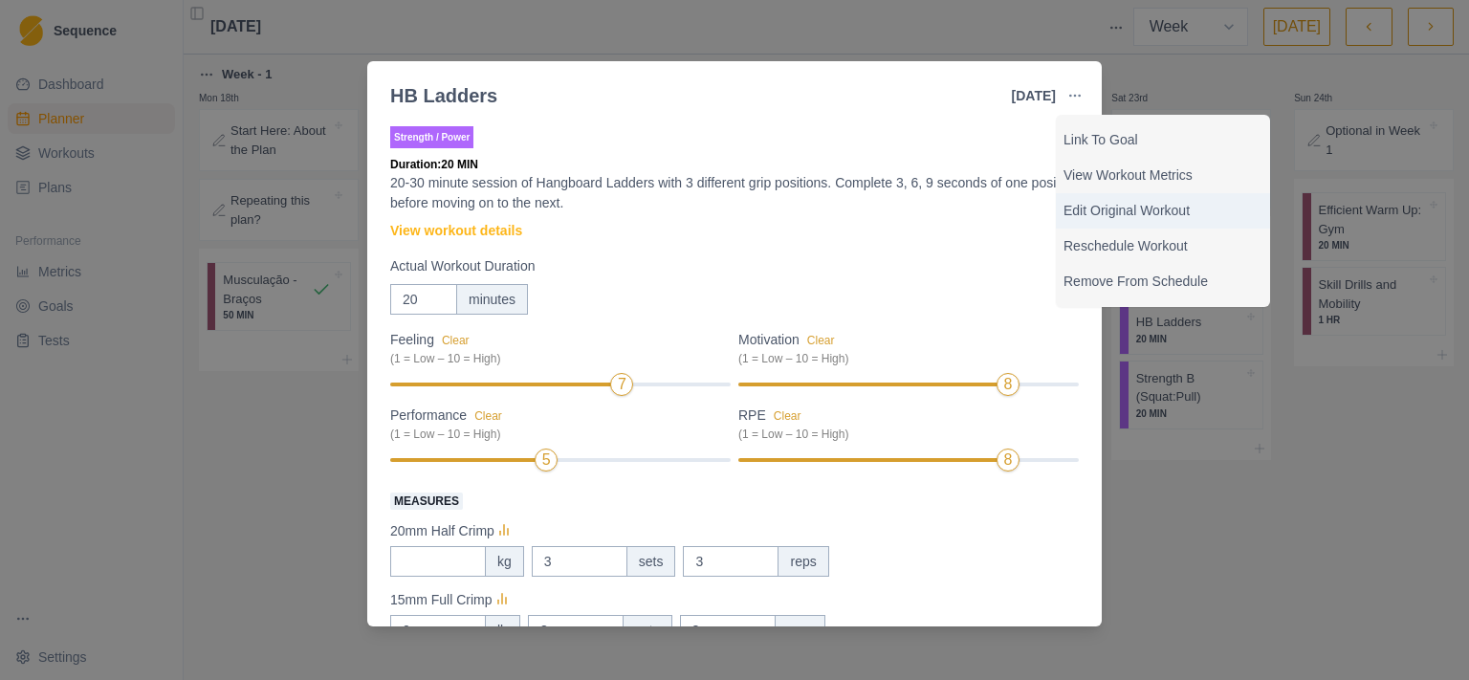
click at [1130, 211] on p "Edit Original Workout" at bounding box center [1162, 211] width 199 height 20
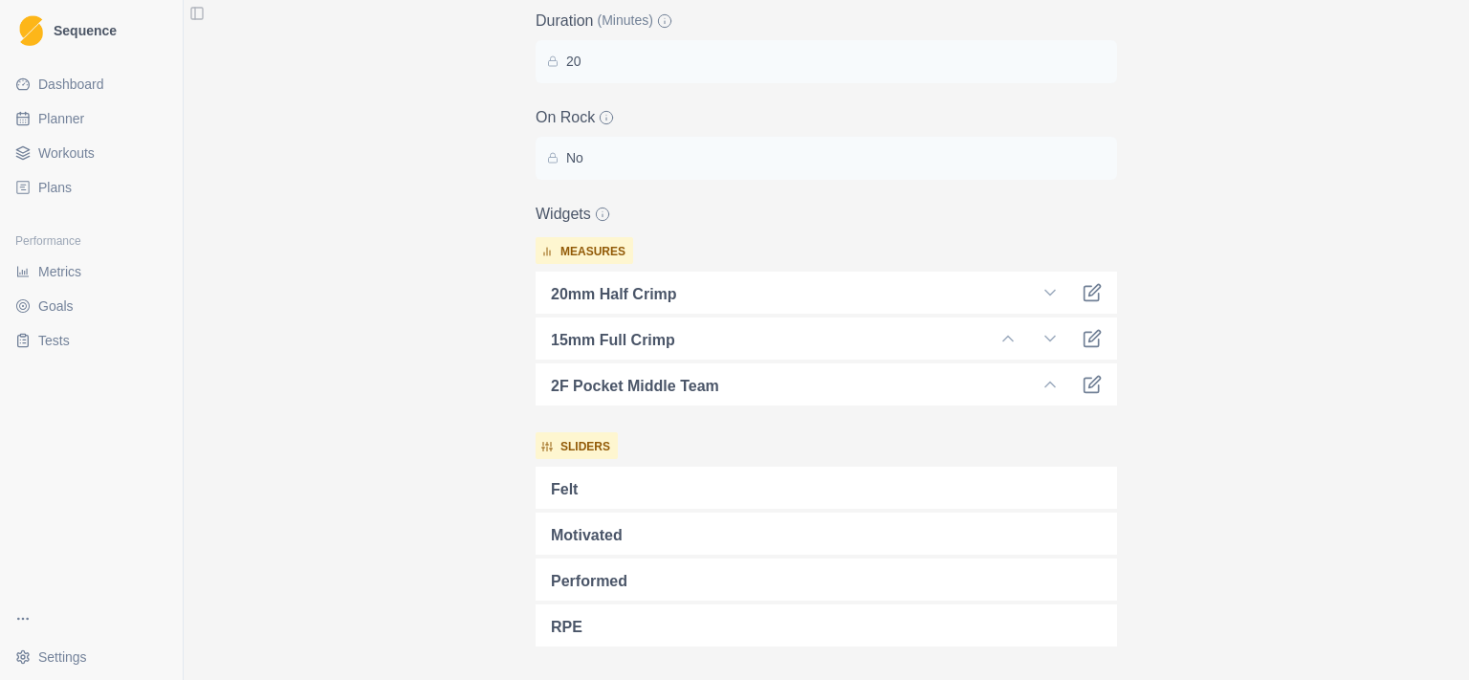
scroll to position [620, 0]
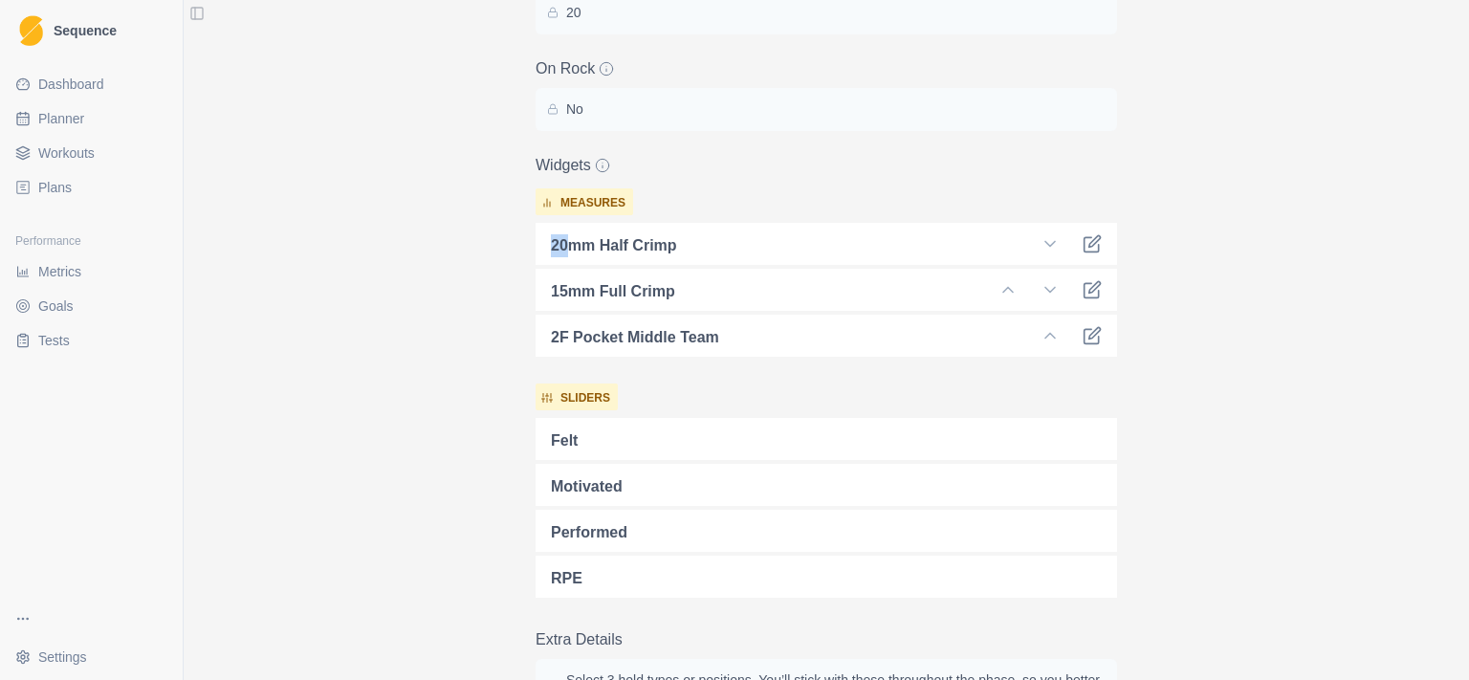
drag, startPoint x: 545, startPoint y: 247, endPoint x: 558, endPoint y: 247, distance: 12.4
click at [558, 247] on p "20mm Half Crimp" at bounding box center [614, 245] width 126 height 23
click at [1084, 238] on icon at bounding box center [1091, 244] width 14 height 14
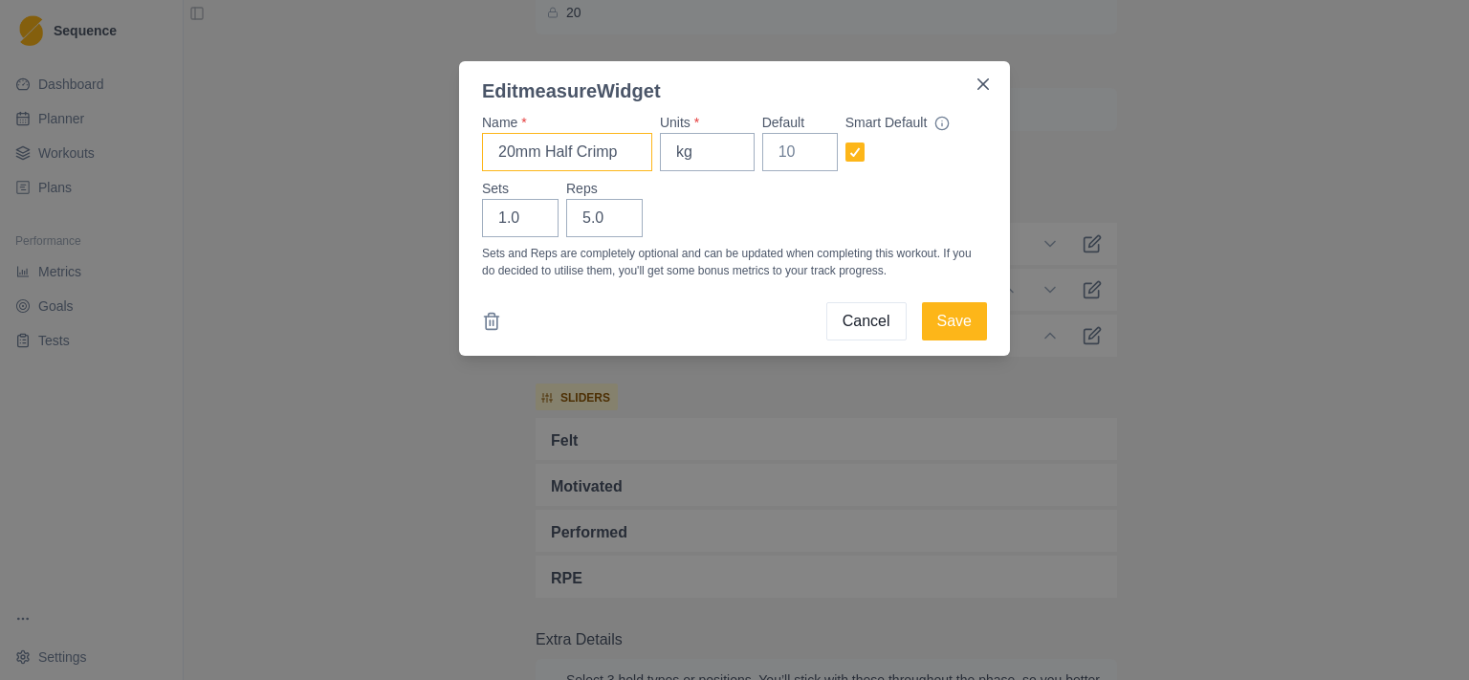
drag, startPoint x: 511, startPoint y: 152, endPoint x: 501, endPoint y: 153, distance: 9.6
click at [501, 153] on input "20mm Half Crimp" at bounding box center [567, 152] width 170 height 38
click at [492, 154] on input "20mm Half Crimp" at bounding box center [567, 152] width 170 height 38
drag, startPoint x: 493, startPoint y: 155, endPoint x: 512, endPoint y: 160, distance: 18.8
click at [512, 160] on input "20mm Half Crimp" at bounding box center [567, 152] width 170 height 38
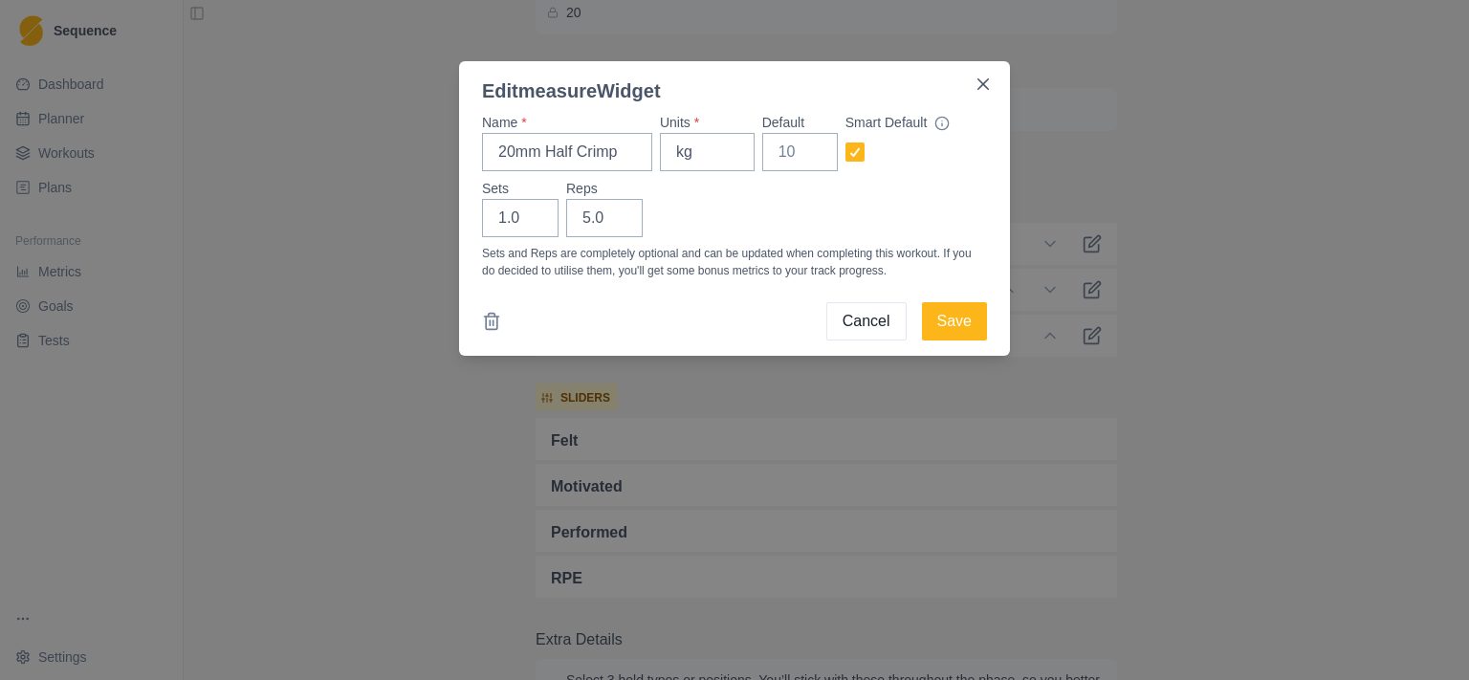
click at [874, 325] on button "Cancel" at bounding box center [866, 321] width 80 height 38
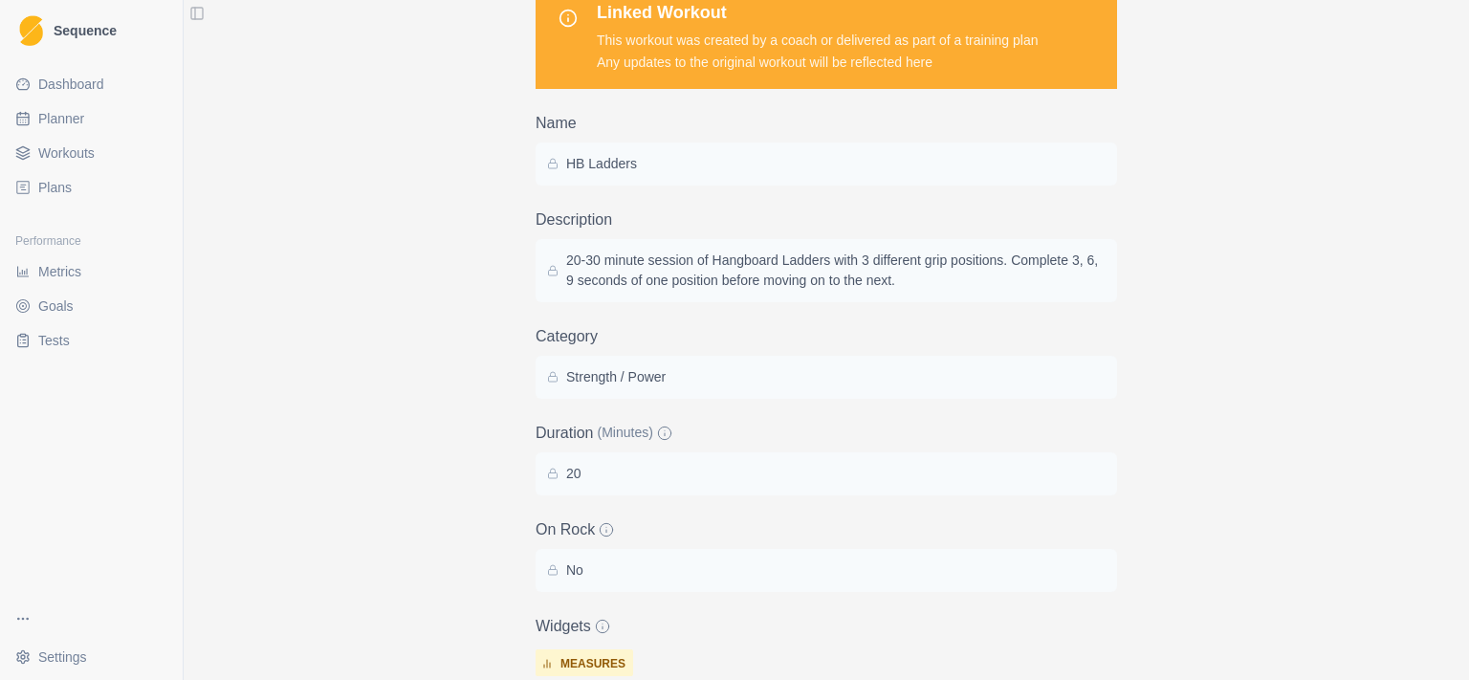
scroll to position [0, 0]
